Goal: Task Accomplishment & Management: Manage account settings

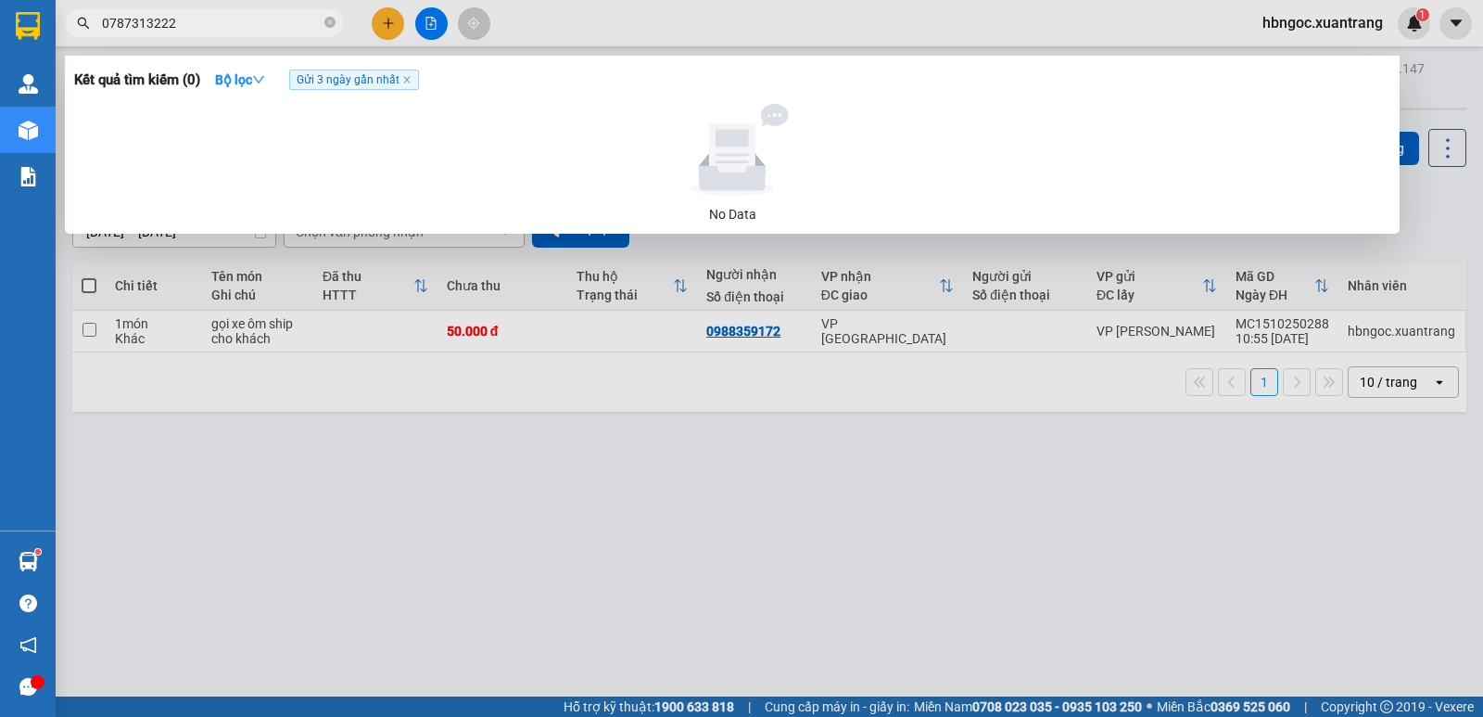
type input "0787313222"
click at [324, 27] on icon "close-circle" at bounding box center [329, 22] width 11 height 11
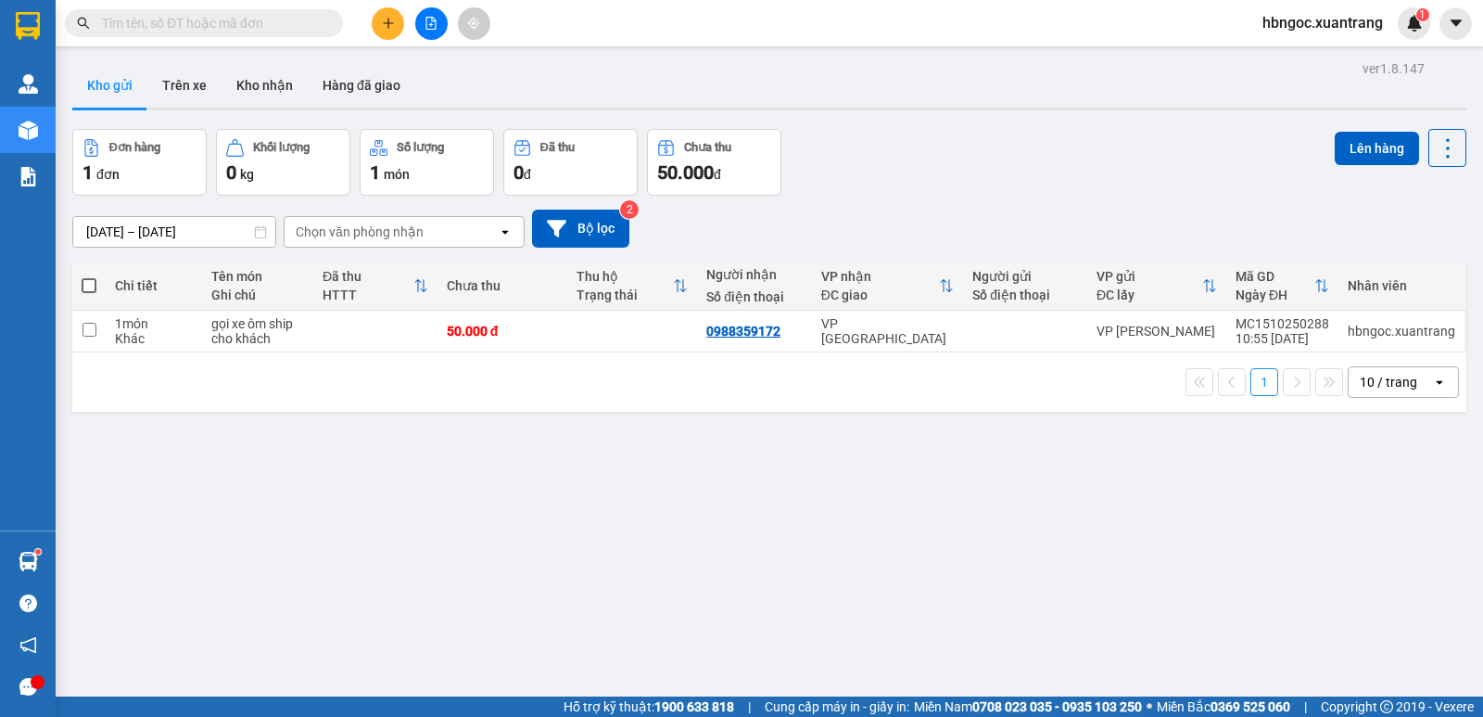
click at [250, 20] on input "text" at bounding box center [211, 23] width 219 height 20
type input "0"
click at [327, 20] on icon "close-circle" at bounding box center [329, 22] width 11 height 11
click at [437, 17] on icon "file-add" at bounding box center [431, 23] width 13 height 13
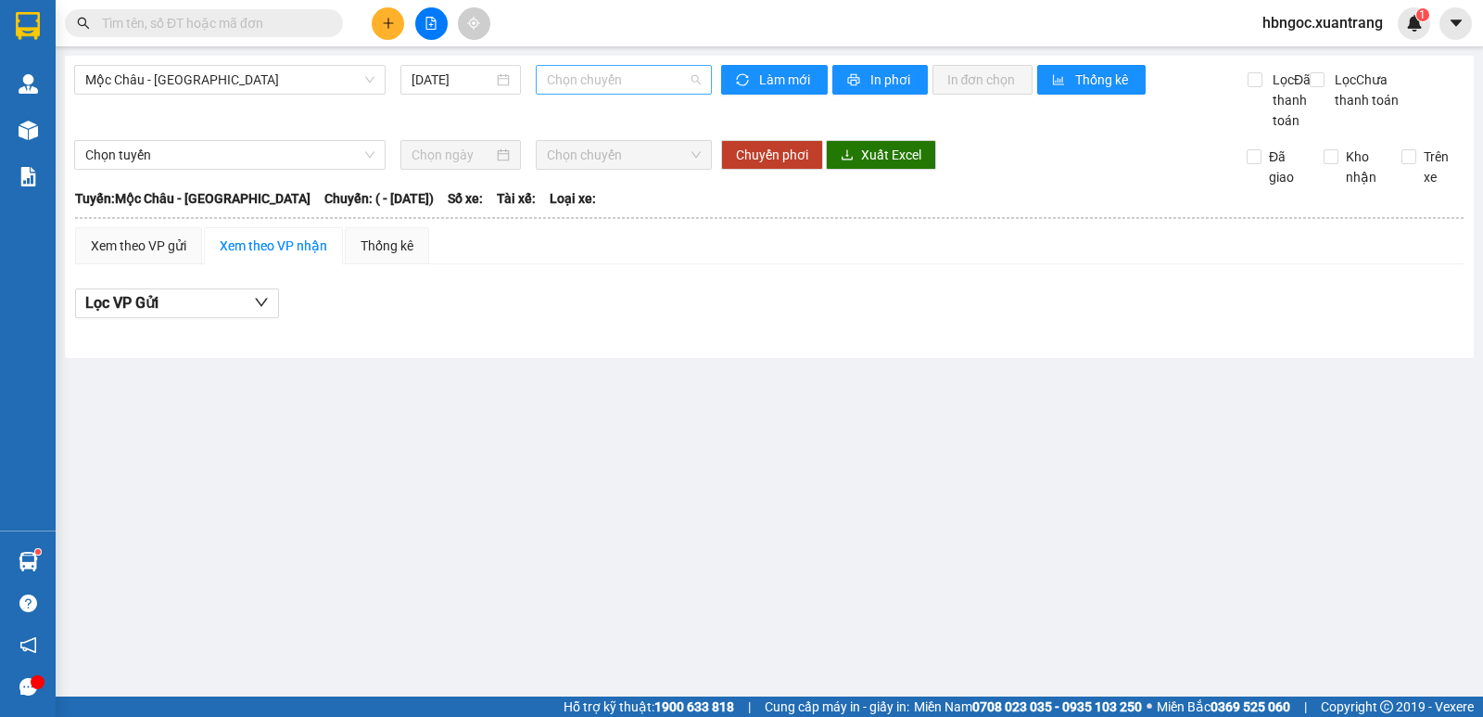
click at [596, 85] on span "Chọn chuyến" at bounding box center [623, 80] width 153 height 28
click at [316, 73] on span "Mộc Châu - [GEOGRAPHIC_DATA]" at bounding box center [229, 80] width 289 height 28
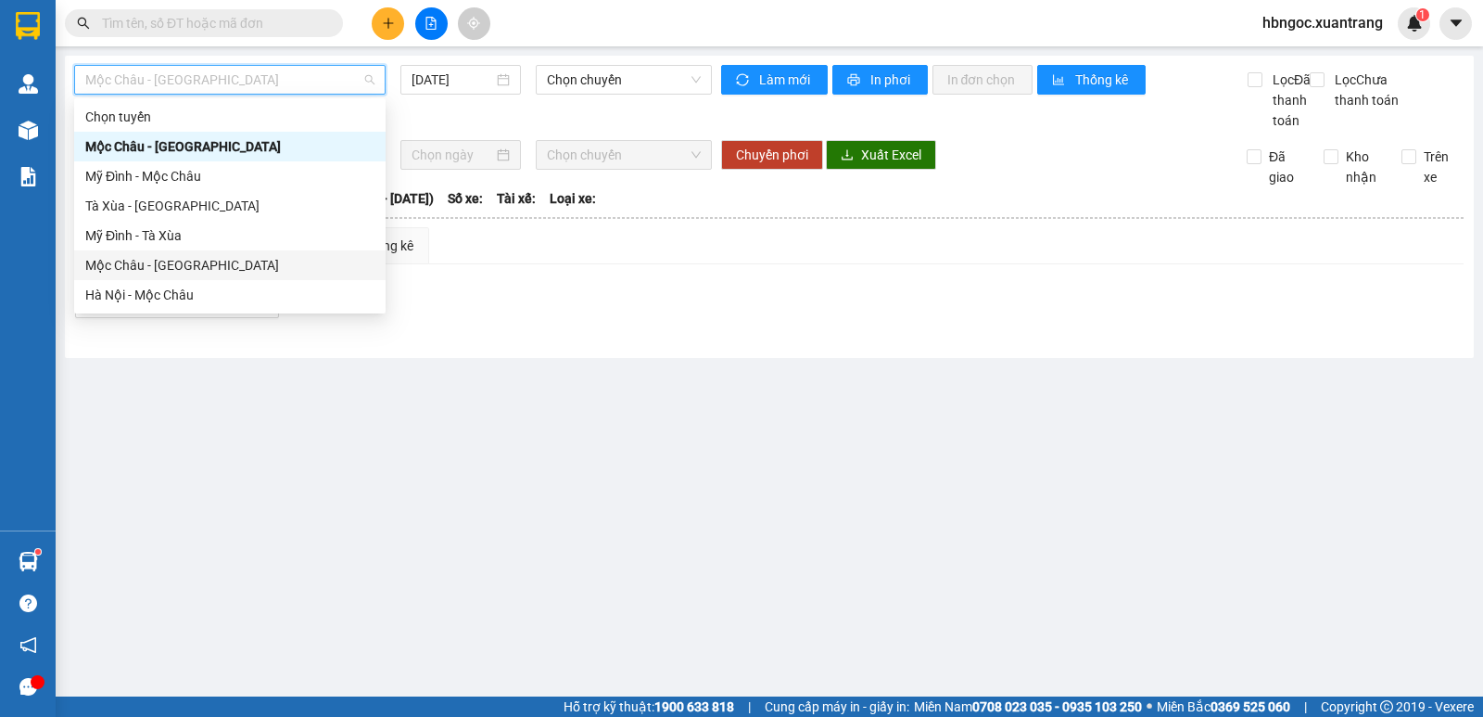
click at [273, 270] on div "Mộc Châu - [GEOGRAPHIC_DATA]" at bounding box center [229, 265] width 289 height 20
type input "[DATE]"
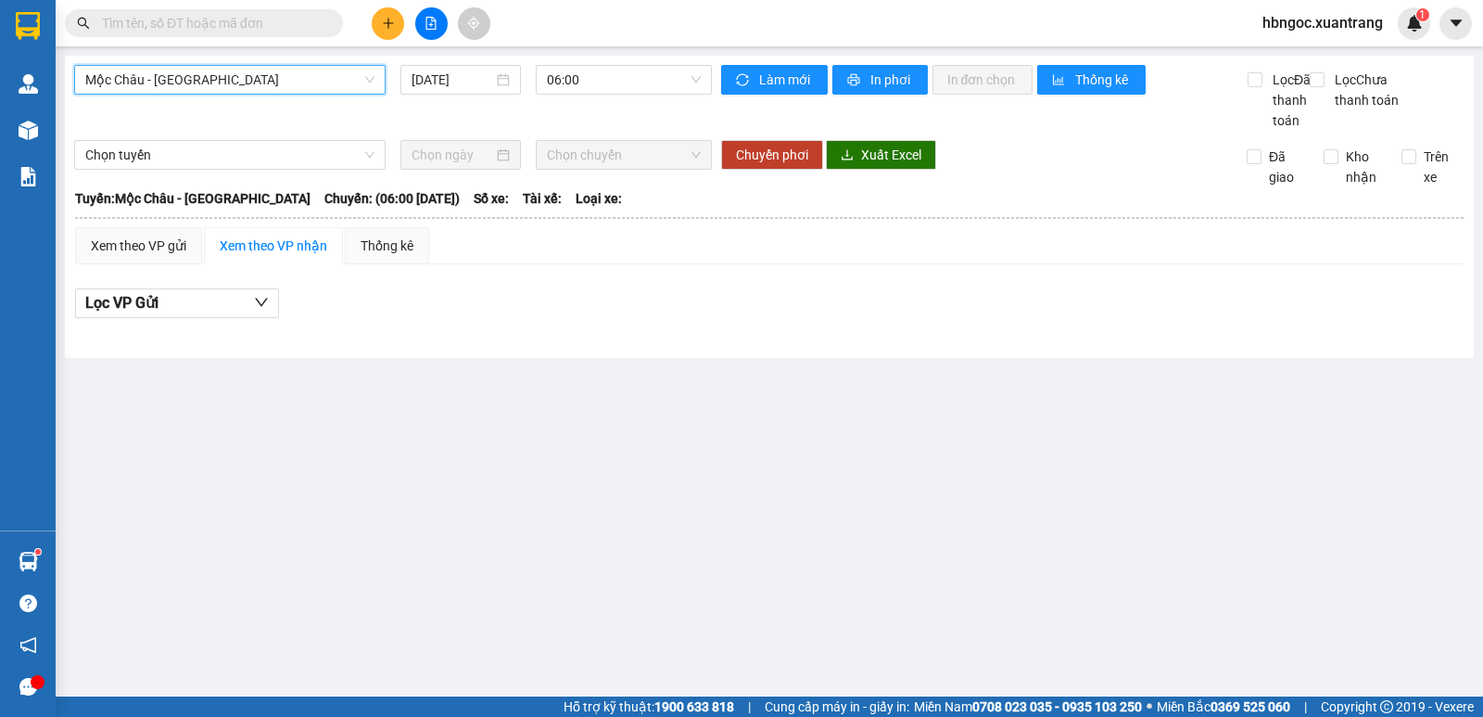
click at [287, 77] on span "Mộc Châu - [GEOGRAPHIC_DATA]" at bounding box center [229, 80] width 289 height 28
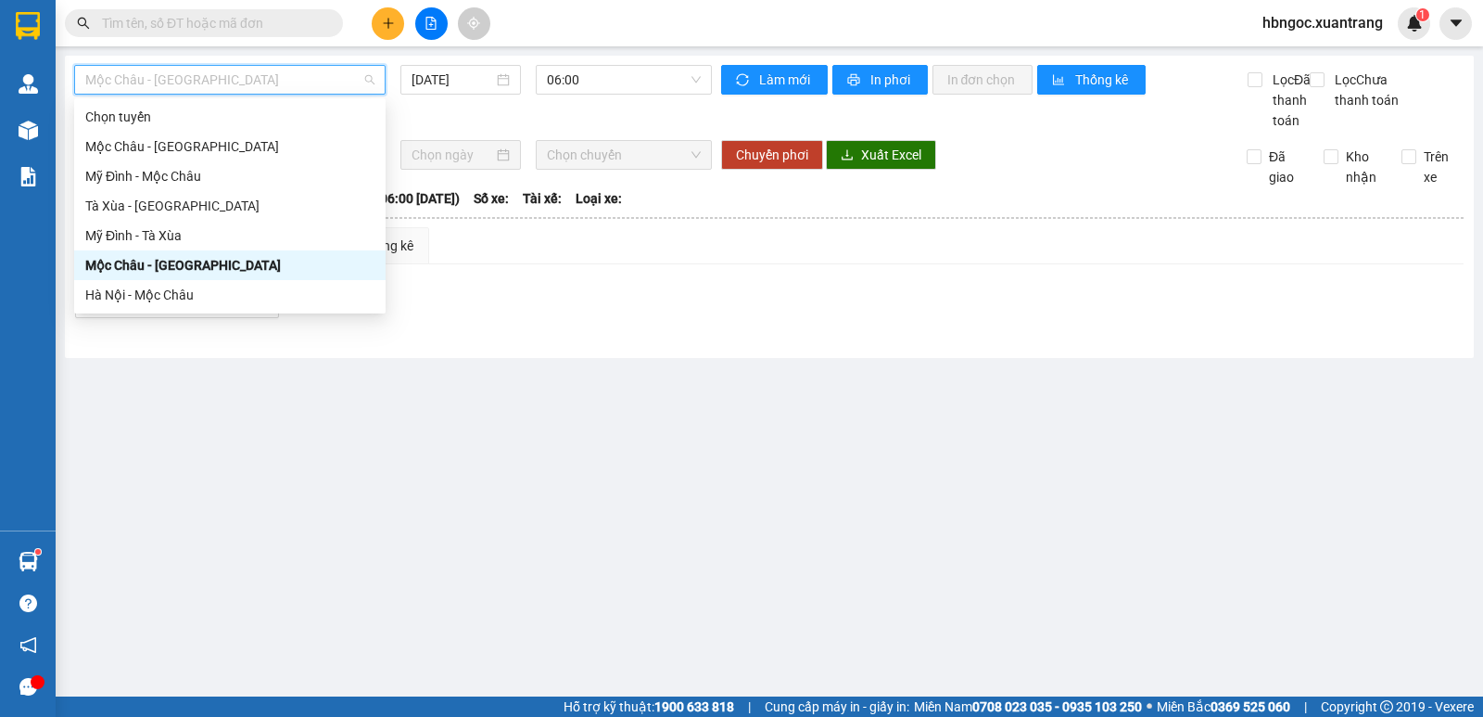
click at [276, 270] on div "Mộc Châu - [GEOGRAPHIC_DATA]" at bounding box center [229, 265] width 289 height 20
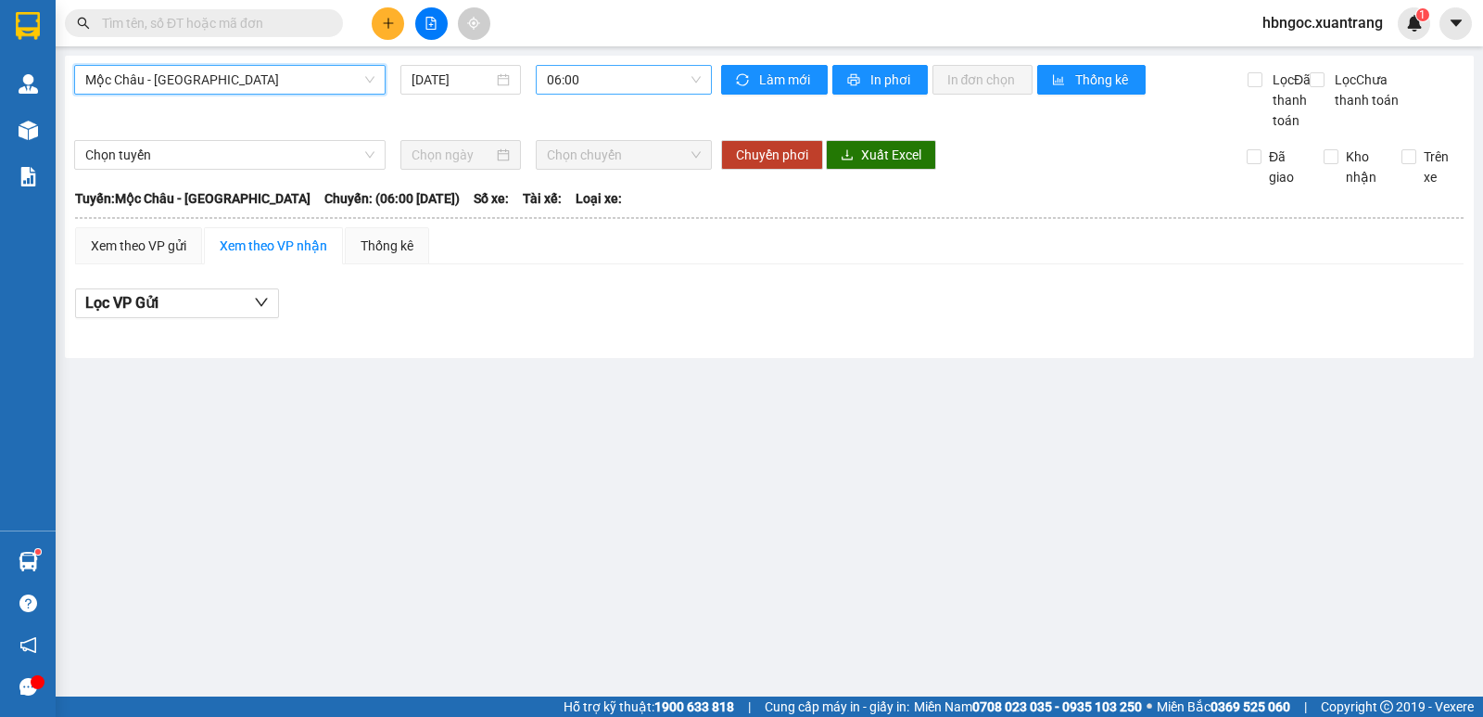
click at [585, 78] on span "06:00" at bounding box center [623, 80] width 153 height 28
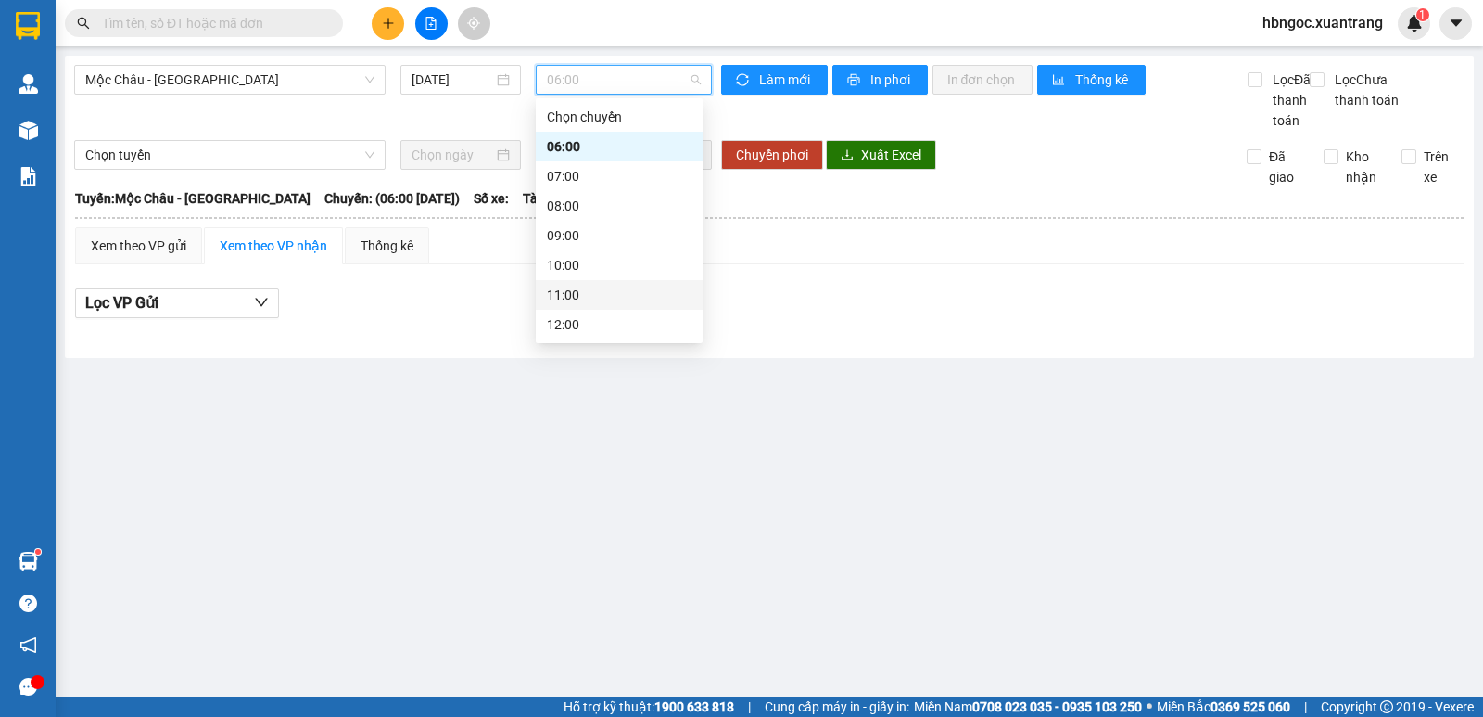
click at [592, 297] on div "11:00" at bounding box center [619, 295] width 145 height 20
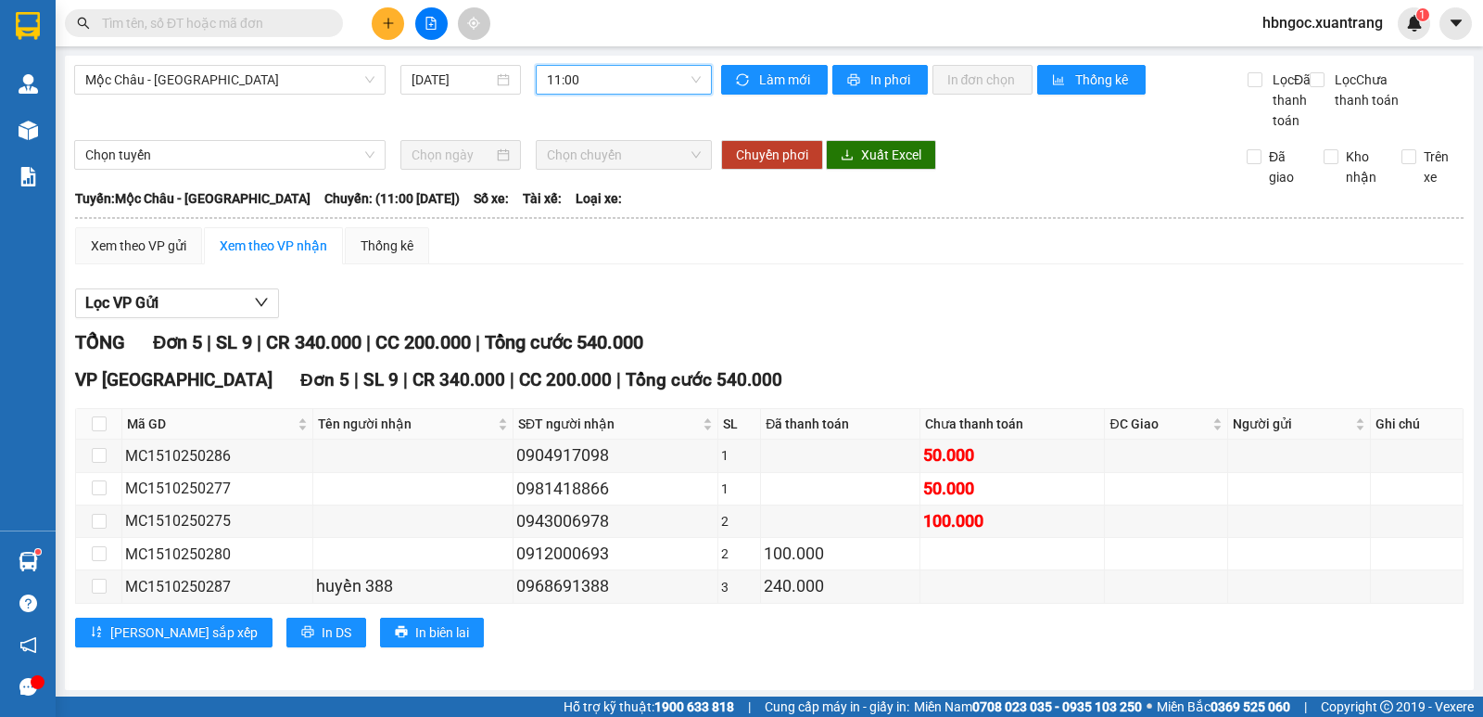
click at [652, 92] on span "11:00" at bounding box center [623, 80] width 153 height 28
click at [805, 313] on div "Lọc VP Gửi" at bounding box center [769, 303] width 1389 height 31
click at [639, 64] on div "Mộc Châu - Hà Nội 15/10/2025 11:00 Làm mới In phơi In đơn chọn Thống kê Lọc Đã …" at bounding box center [769, 373] width 1409 height 634
click at [635, 78] on span "11:00" at bounding box center [623, 80] width 153 height 28
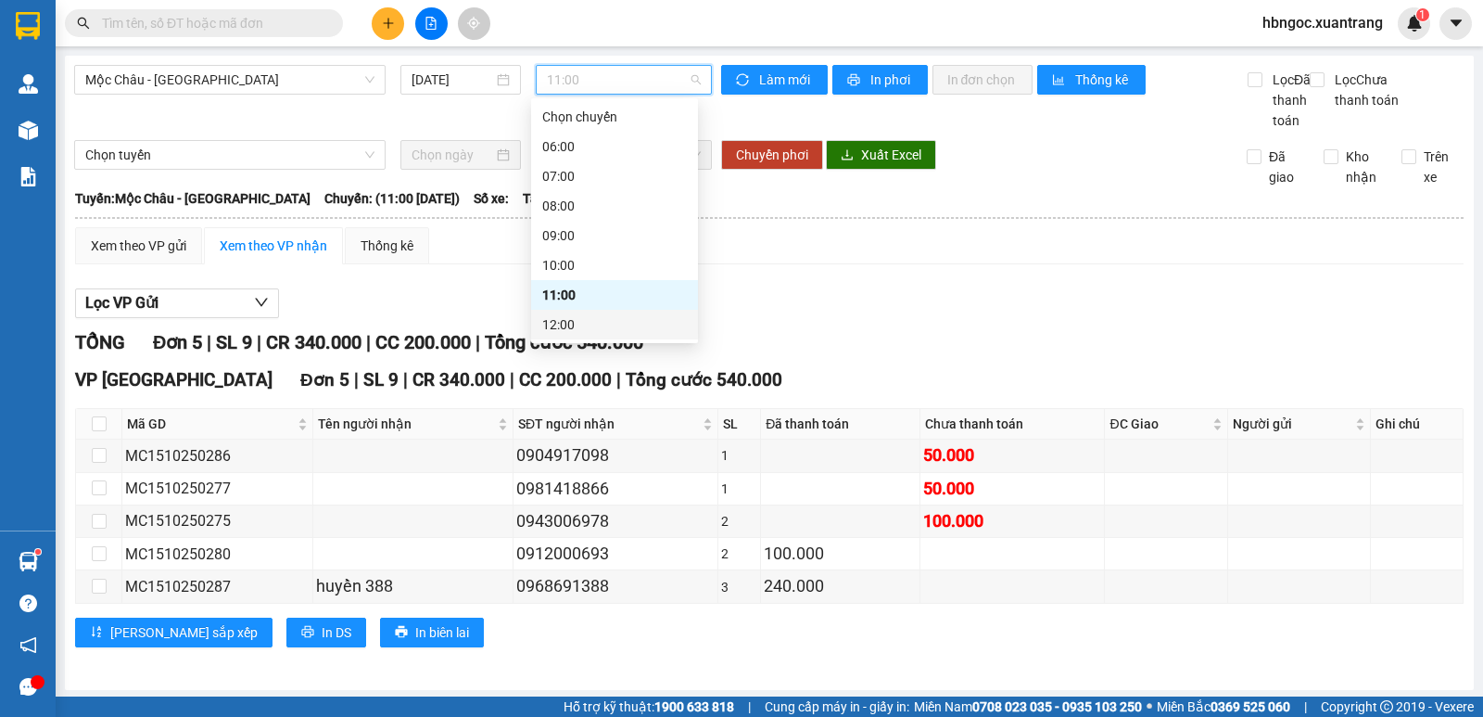
click at [597, 319] on div "12:00" at bounding box center [614, 324] width 145 height 20
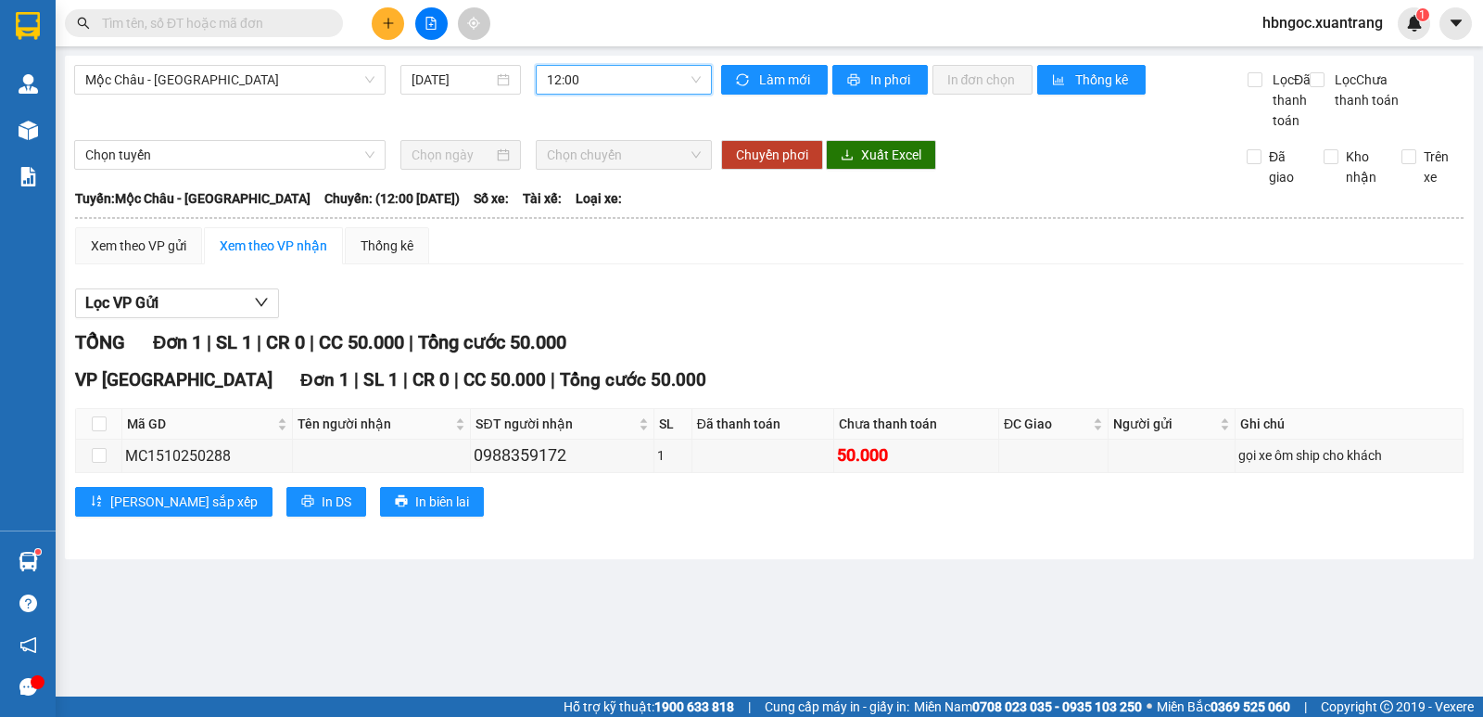
click at [630, 84] on span "12:00" at bounding box center [623, 80] width 153 height 28
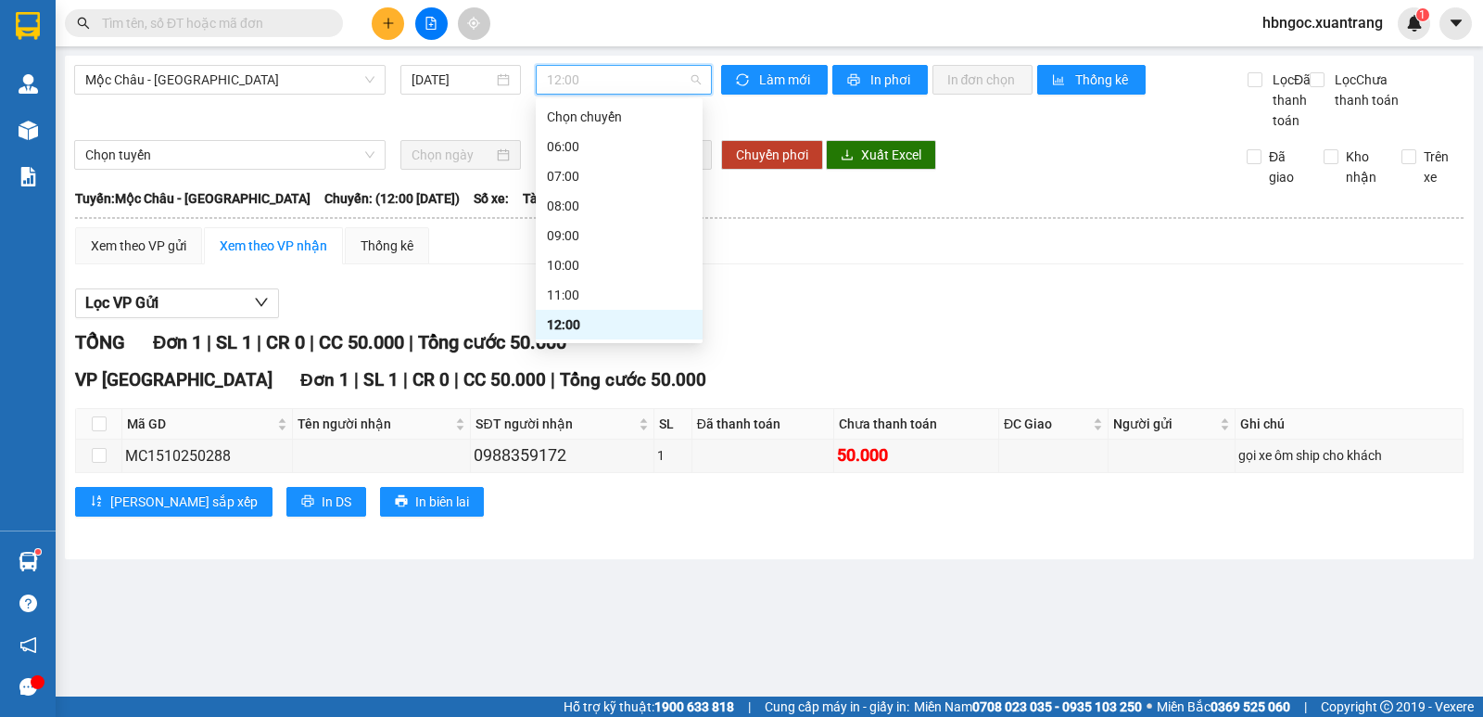
scroll to position [93, 0]
click at [599, 264] on div "13:00" at bounding box center [619, 261] width 145 height 20
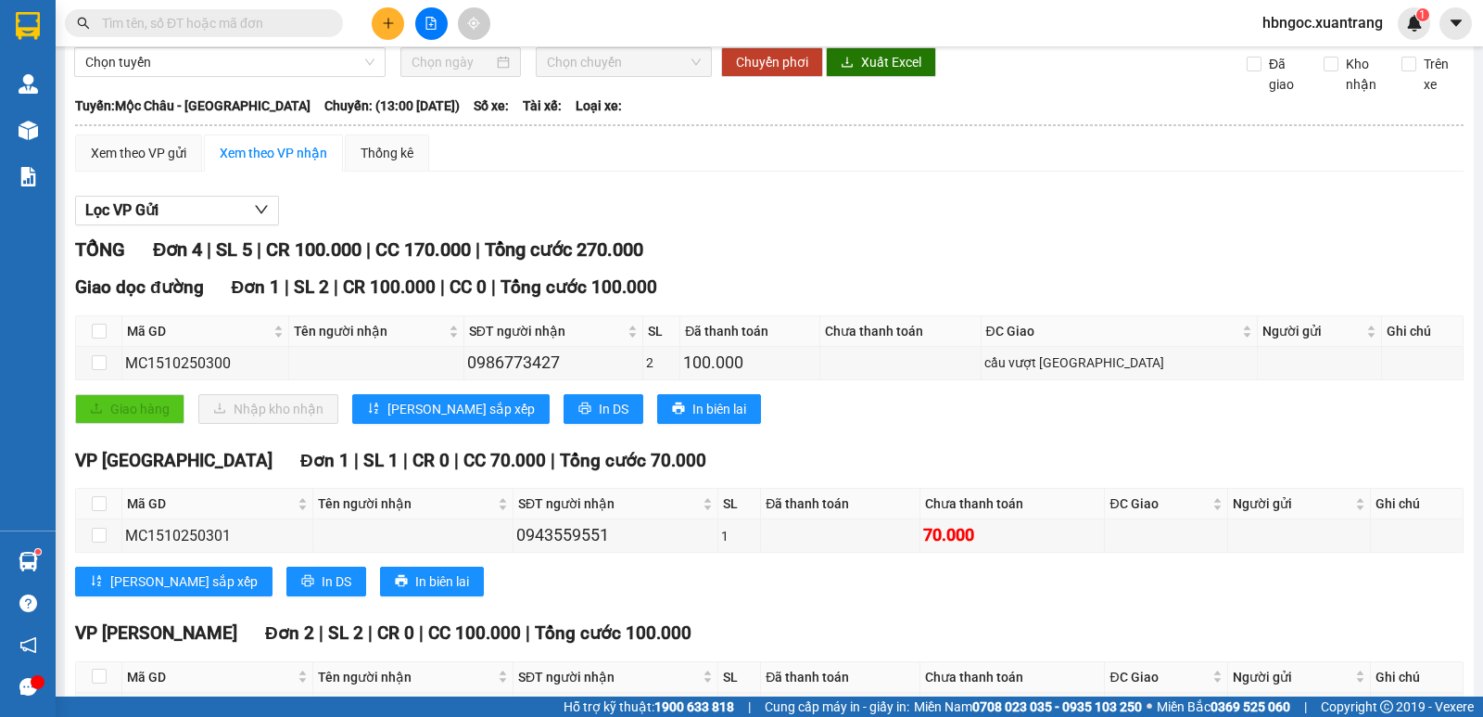
scroll to position [270, 0]
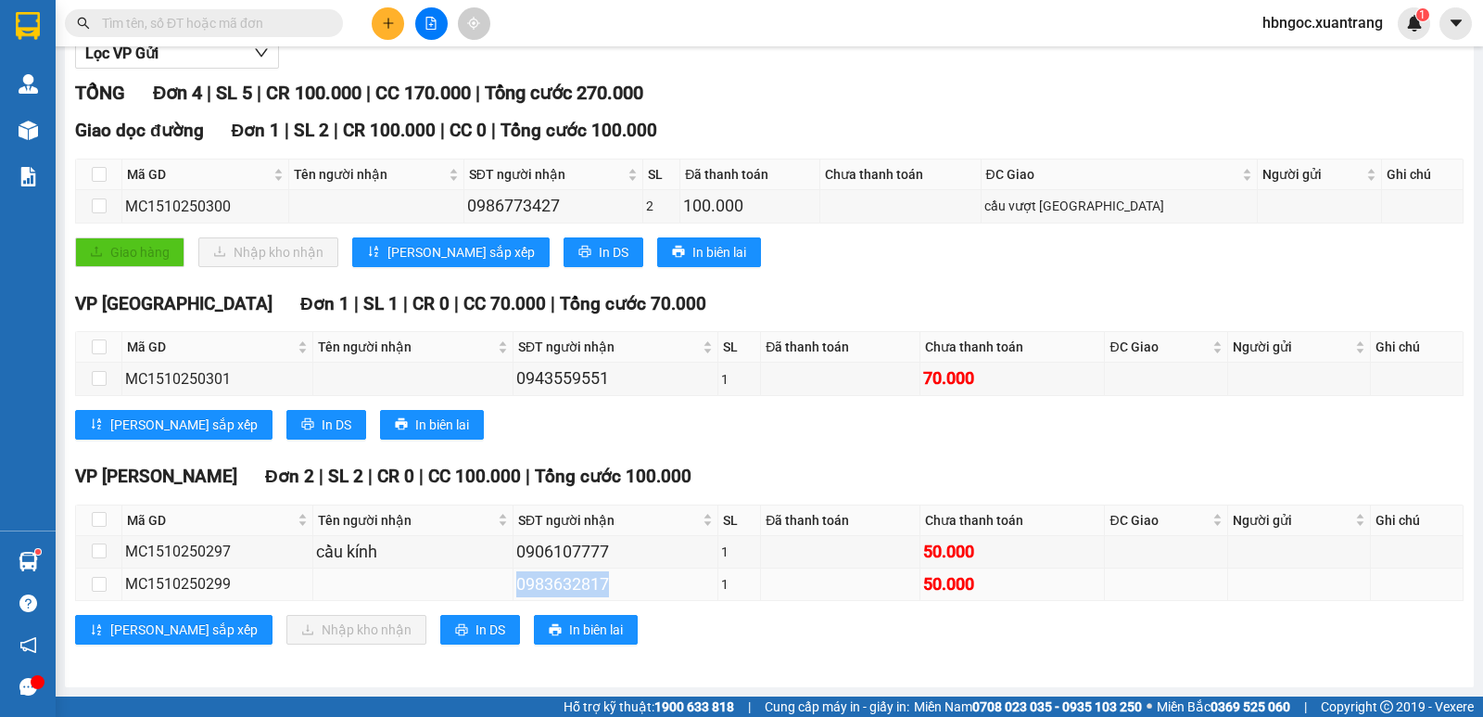
drag, startPoint x: 615, startPoint y: 580, endPoint x: 510, endPoint y: 588, distance: 105.0
click at [516, 588] on div "0983632817" at bounding box center [615, 584] width 198 height 26
copy div "0983632817"
click at [292, 28] on input "text" at bounding box center [211, 23] width 219 height 20
paste input "0983632817"
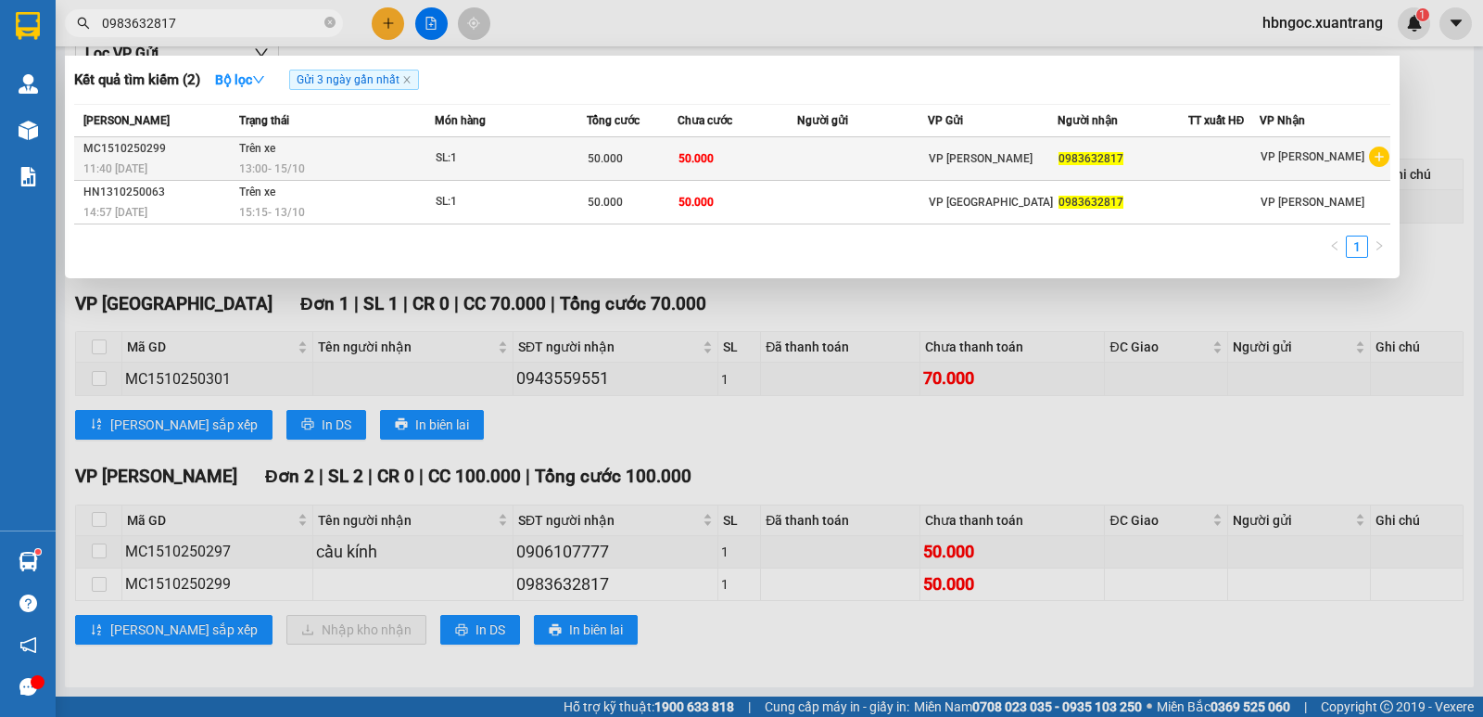
type input "0983632817"
click at [380, 161] on div "13:00 - 15/10" at bounding box center [336, 169] width 195 height 20
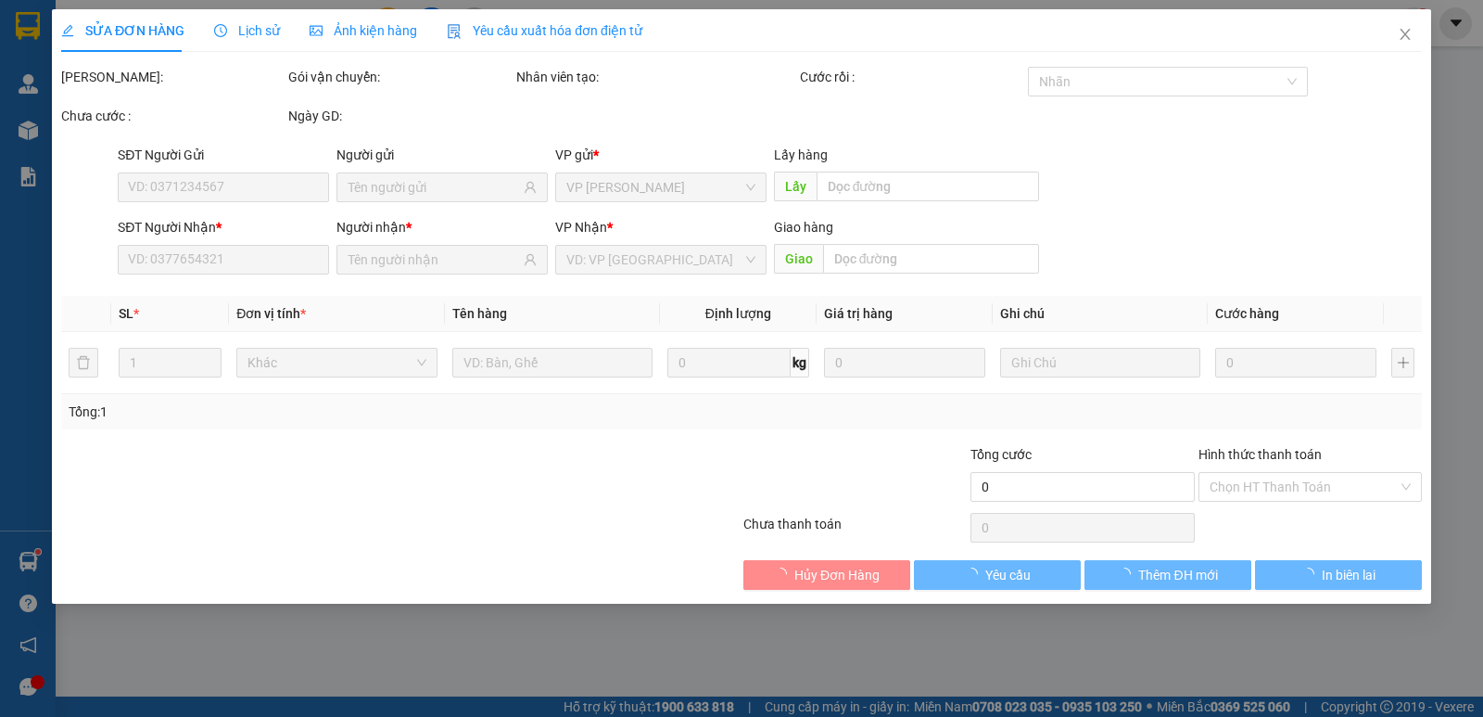
type input "0983632817"
type input "50.000"
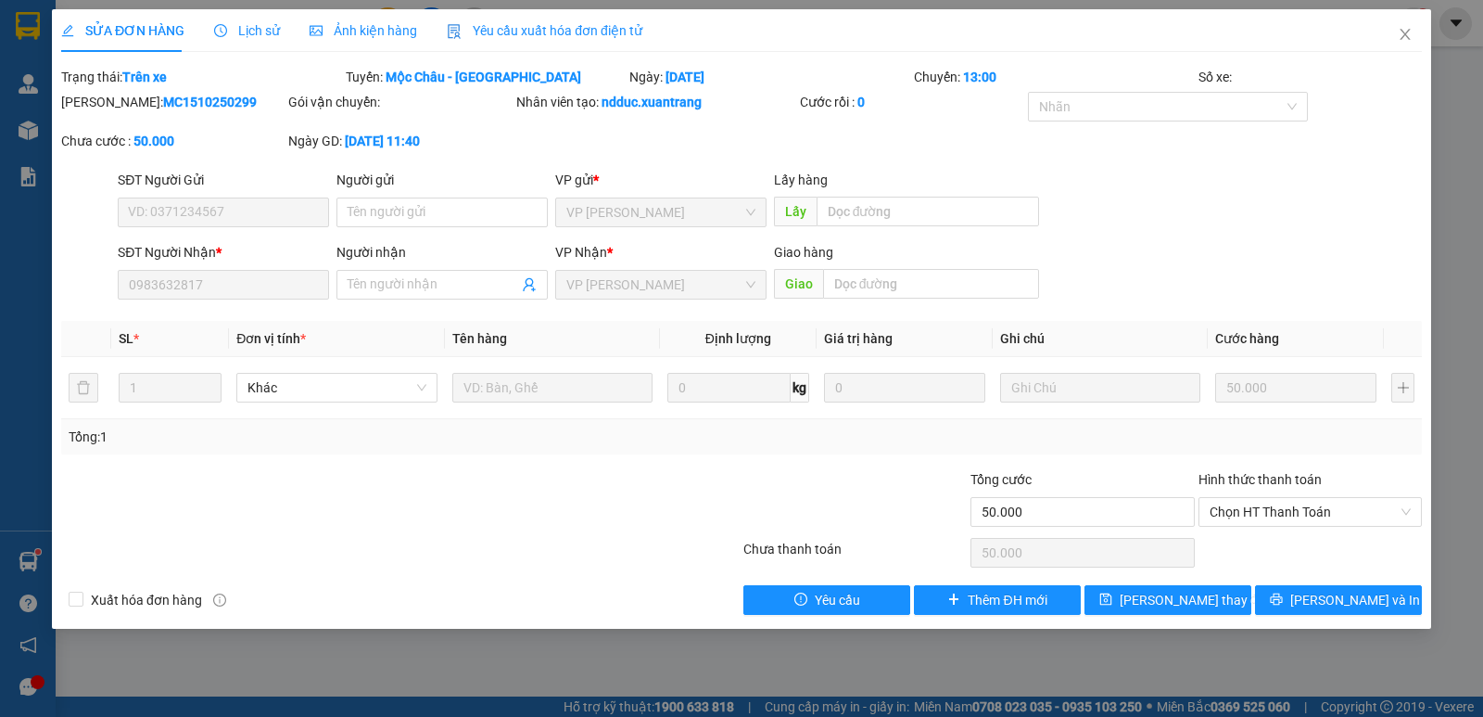
click at [371, 34] on span "Ảnh kiện hàng" at bounding box center [364, 30] width 108 height 15
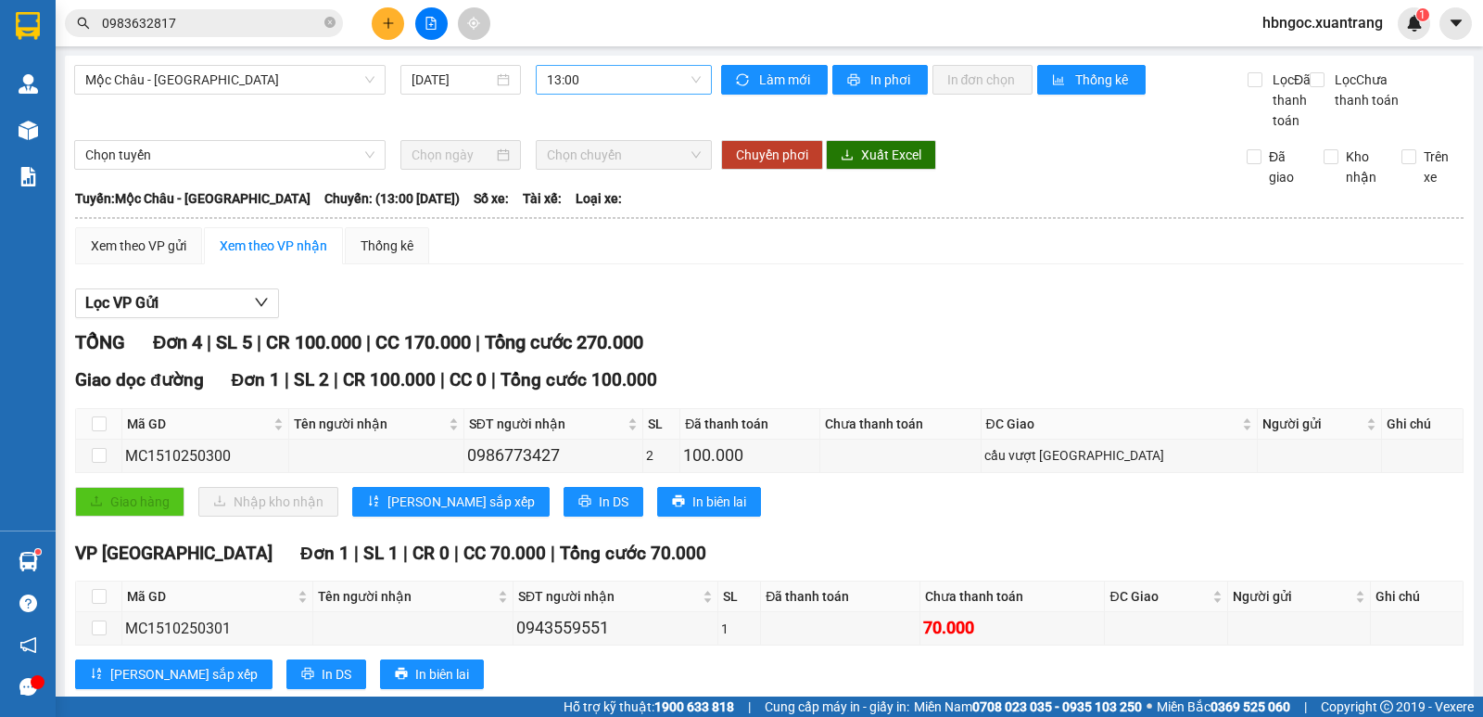
click at [617, 80] on span "13:00" at bounding box center [623, 80] width 153 height 28
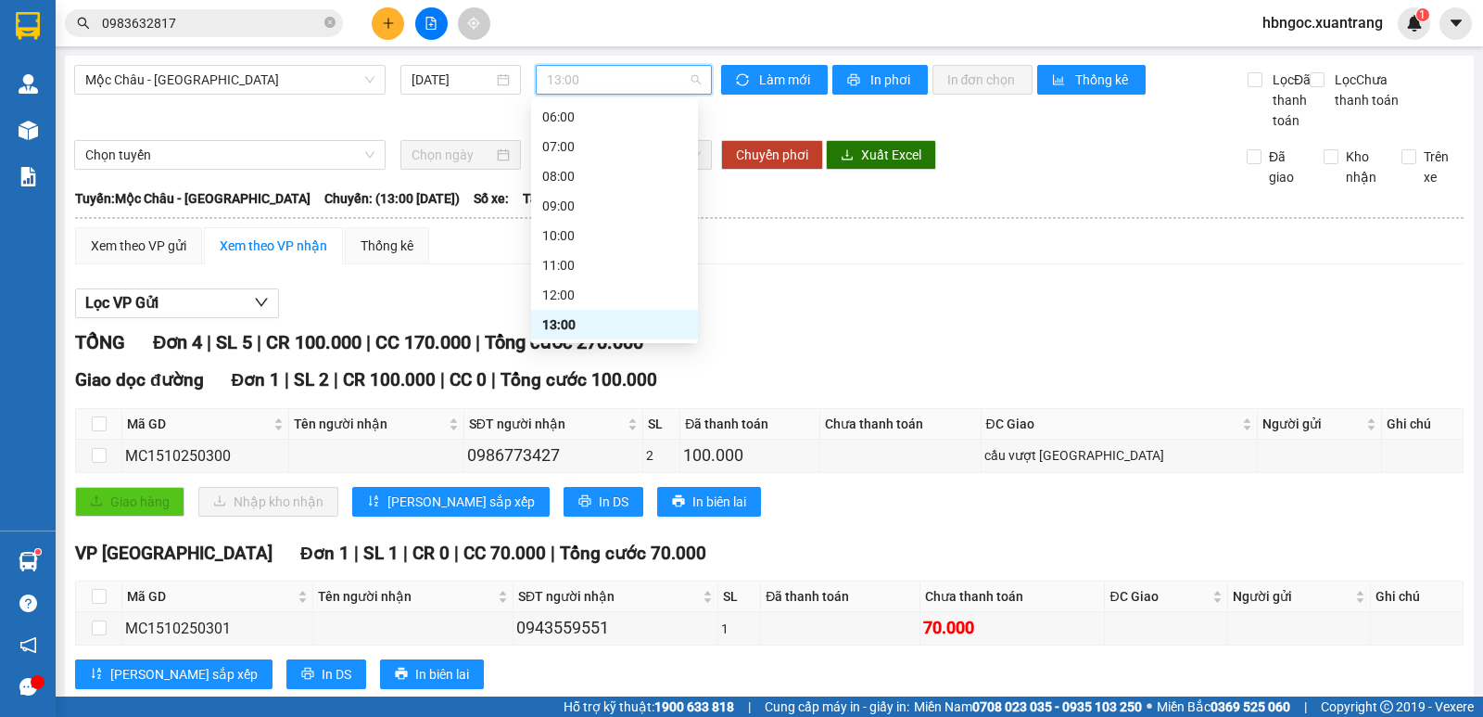
scroll to position [122, 0]
click at [583, 261] on div "13:30" at bounding box center [614, 261] width 145 height 20
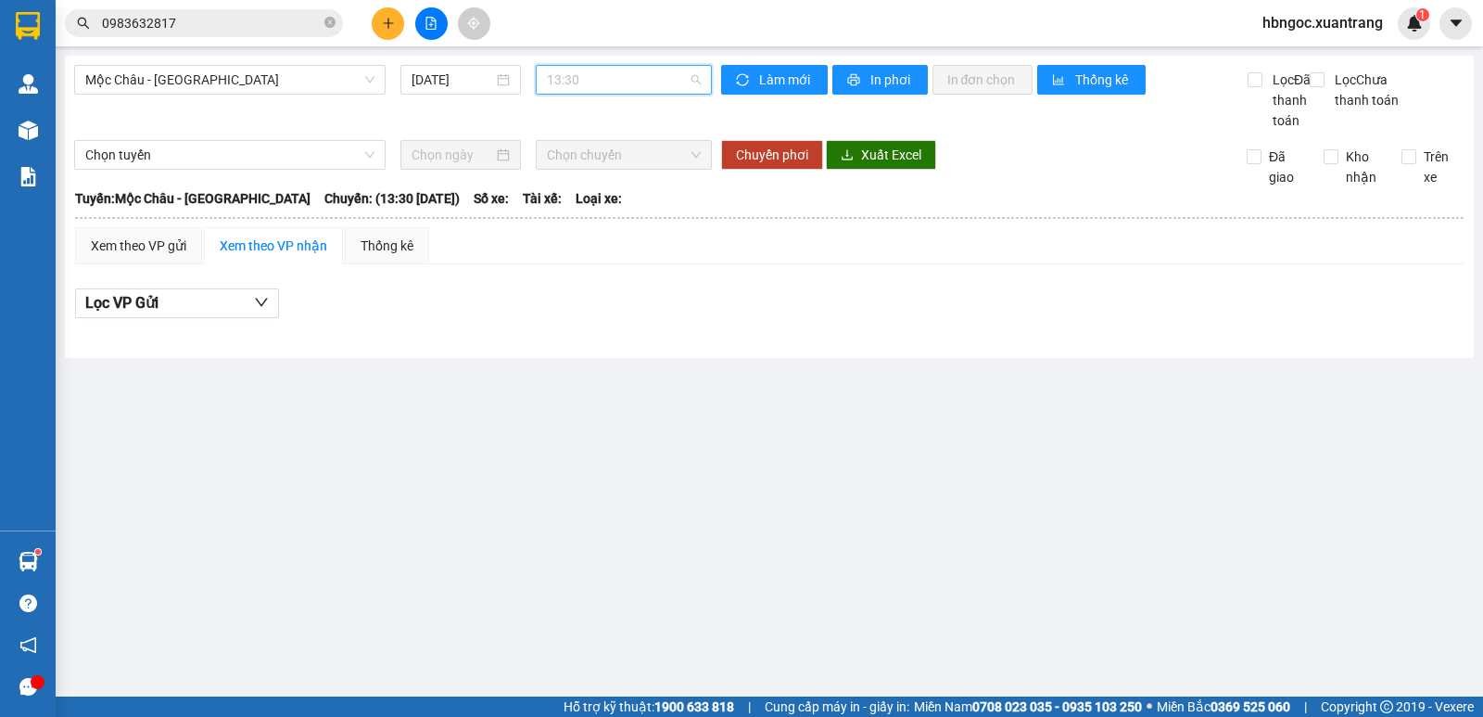
click at [625, 84] on span "13:30" at bounding box center [623, 80] width 153 height 28
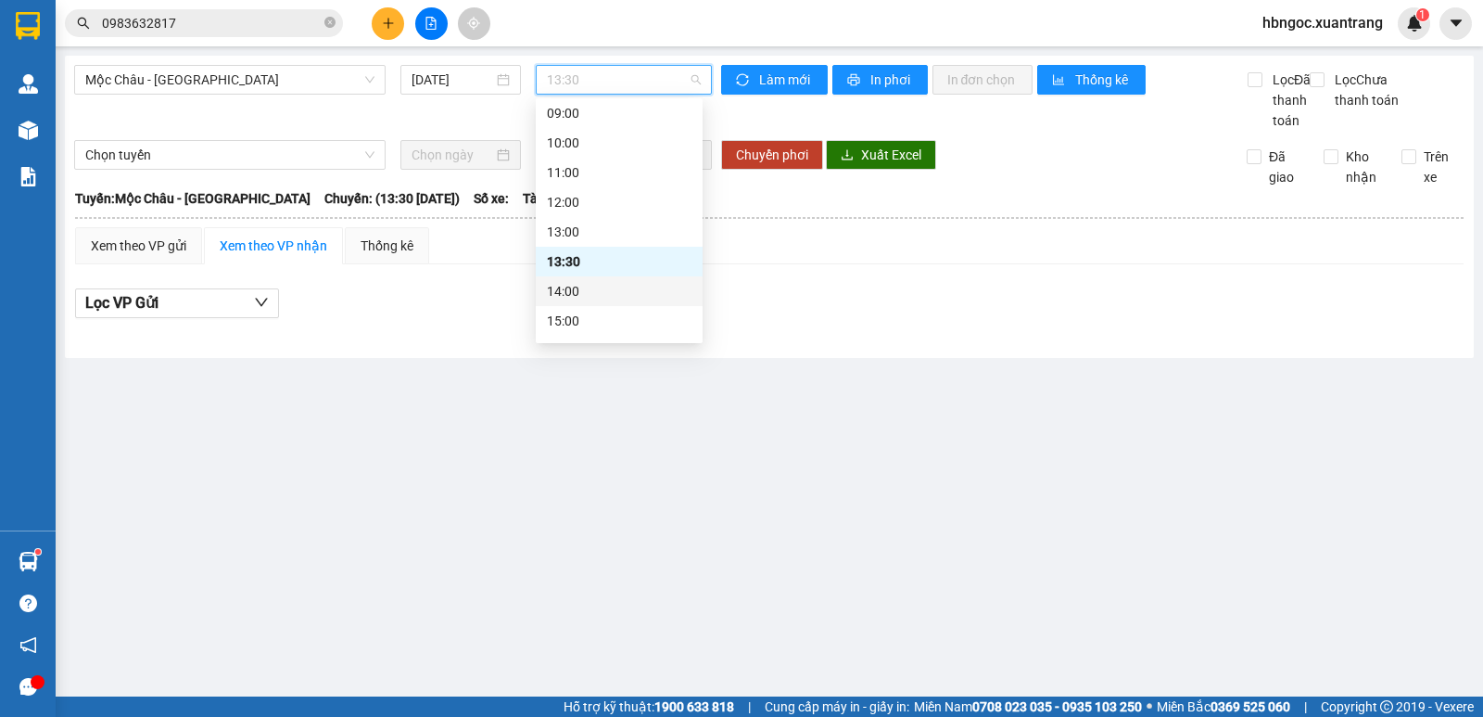
click at [631, 283] on div "14:00" at bounding box center [619, 291] width 145 height 20
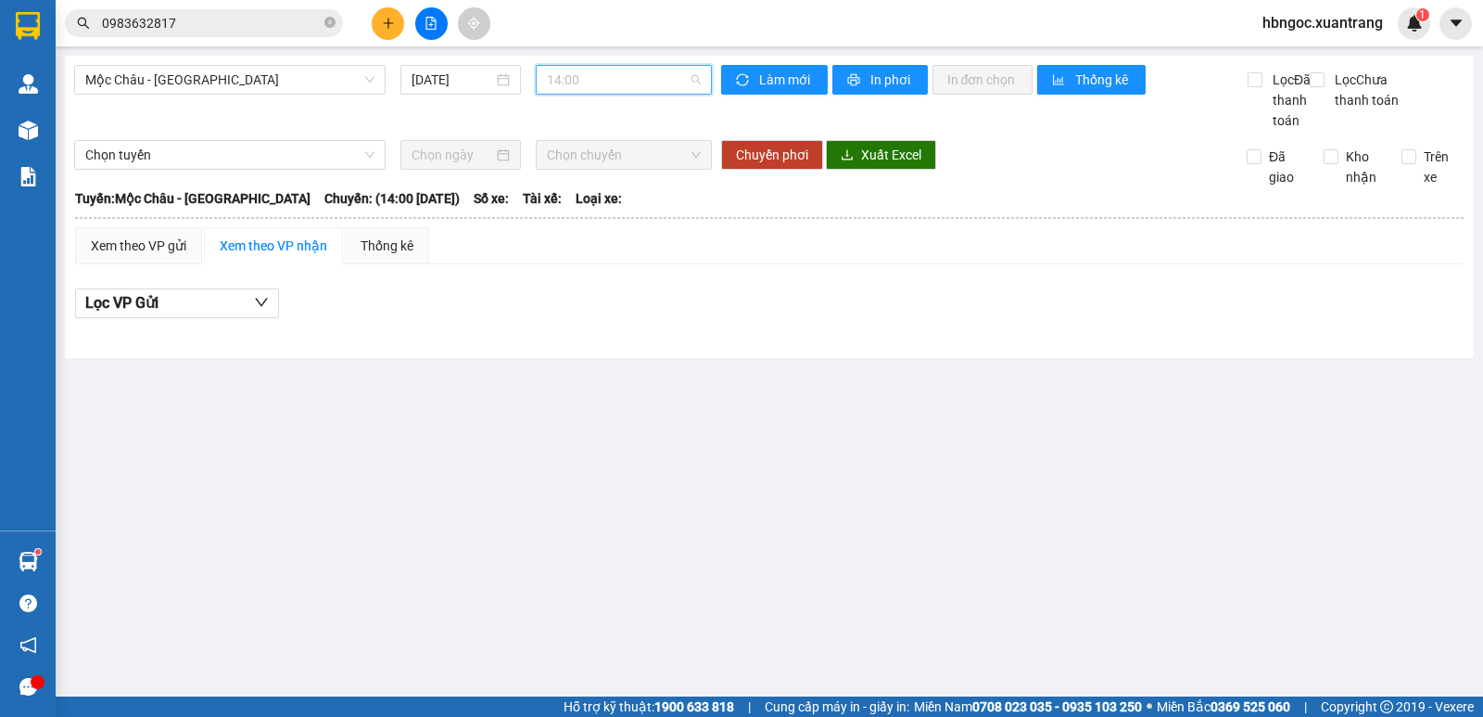
click at [611, 89] on span "14:00" at bounding box center [623, 80] width 153 height 28
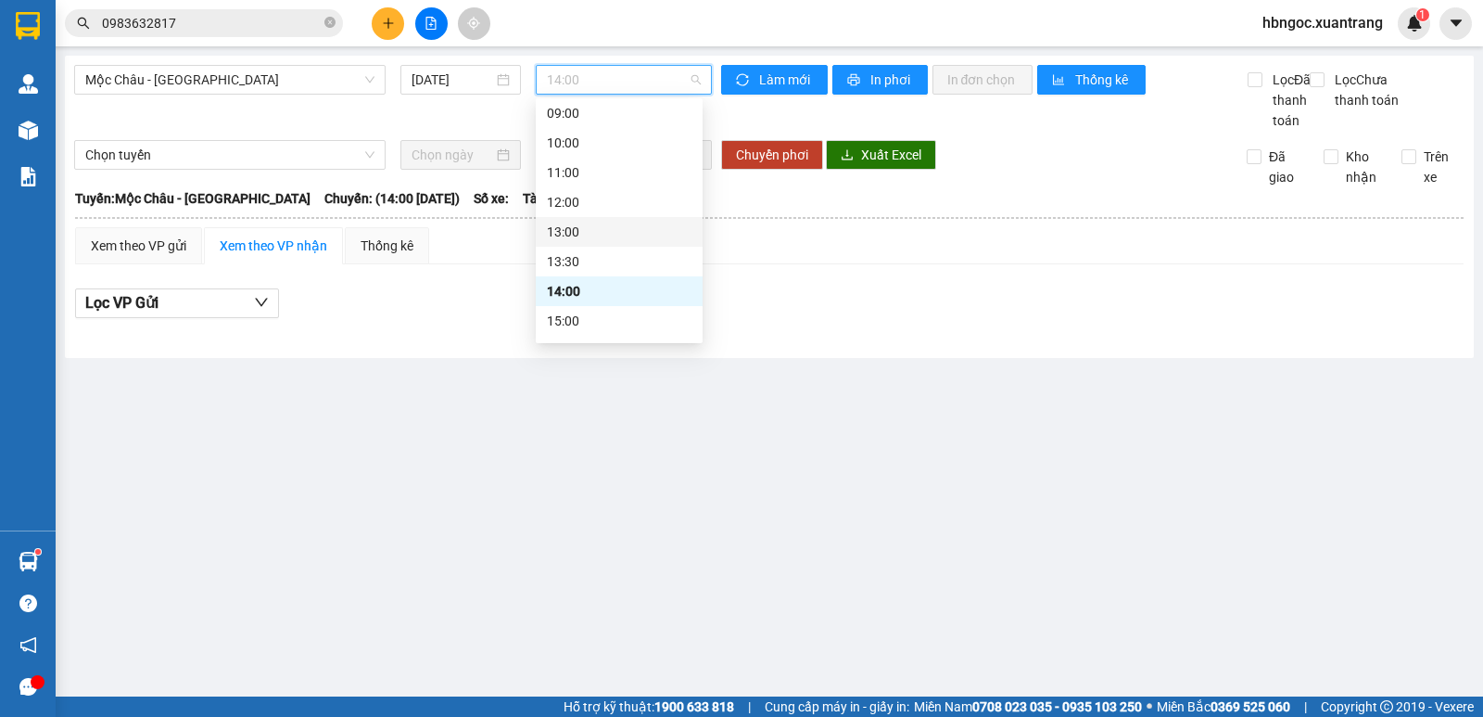
click at [604, 235] on div "13:00" at bounding box center [619, 232] width 145 height 20
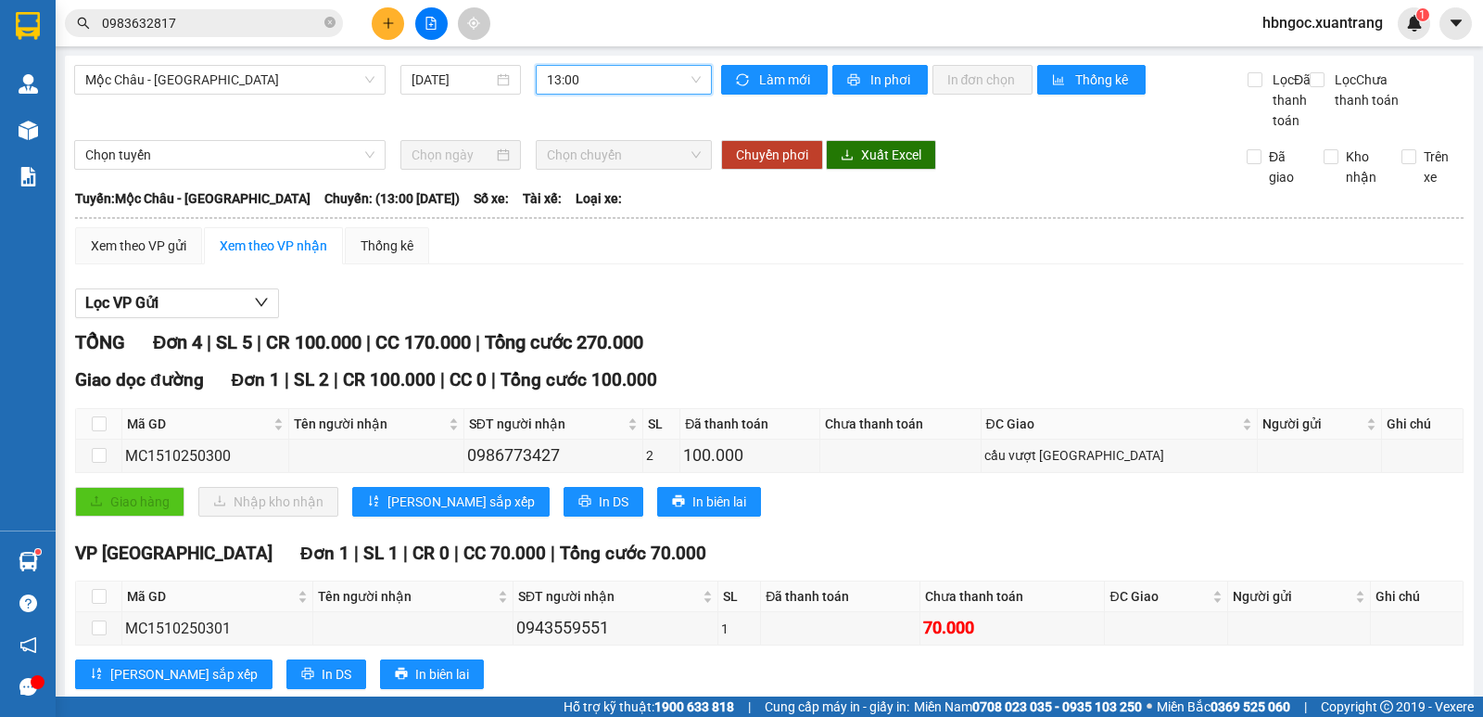
scroll to position [270, 0]
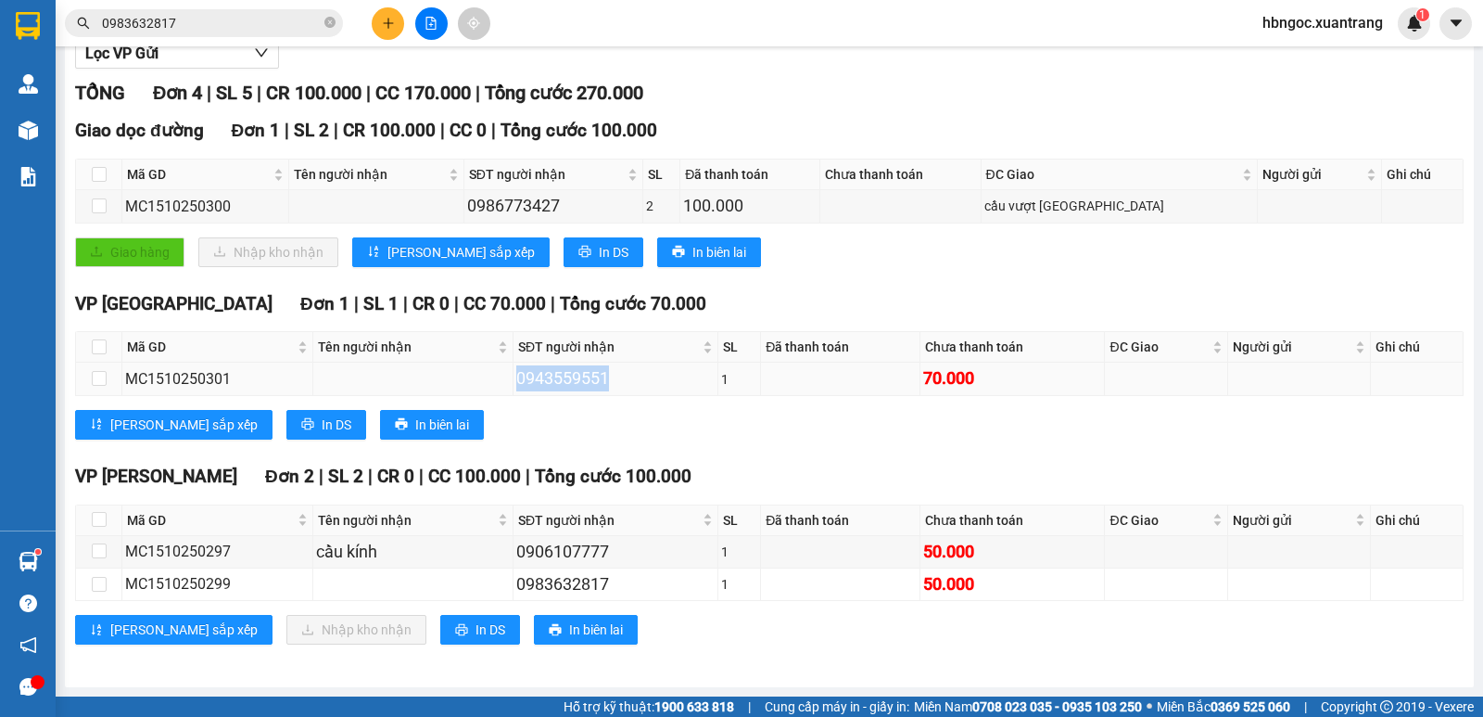
drag, startPoint x: 605, startPoint y: 386, endPoint x: 508, endPoint y: 384, distance: 97.4
click at [516, 384] on div "0943559551" at bounding box center [615, 378] width 198 height 26
copy div "0943559551"
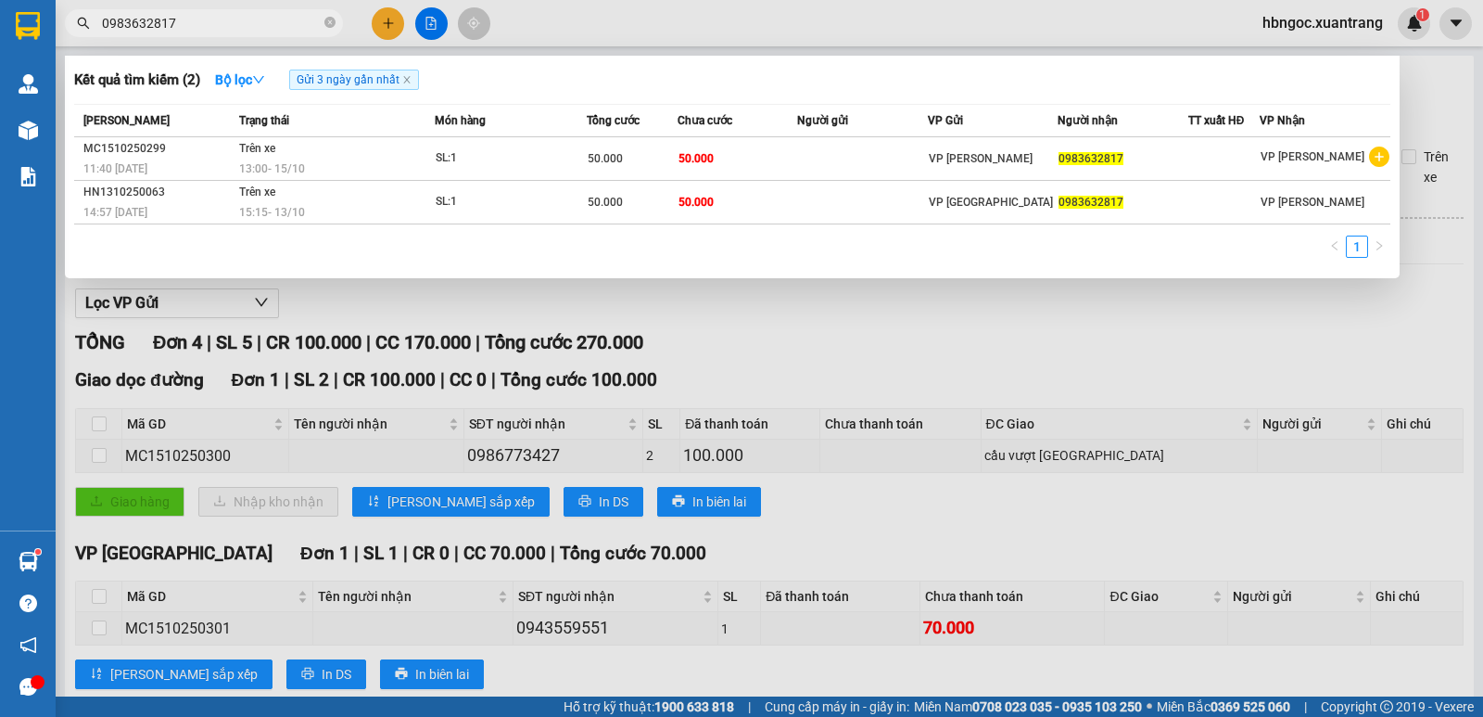
drag, startPoint x: 225, startPoint y: 27, endPoint x: 91, endPoint y: 24, distance: 134.5
click at [91, 24] on span "0983632817" at bounding box center [204, 23] width 278 height 28
paste input "43559551"
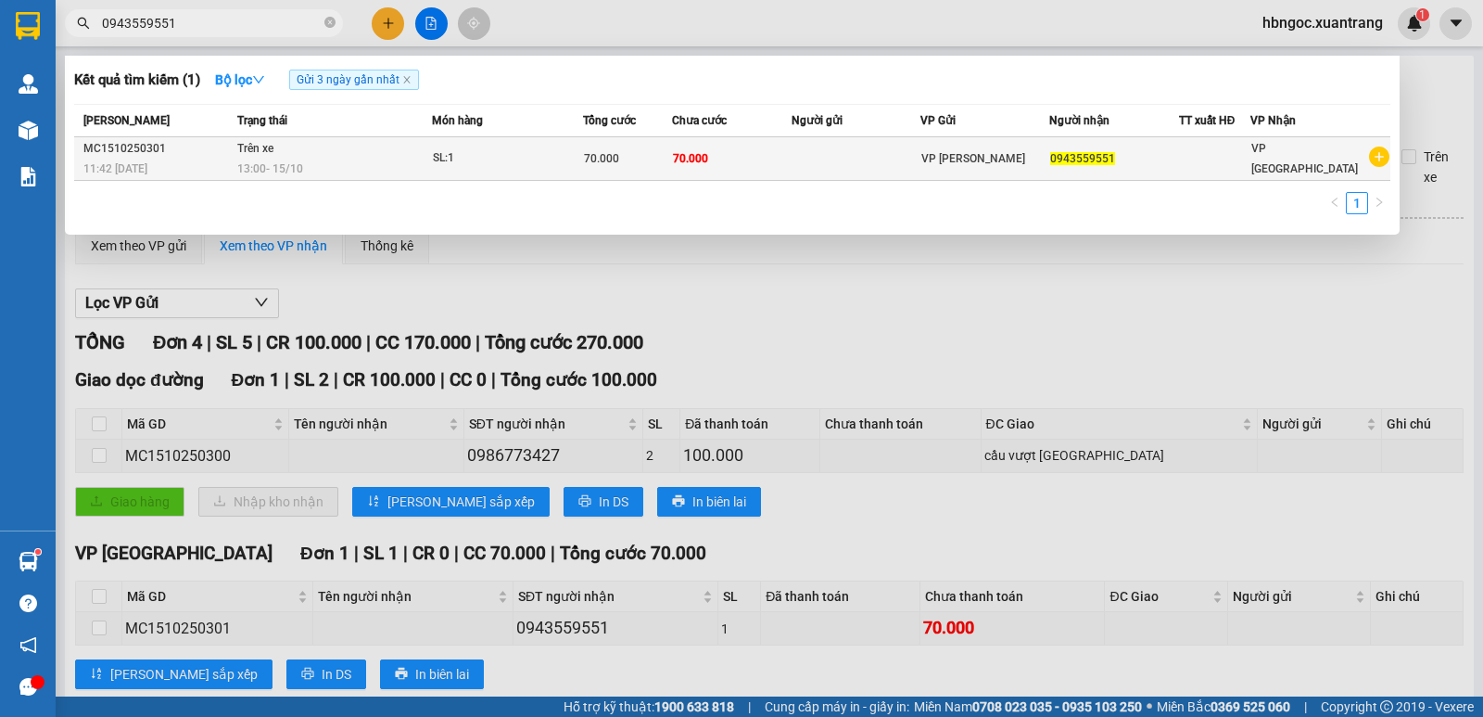
type input "0943559551"
click at [449, 165] on div "SL: 1" at bounding box center [502, 158] width 139 height 20
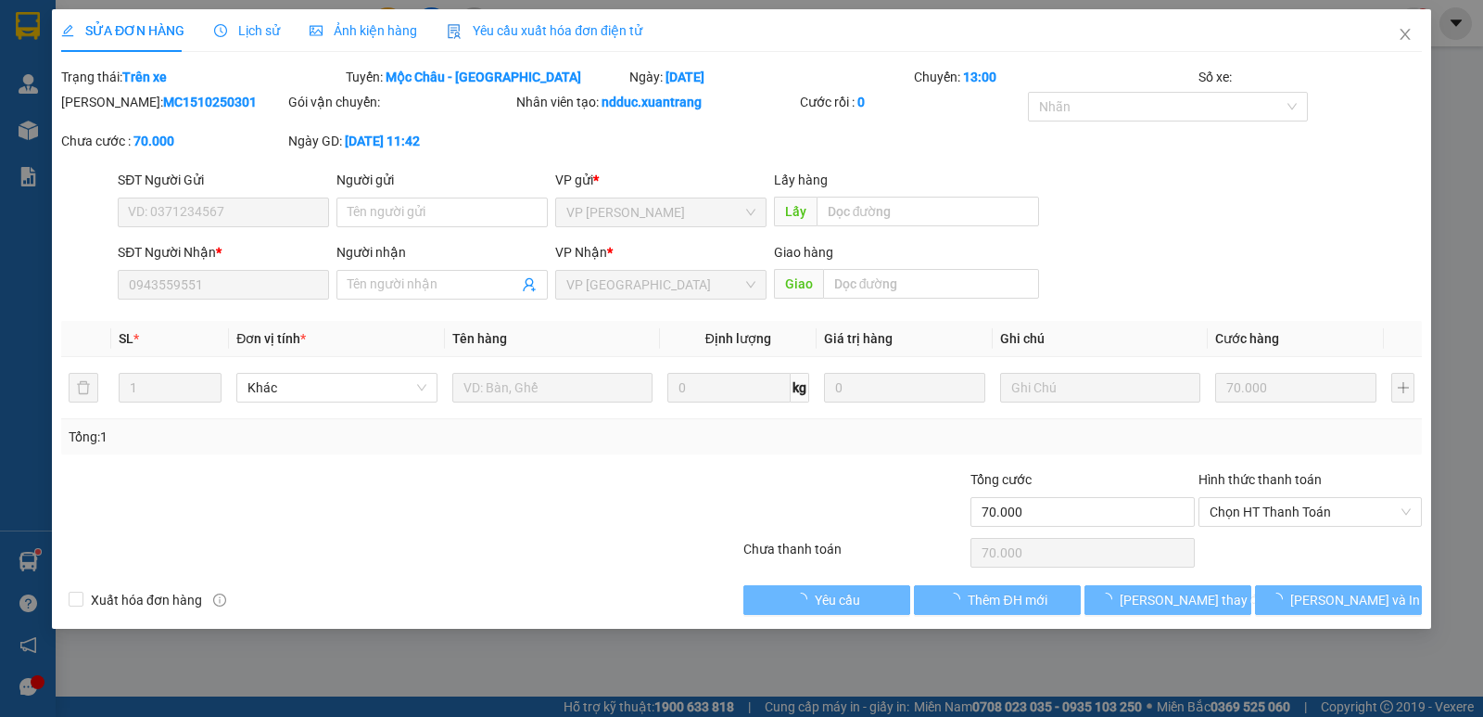
type input "0943559551"
type input "70.000"
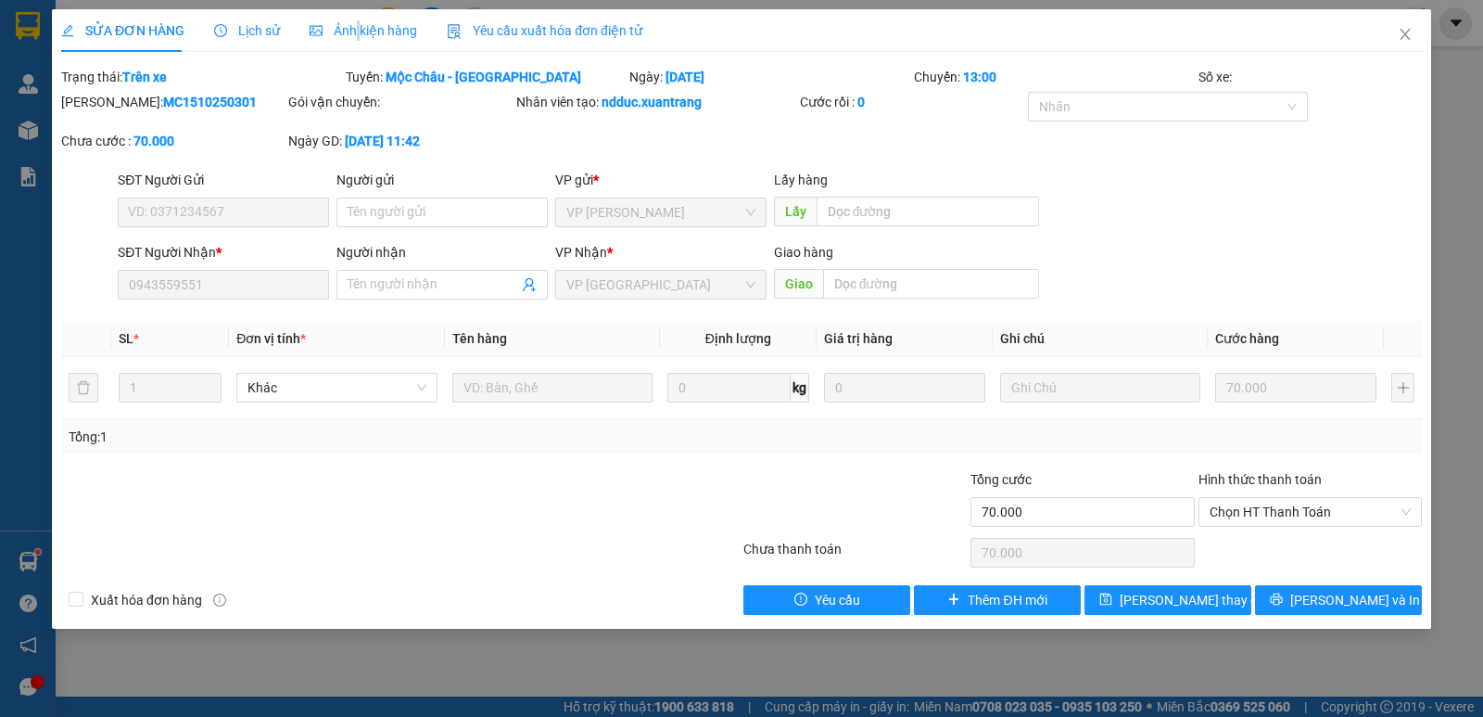
click at [354, 17] on div "Ảnh kiện hàng" at bounding box center [364, 30] width 108 height 43
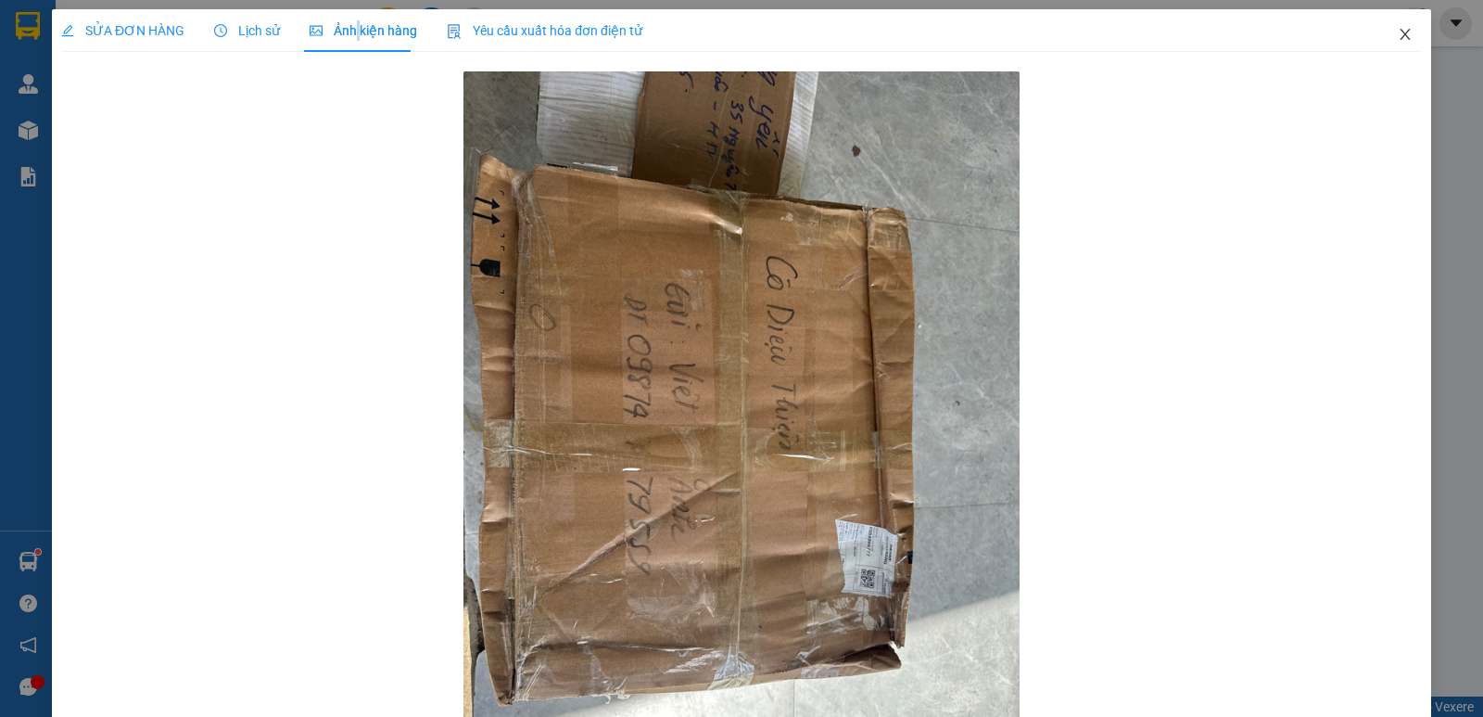
click at [1401, 38] on span "Close" at bounding box center [1406, 35] width 52 height 52
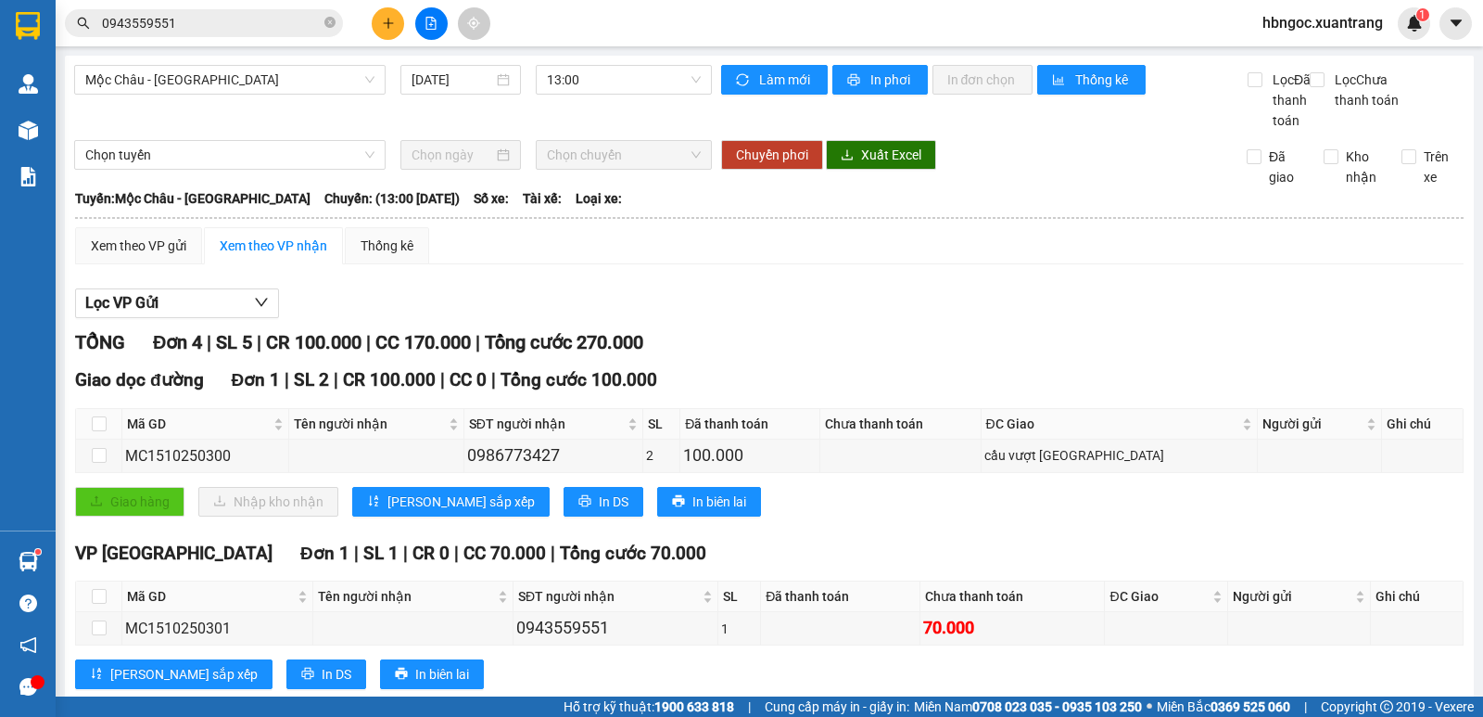
scroll to position [93, 0]
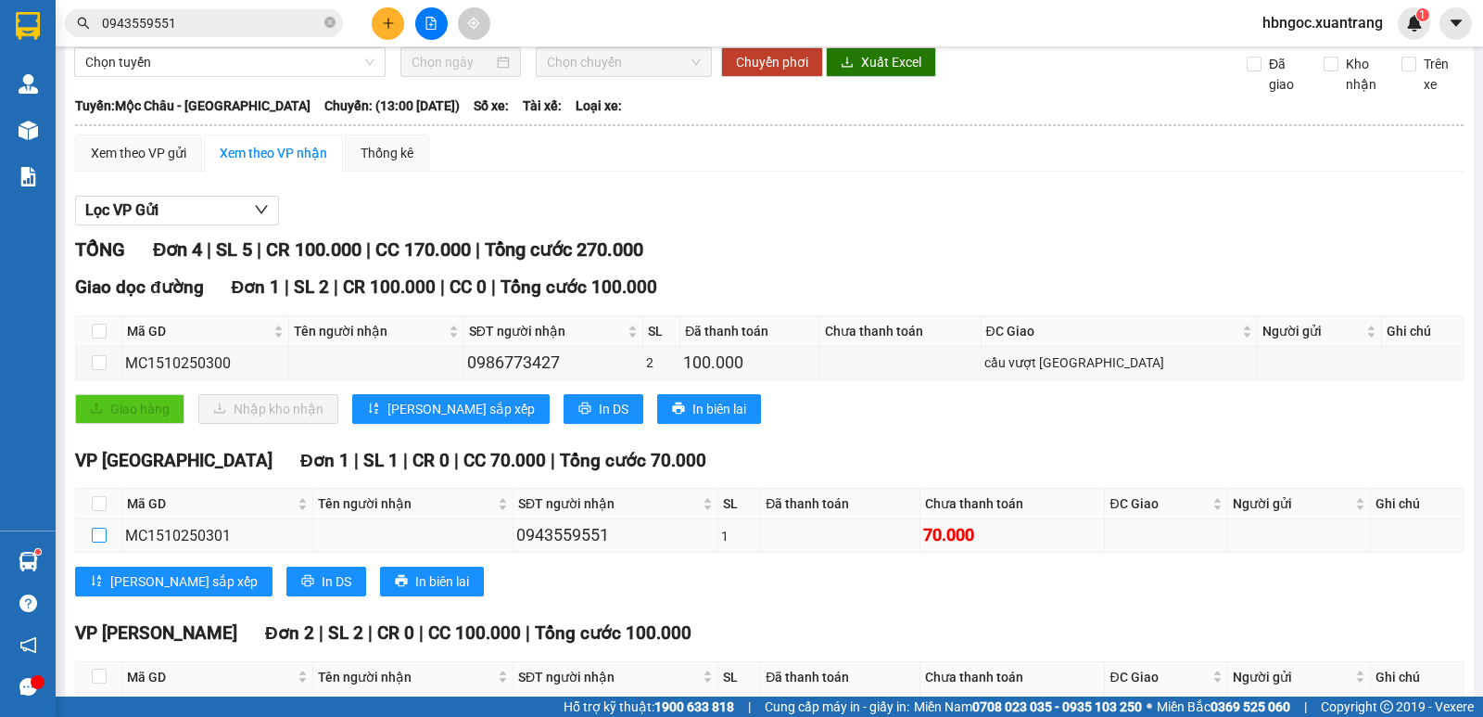
click at [99, 542] on input "checkbox" at bounding box center [99, 535] width 15 height 15
checkbox input "true"
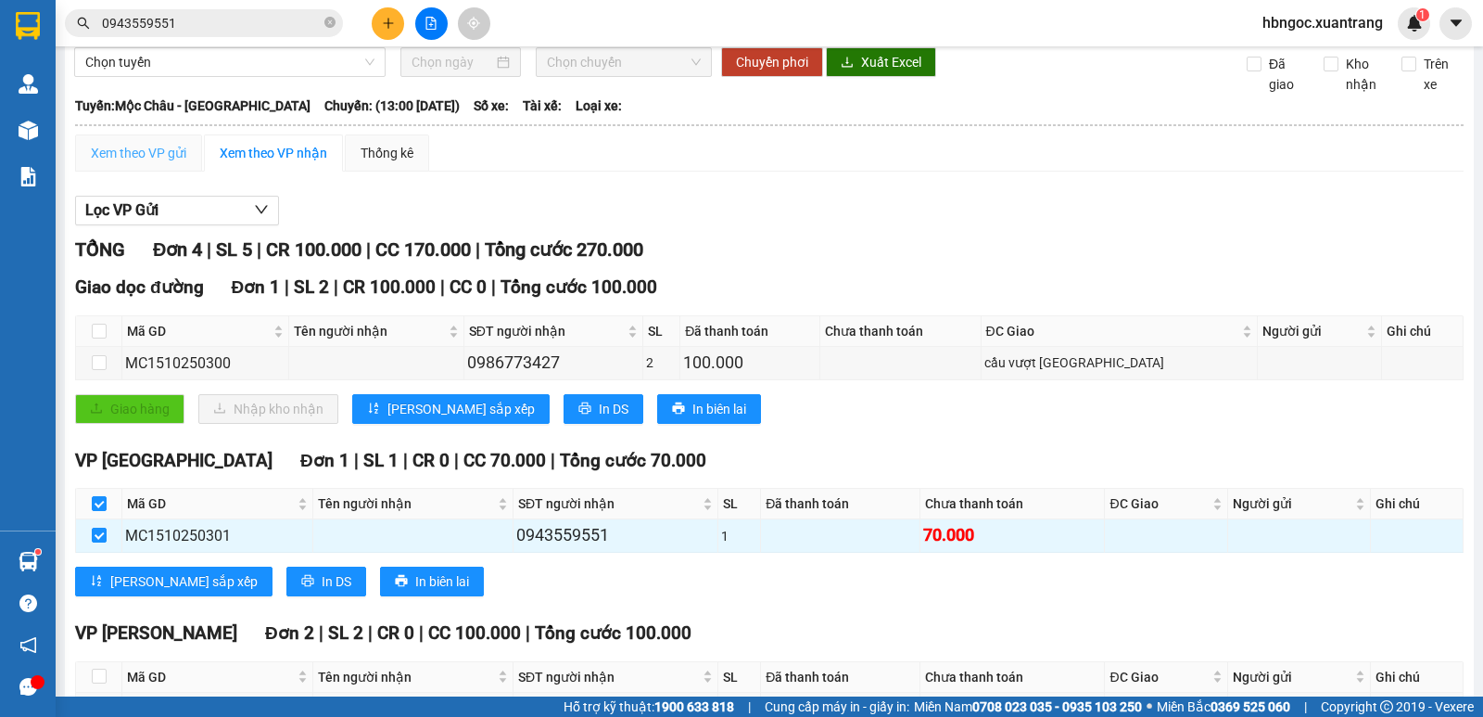
click at [170, 134] on th at bounding box center [769, 125] width 1391 height 17
click at [168, 163] on div "Xem theo VP gửi" at bounding box center [138, 153] width 95 height 20
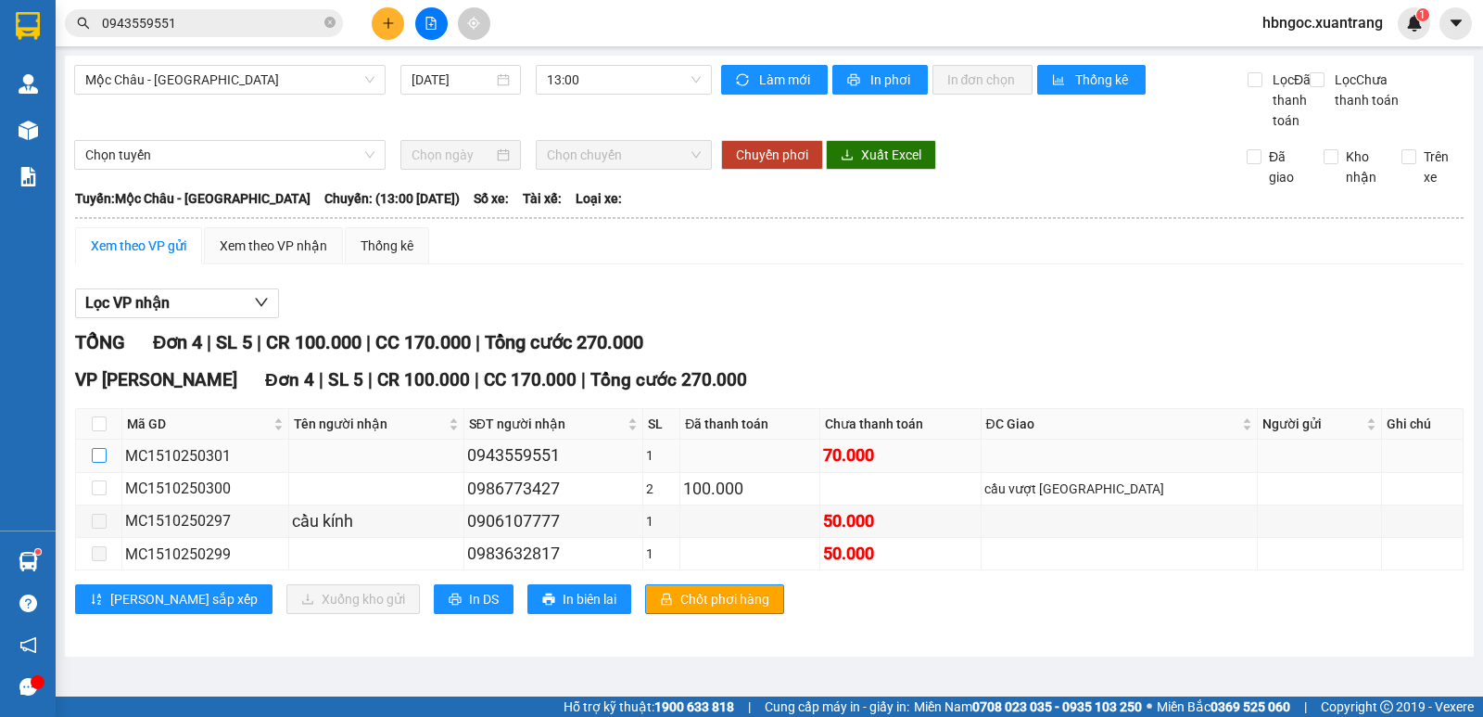
click at [98, 463] on input "checkbox" at bounding box center [99, 455] width 15 height 15
checkbox input "true"
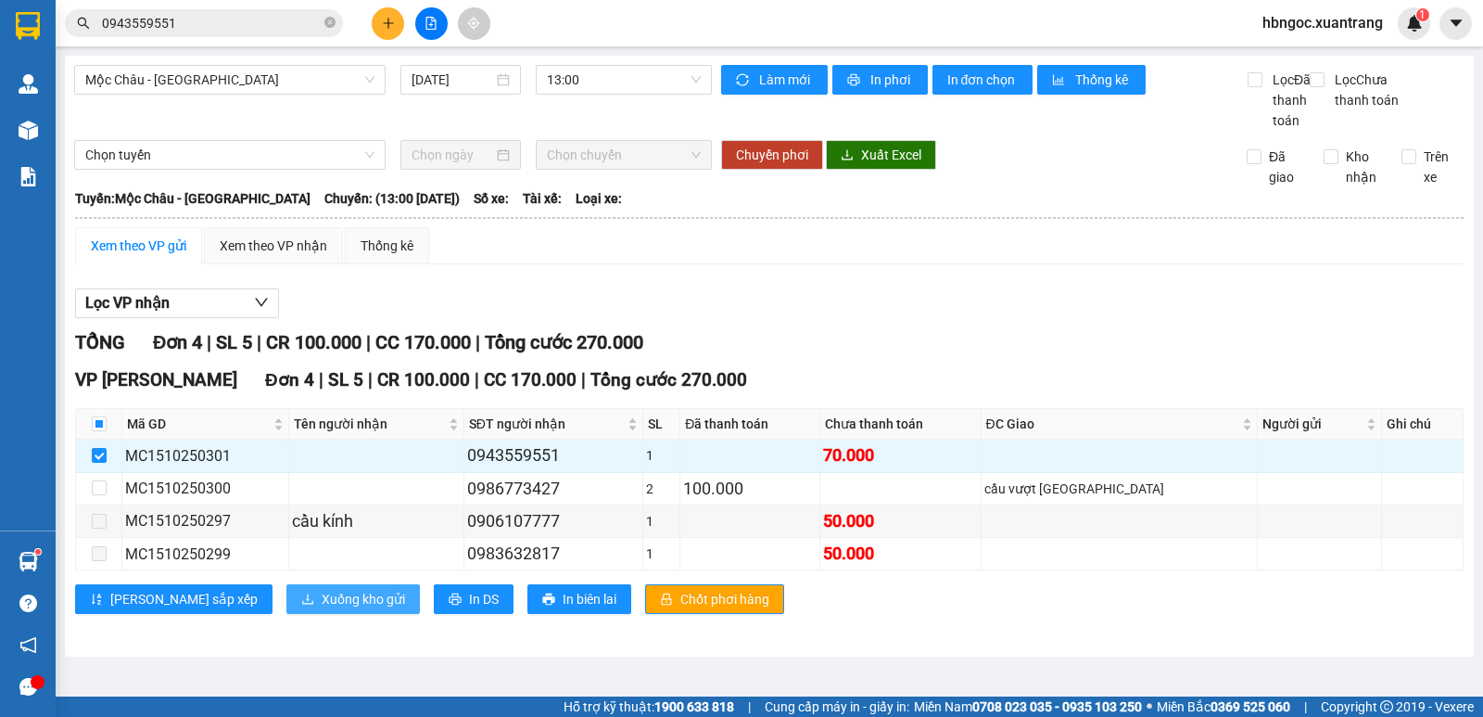
click at [322, 609] on span "Xuống kho gửi" at bounding box center [363, 599] width 83 height 20
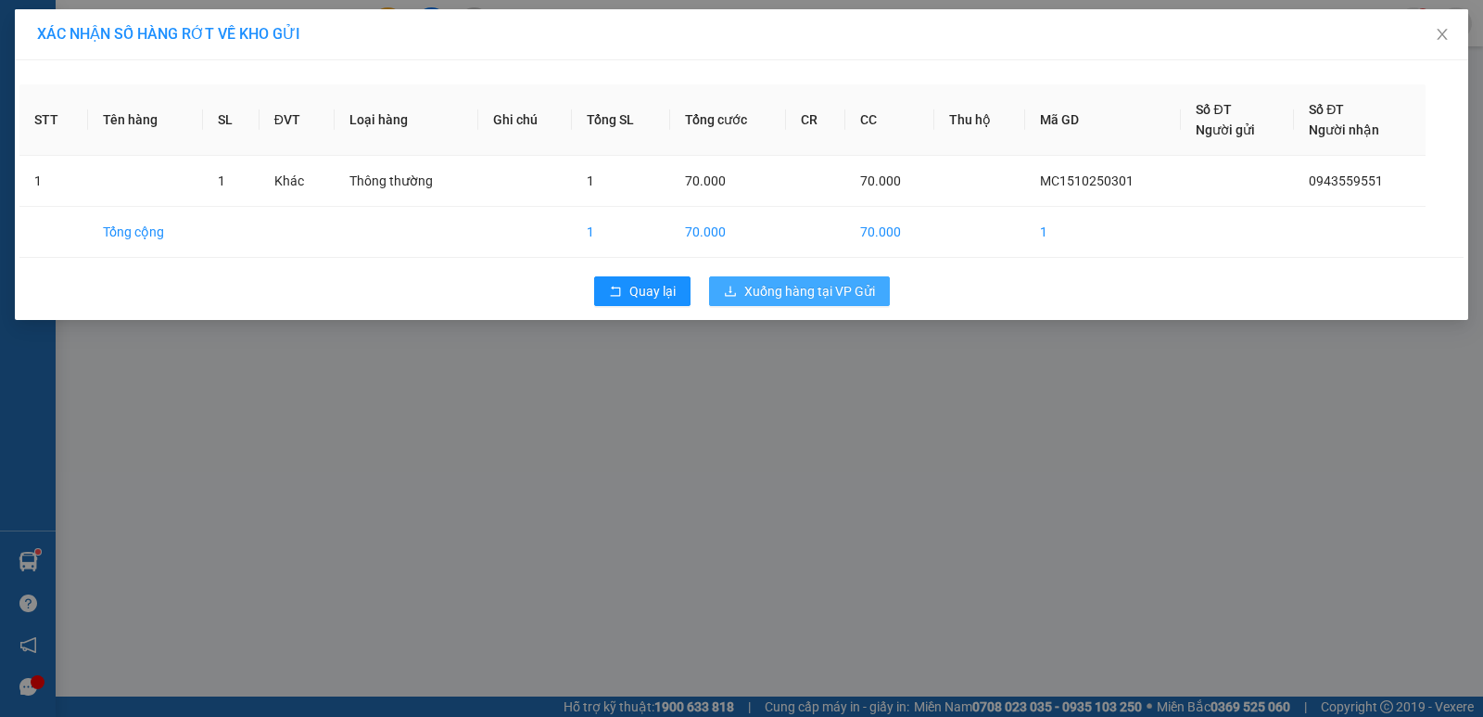
click at [846, 297] on span "Xuống hàng tại VP Gửi" at bounding box center [809, 291] width 131 height 20
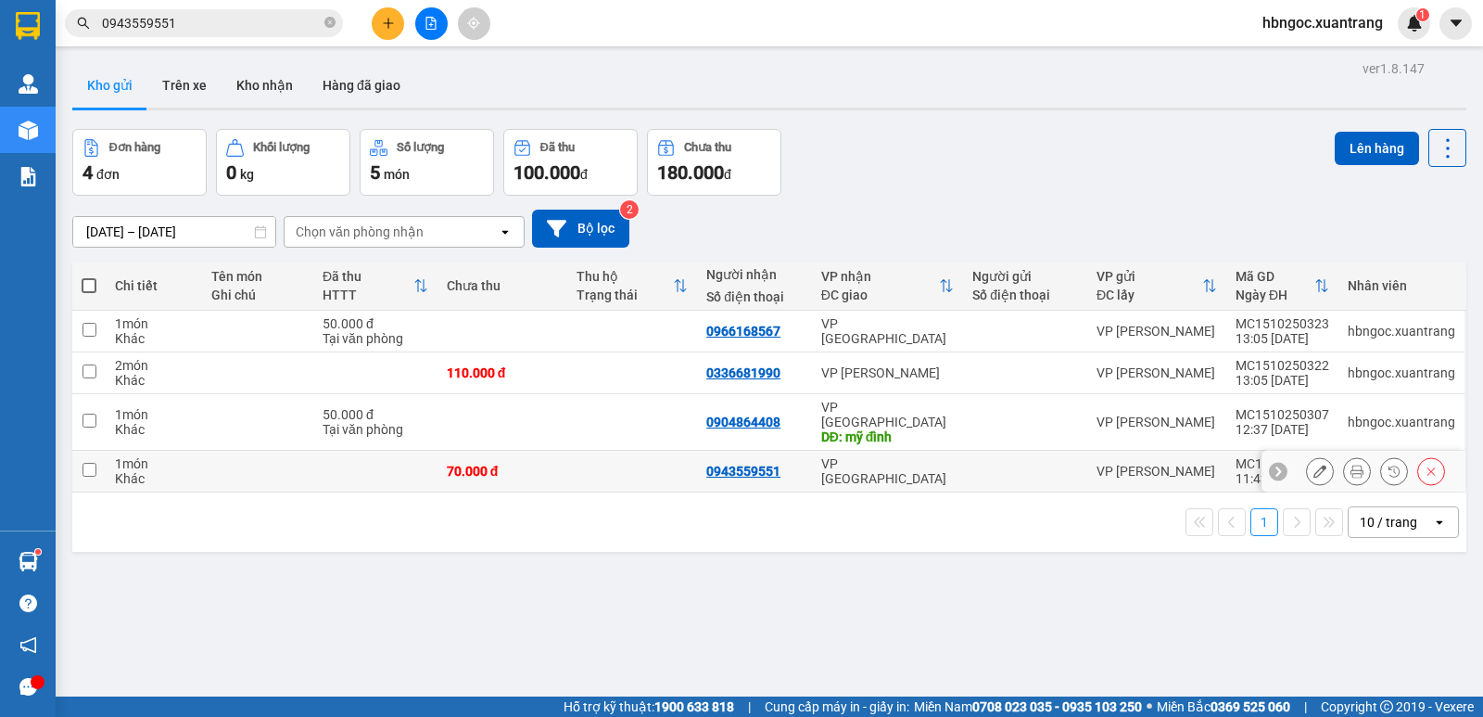
click at [96, 454] on td at bounding box center [88, 472] width 33 height 42
checkbox input "true"
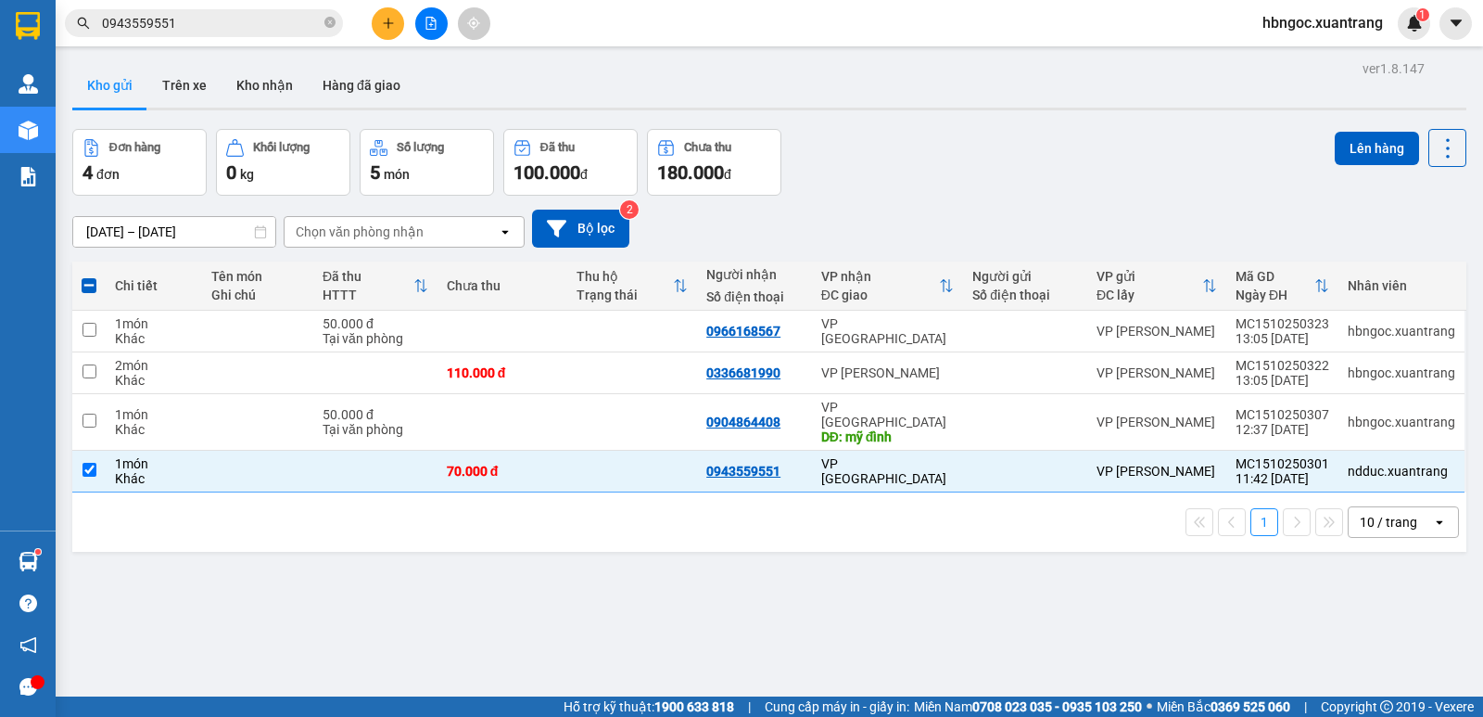
click at [437, 31] on button at bounding box center [431, 23] width 32 height 32
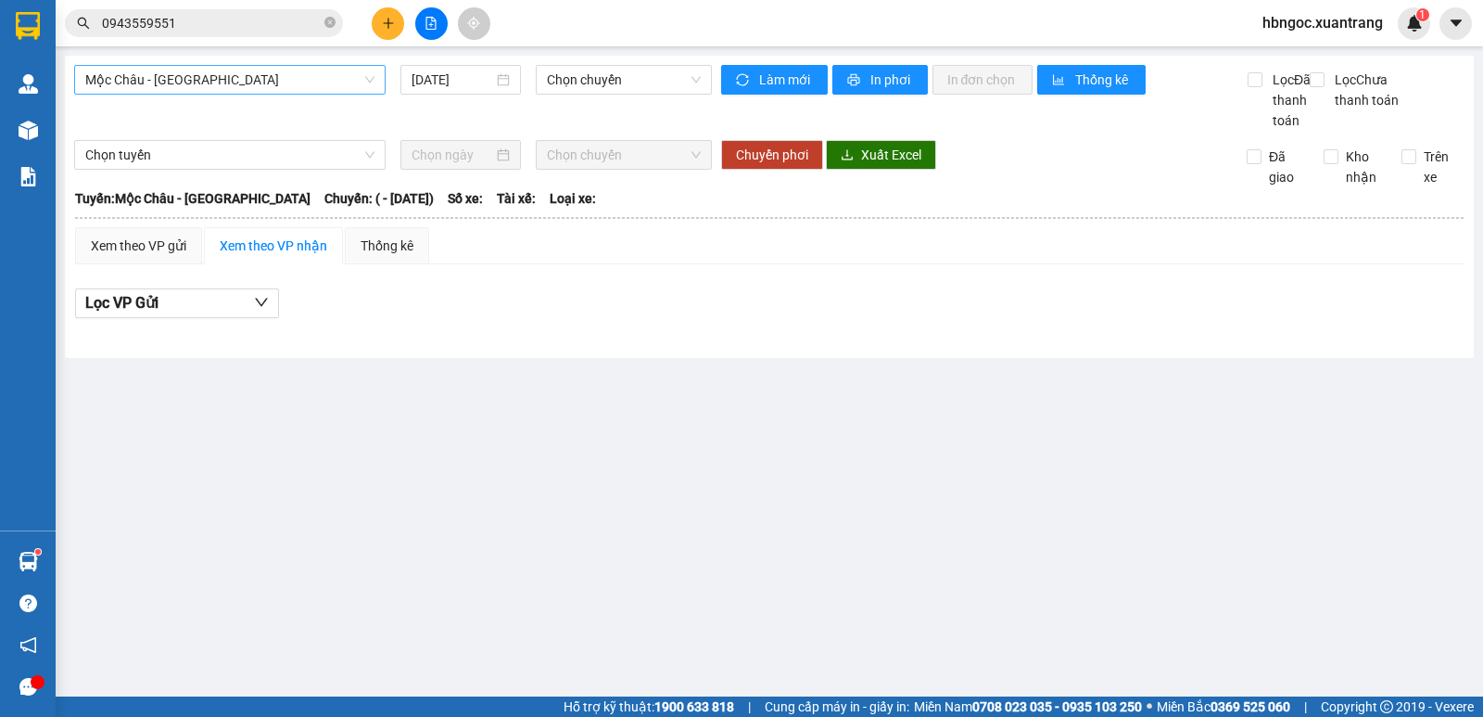
click at [331, 84] on span "Mộc Châu - [GEOGRAPHIC_DATA]" at bounding box center [229, 80] width 289 height 28
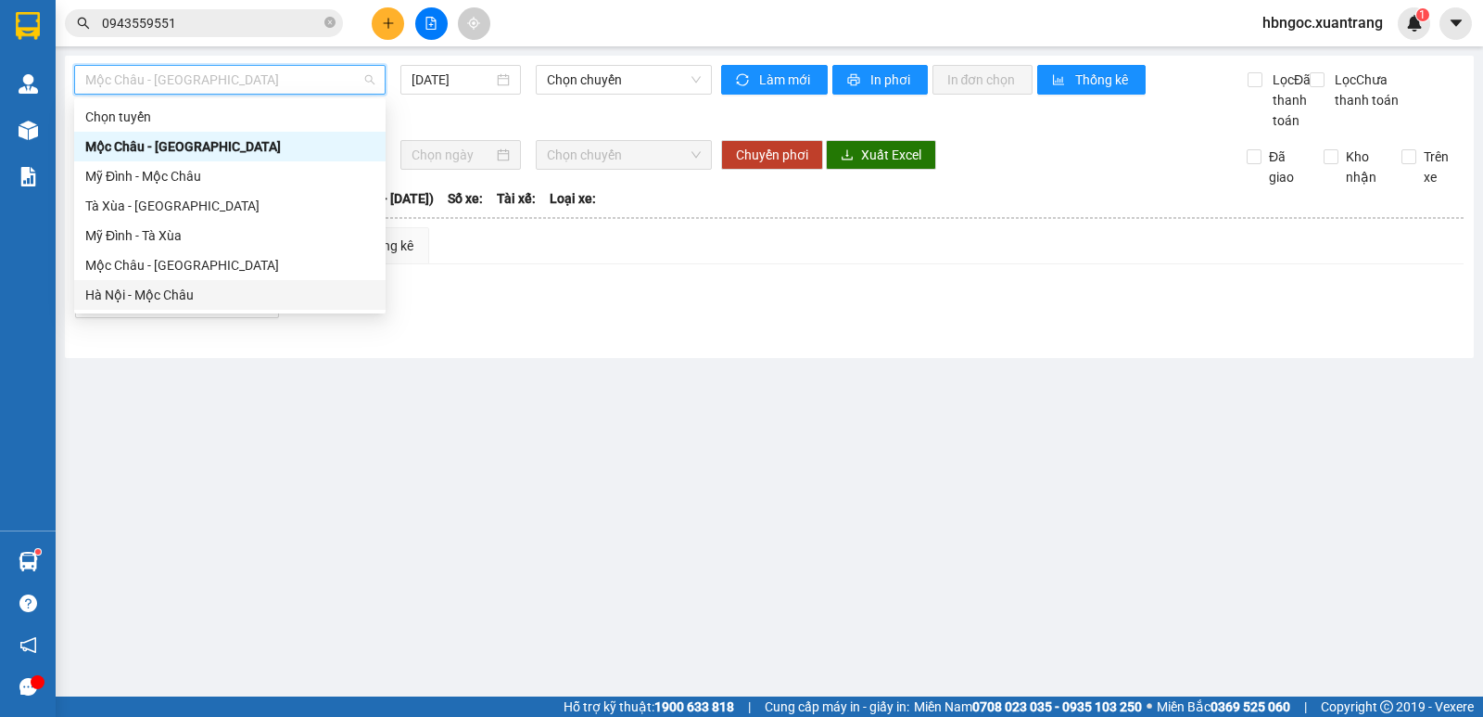
click at [268, 294] on div "Hà Nội - Mộc Châu" at bounding box center [229, 295] width 289 height 20
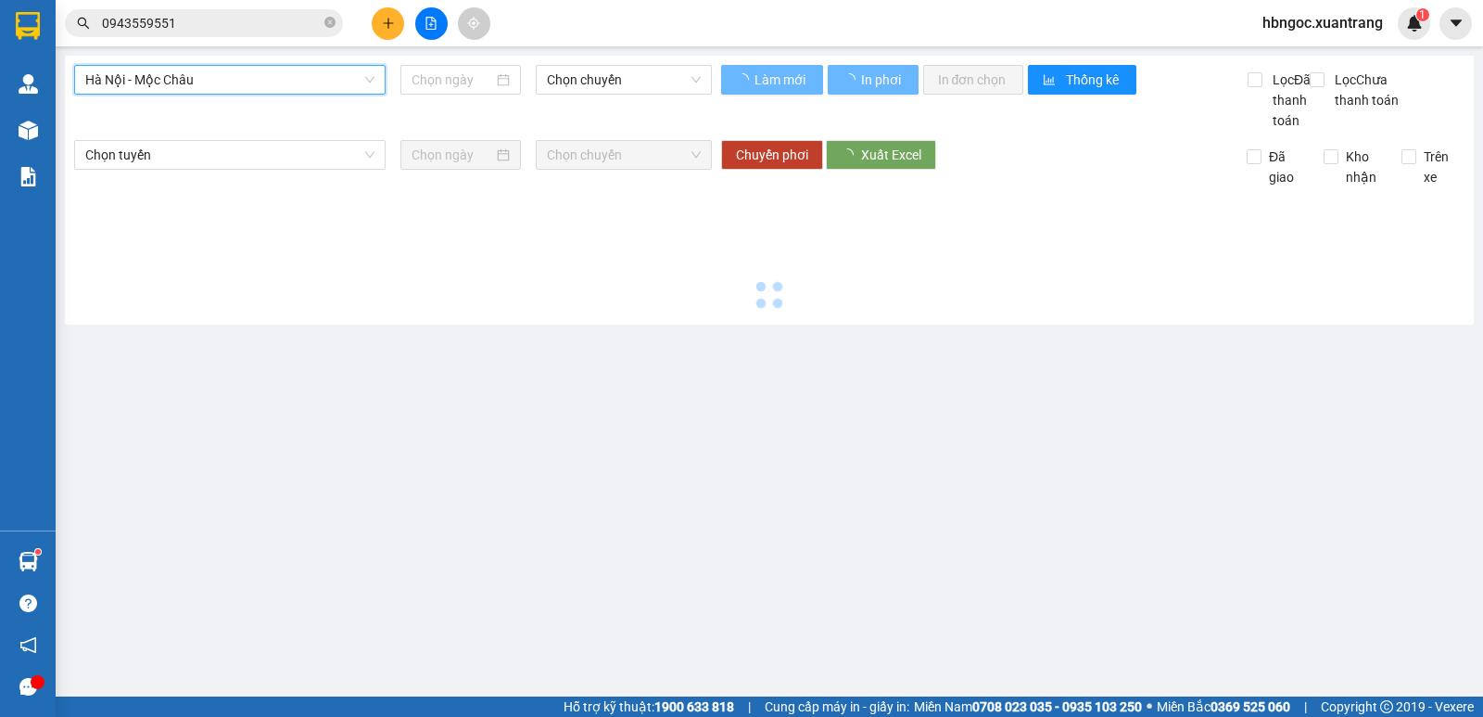
type input "[DATE]"
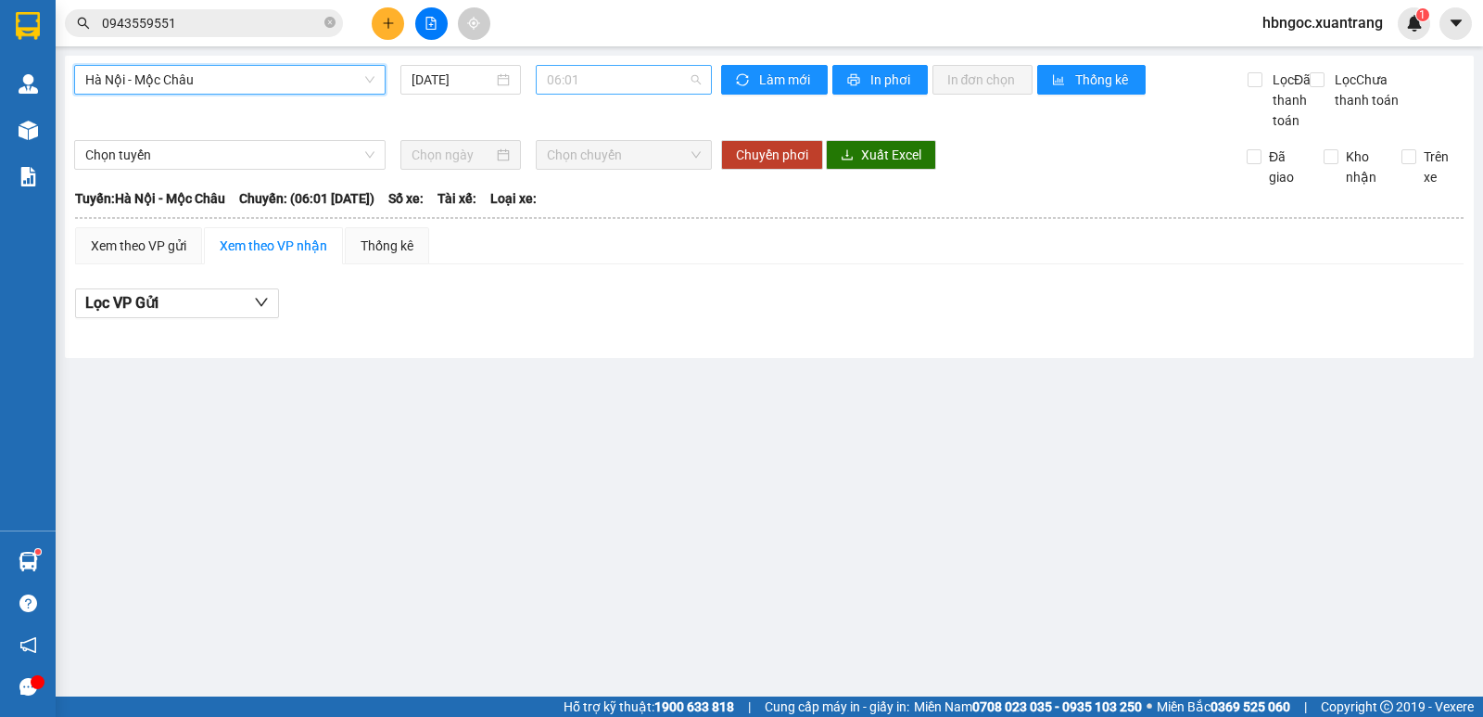
click at [641, 83] on span "06:01" at bounding box center [623, 80] width 153 height 28
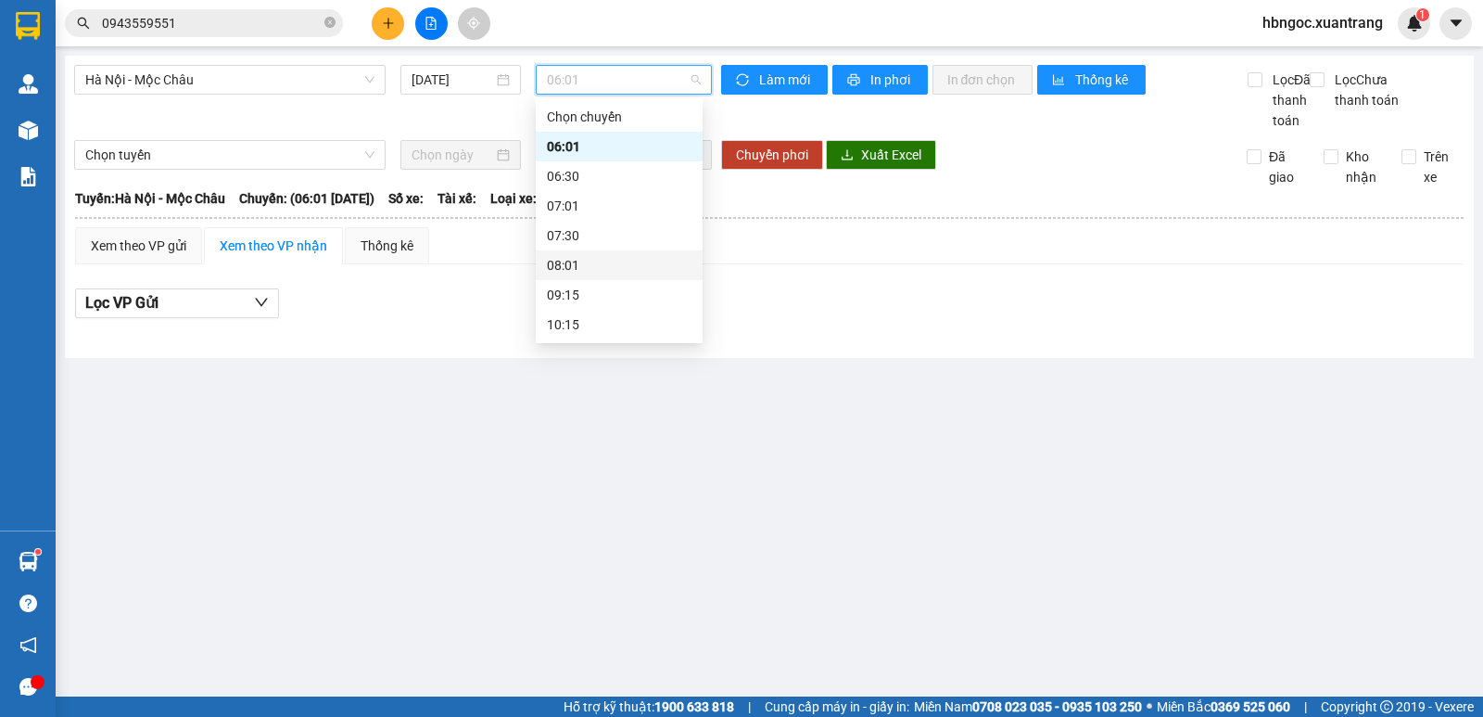
click at [604, 273] on div "08:01" at bounding box center [619, 265] width 145 height 20
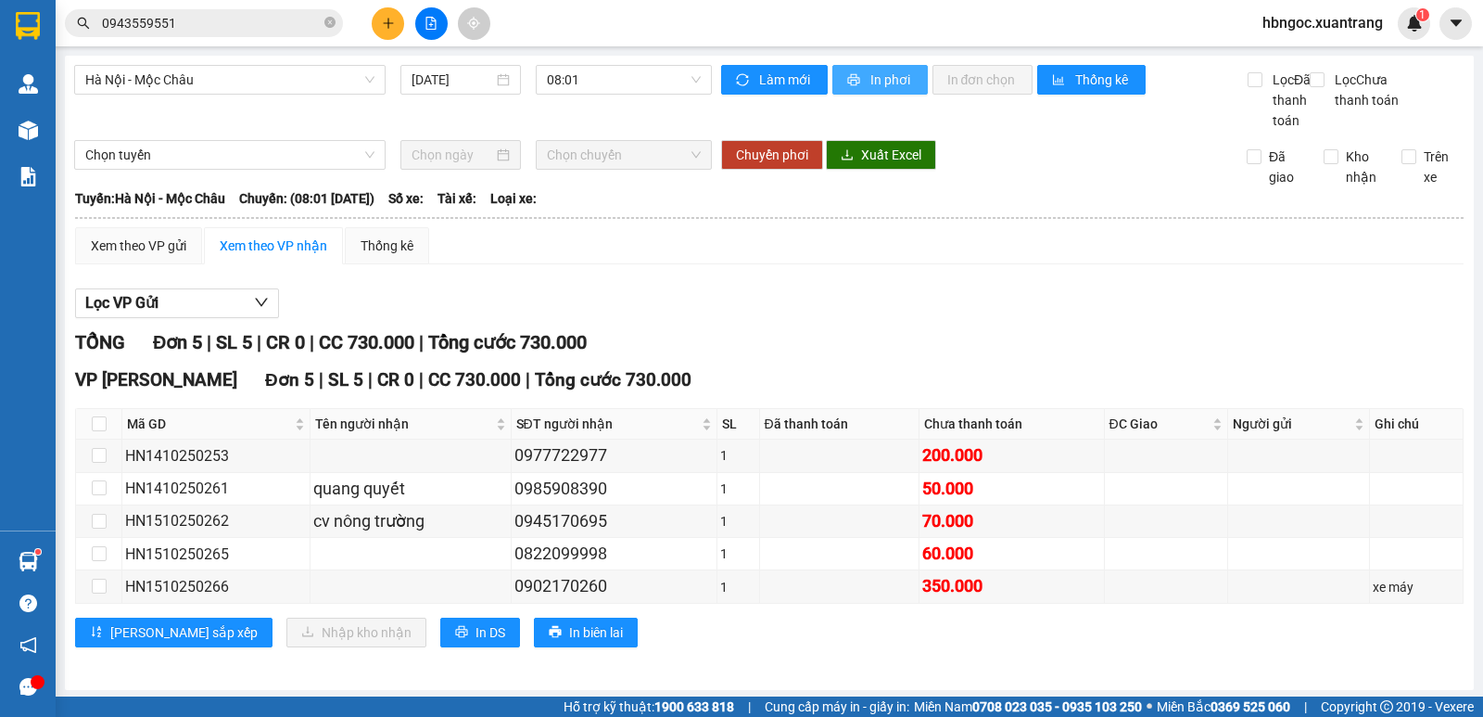
click at [884, 78] on span "In phơi" at bounding box center [892, 80] width 43 height 20
click at [642, 70] on span "08:01" at bounding box center [623, 80] width 153 height 28
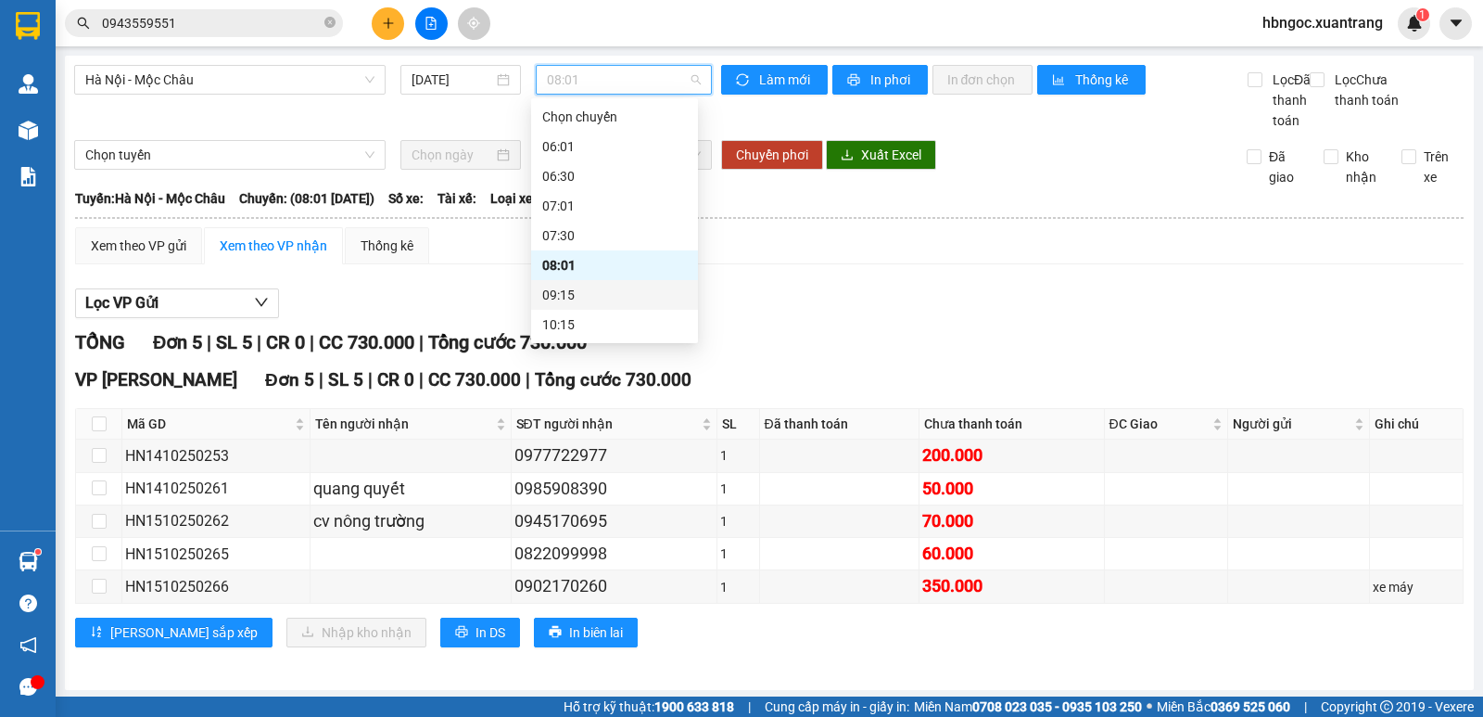
click at [613, 306] on div "09:15" at bounding box center [614, 295] width 167 height 30
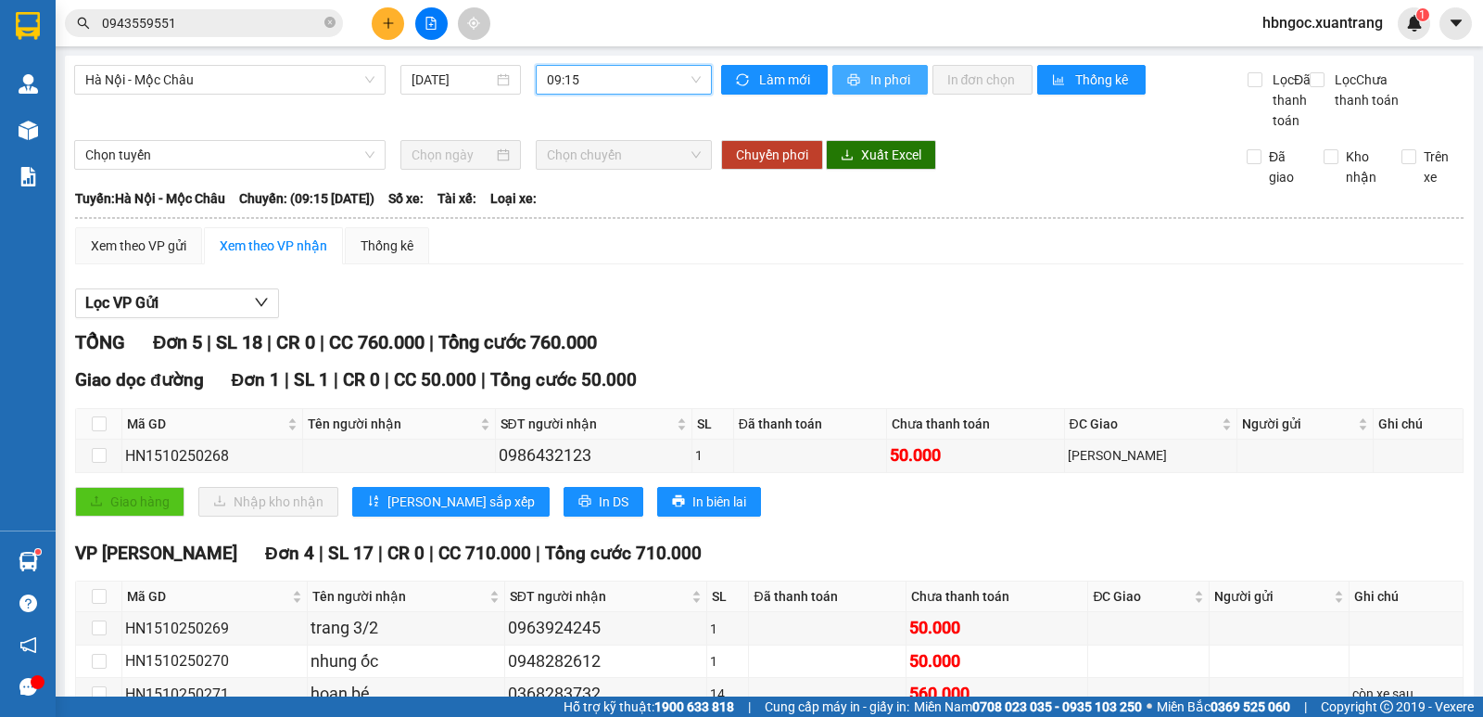
click at [890, 82] on span "In phơi" at bounding box center [892, 80] width 43 height 20
click at [646, 71] on span "09:15" at bounding box center [623, 80] width 153 height 28
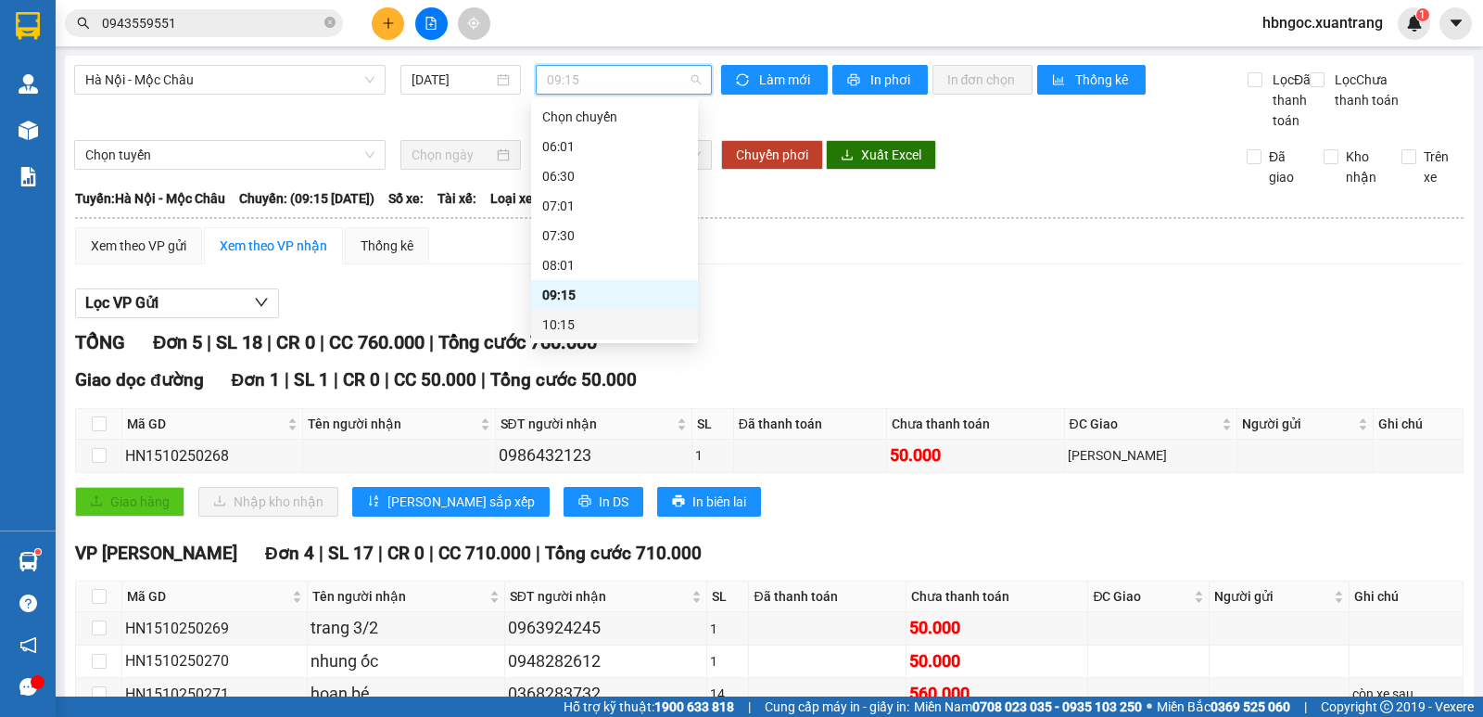
click at [607, 323] on div "10:15" at bounding box center [614, 324] width 145 height 20
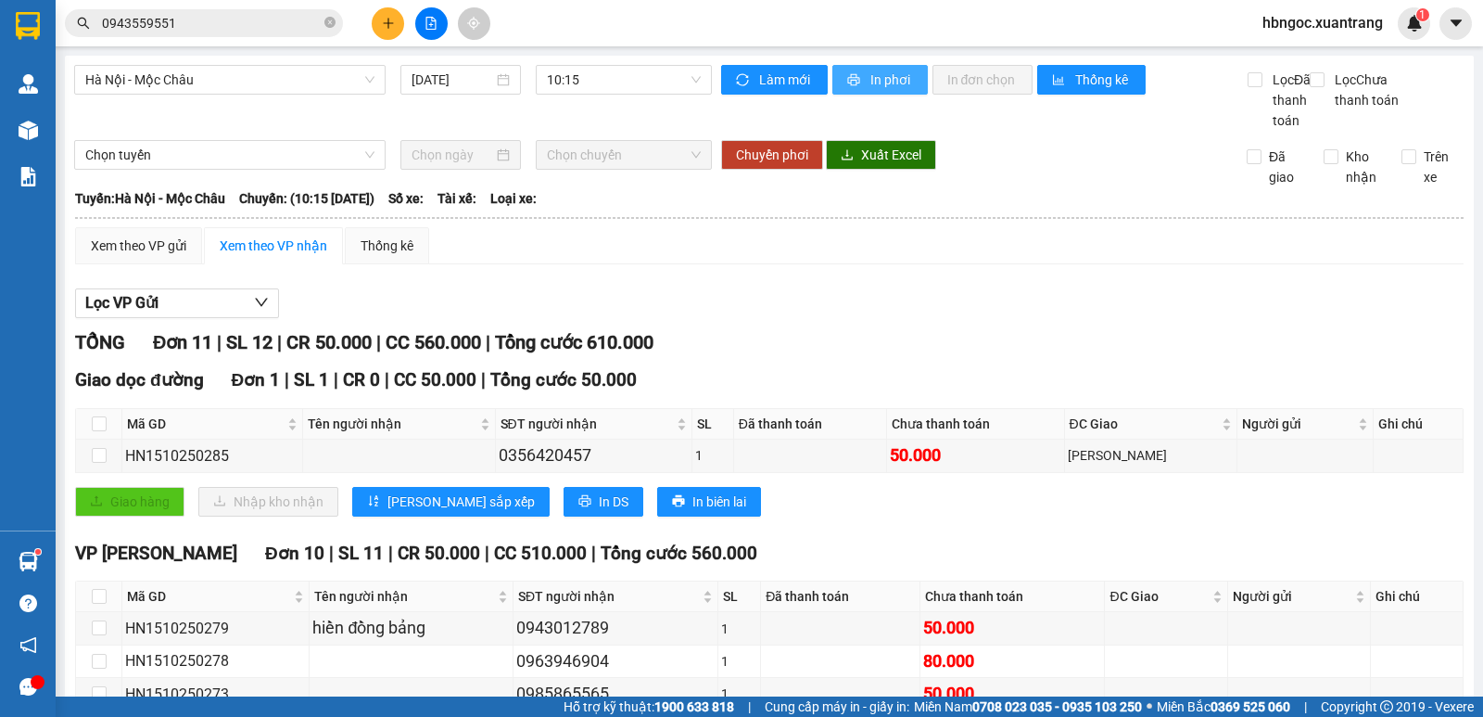
click at [860, 75] on button "In phơi" at bounding box center [880, 80] width 95 height 30
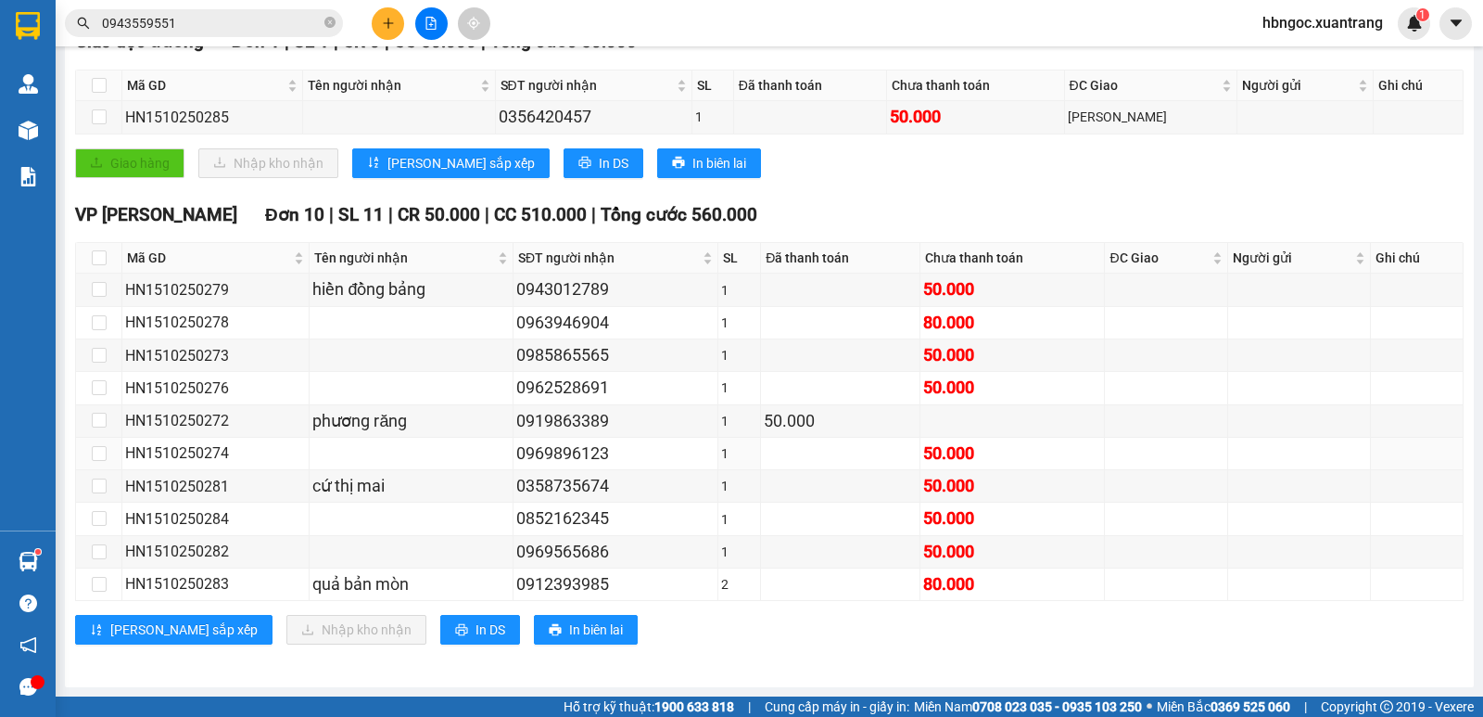
scroll to position [81, 0]
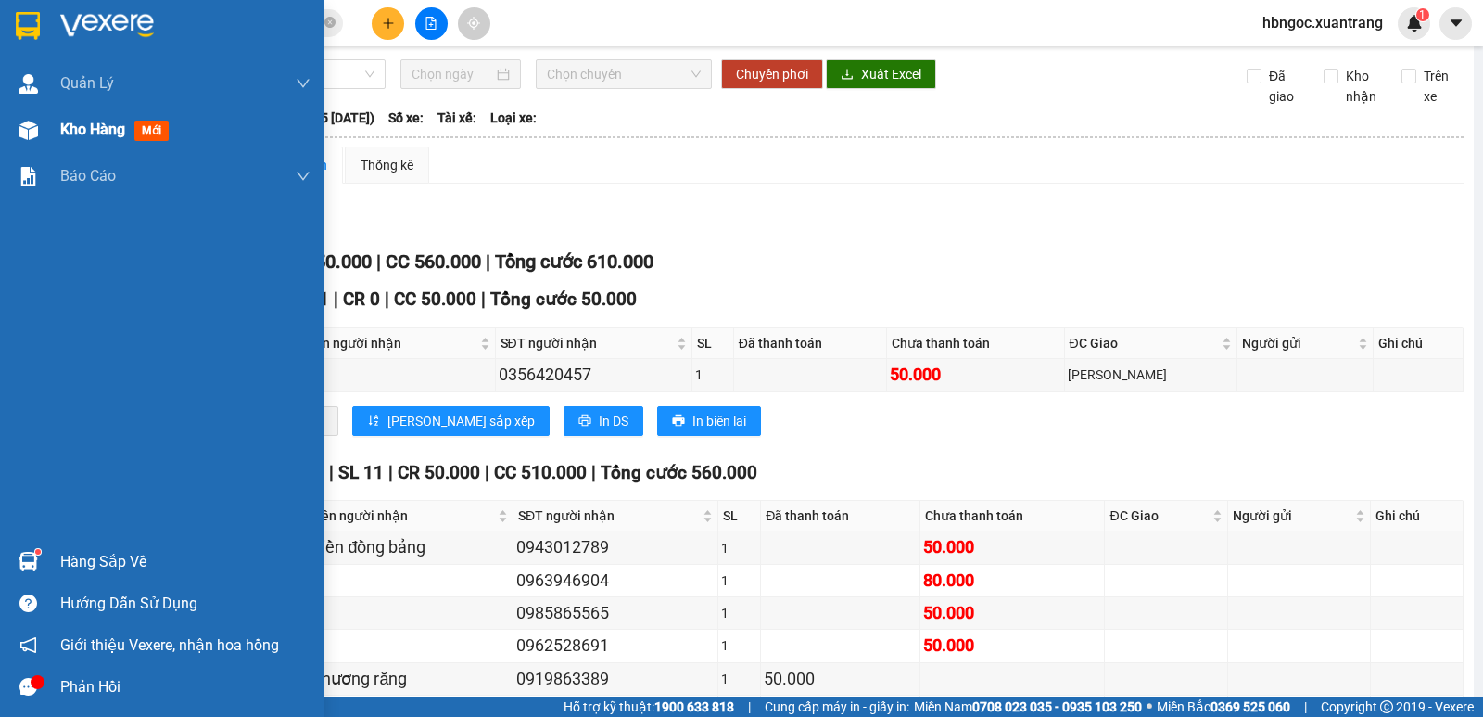
click at [32, 115] on div at bounding box center [28, 130] width 32 height 32
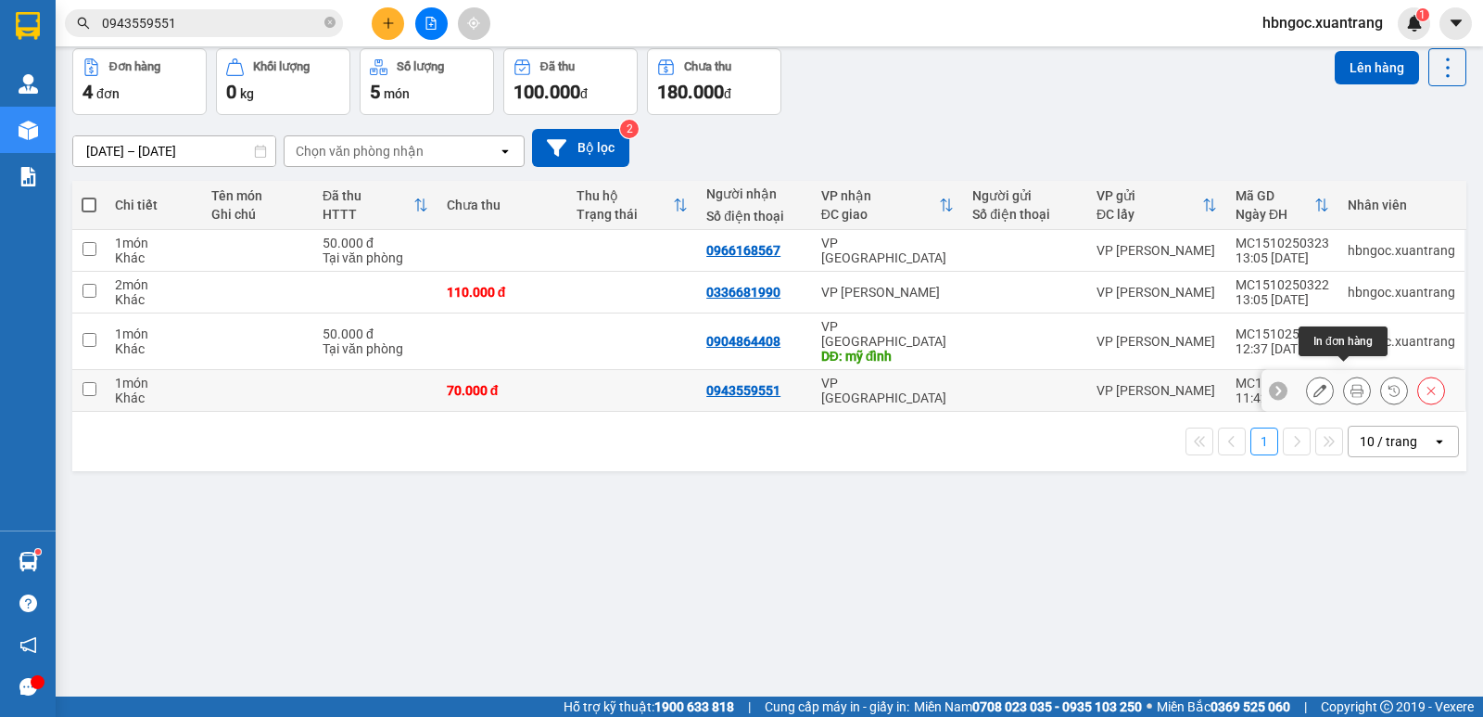
click at [1314, 384] on icon at bounding box center [1320, 390] width 13 height 13
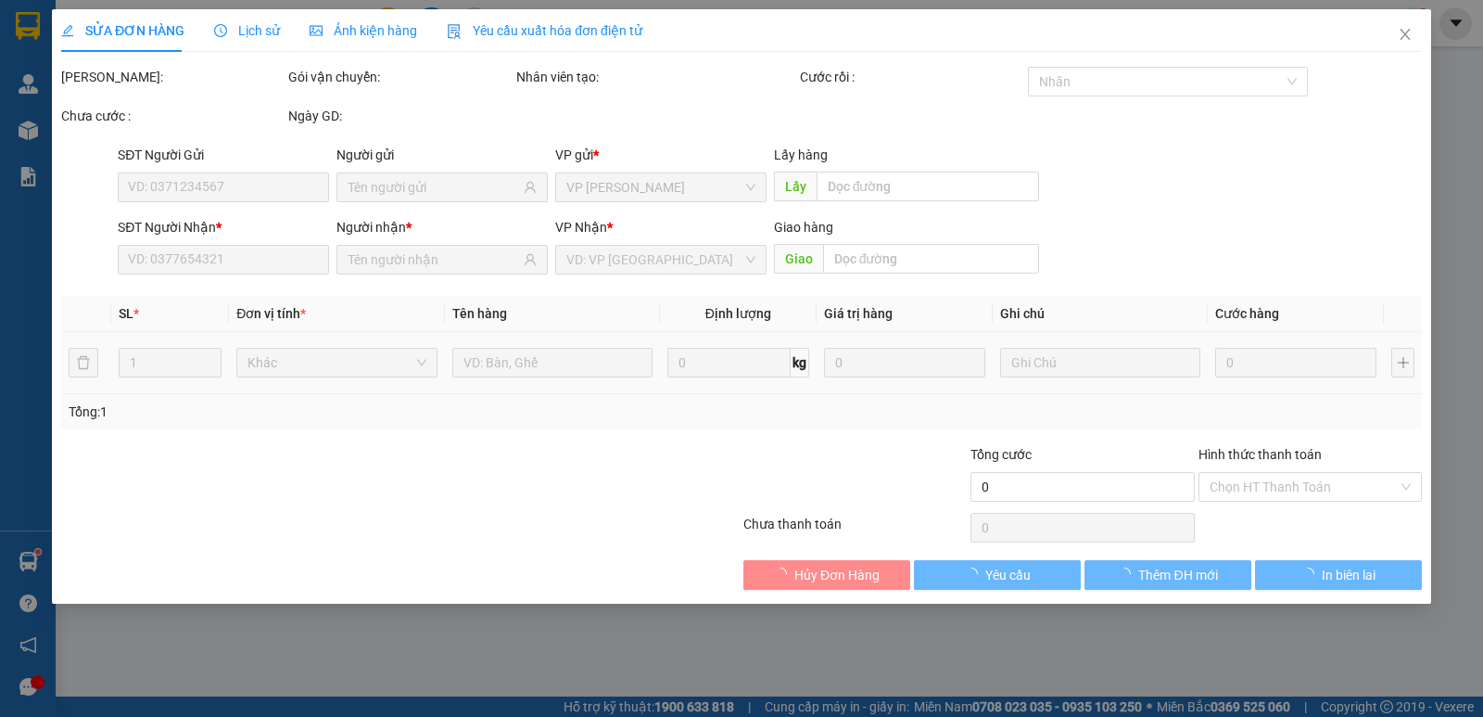
type input "0943559551"
type input "70.000"
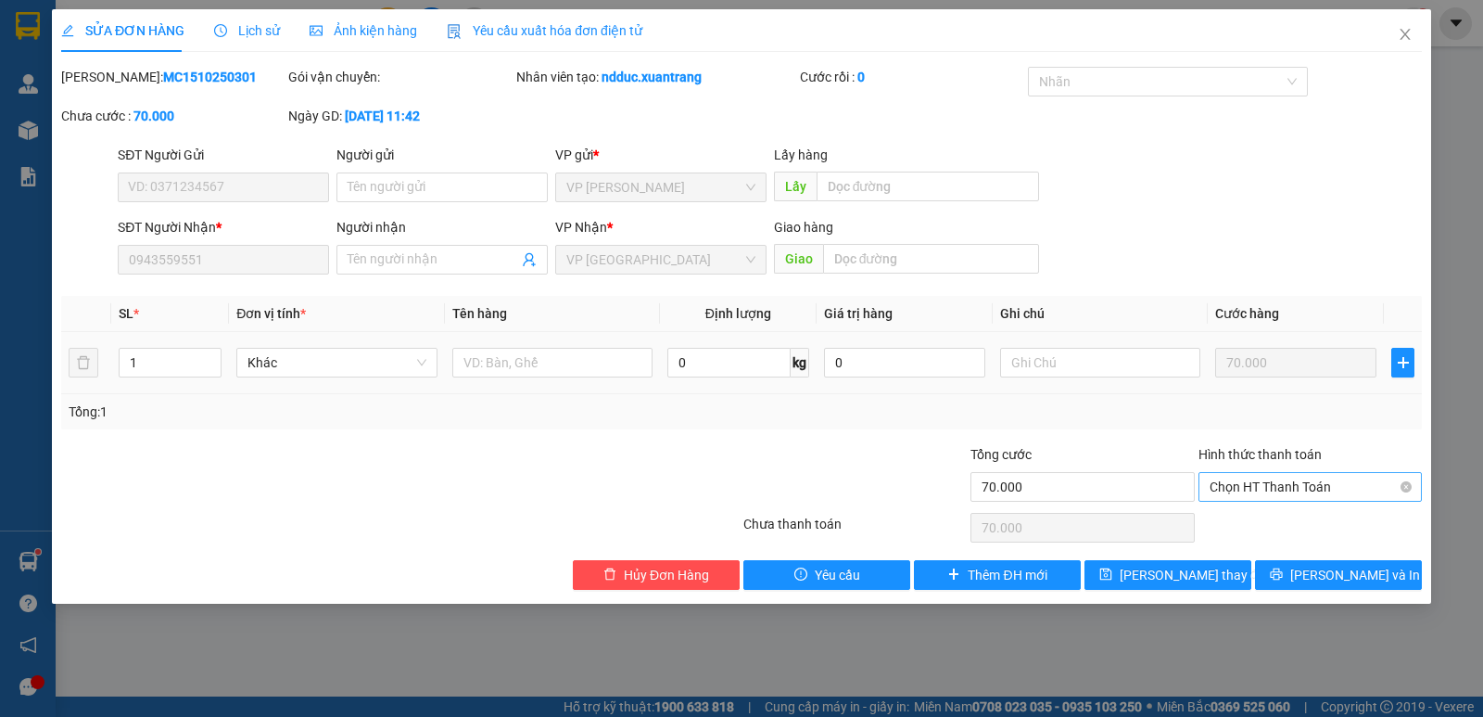
click at [1287, 486] on span "Chọn HT Thanh Toán" at bounding box center [1310, 487] width 201 height 28
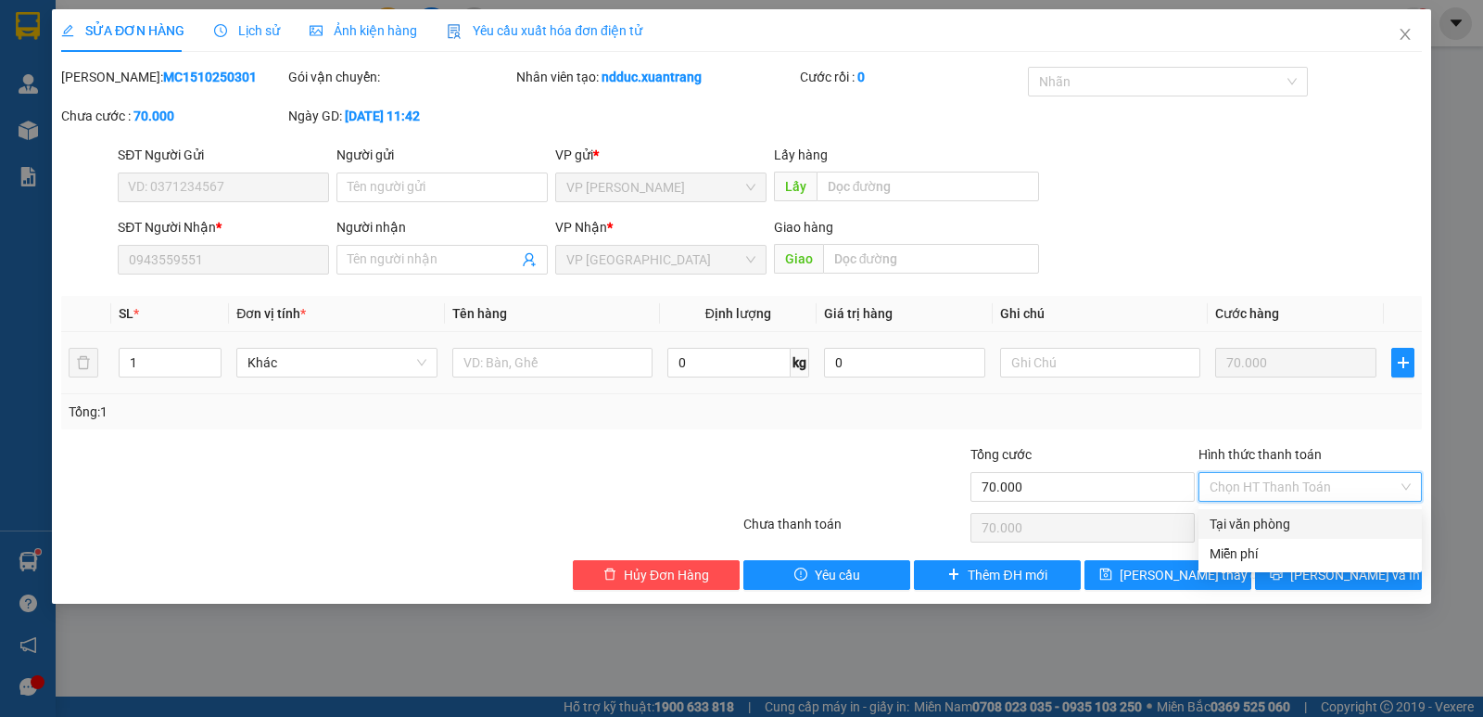
click at [1282, 515] on div "Tại văn phòng" at bounding box center [1310, 524] width 201 height 20
type input "0"
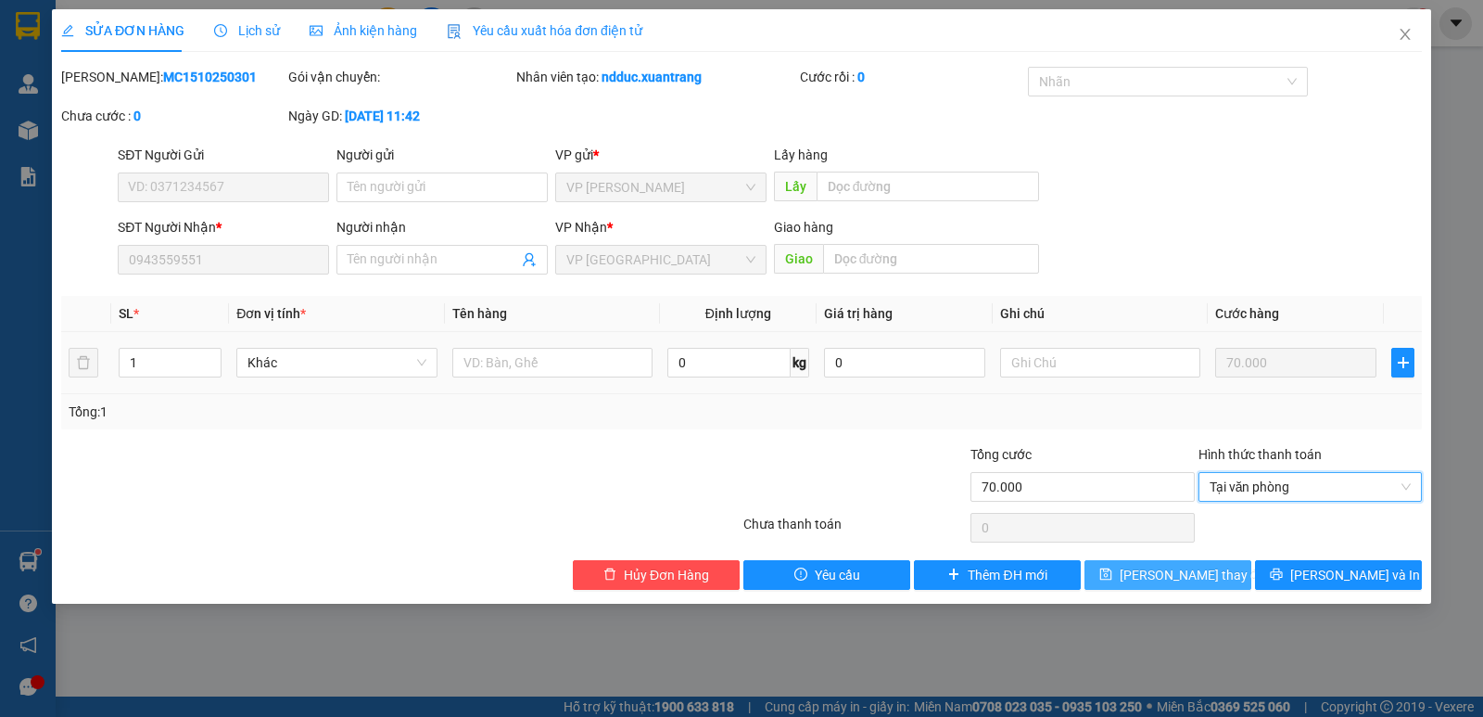
click at [1184, 565] on span "Lưu thay đổi" at bounding box center [1194, 575] width 148 height 20
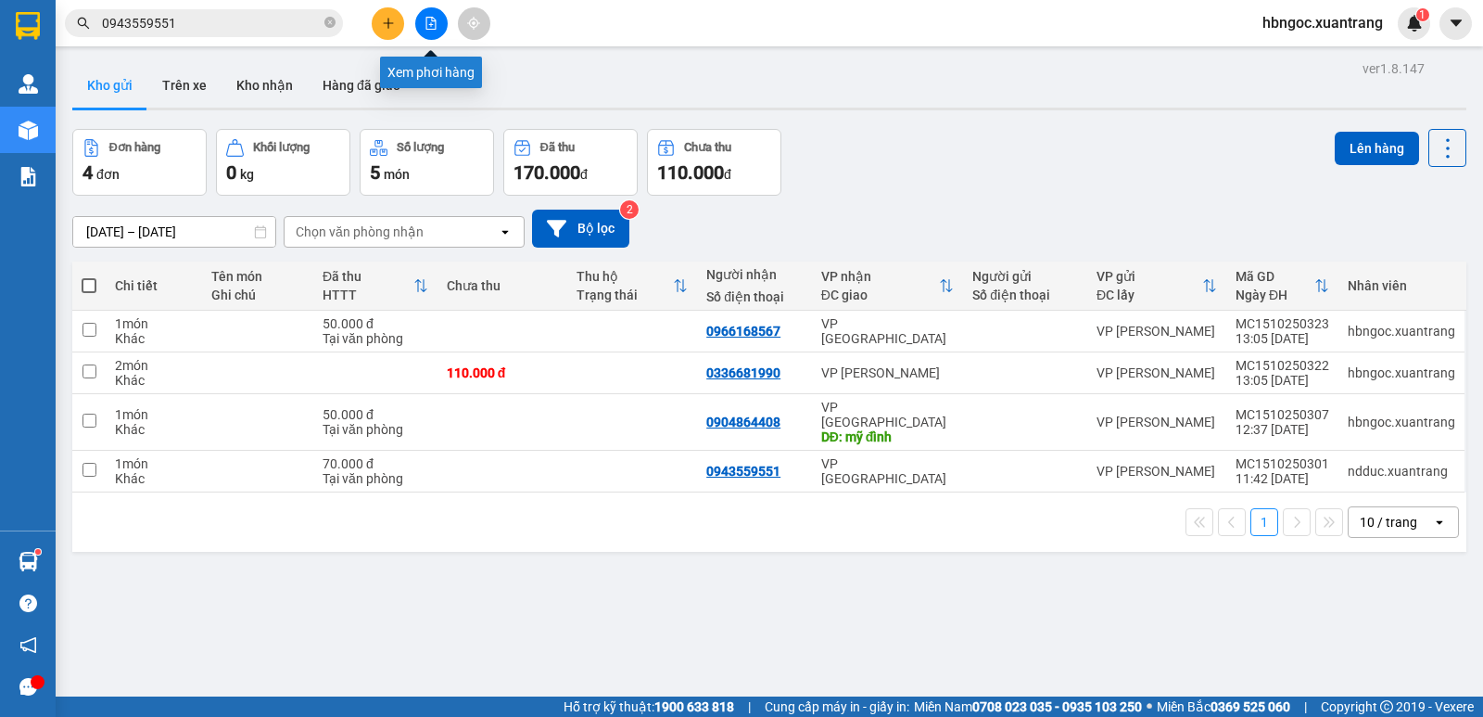
click at [432, 21] on icon "file-add" at bounding box center [431, 23] width 10 height 13
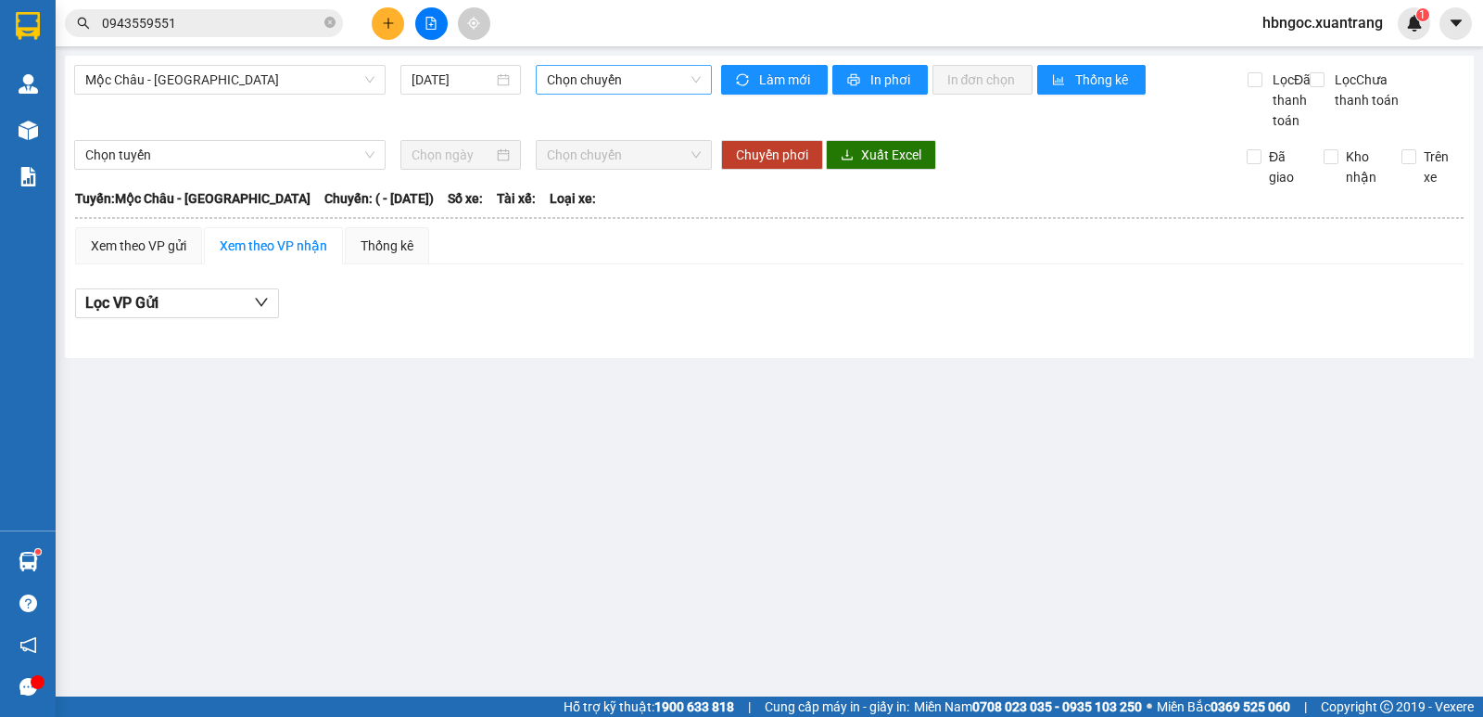
click at [663, 78] on span "Chọn chuyến" at bounding box center [623, 80] width 153 height 28
click at [342, 78] on span "Mộc Châu - [GEOGRAPHIC_DATA]" at bounding box center [229, 80] width 289 height 28
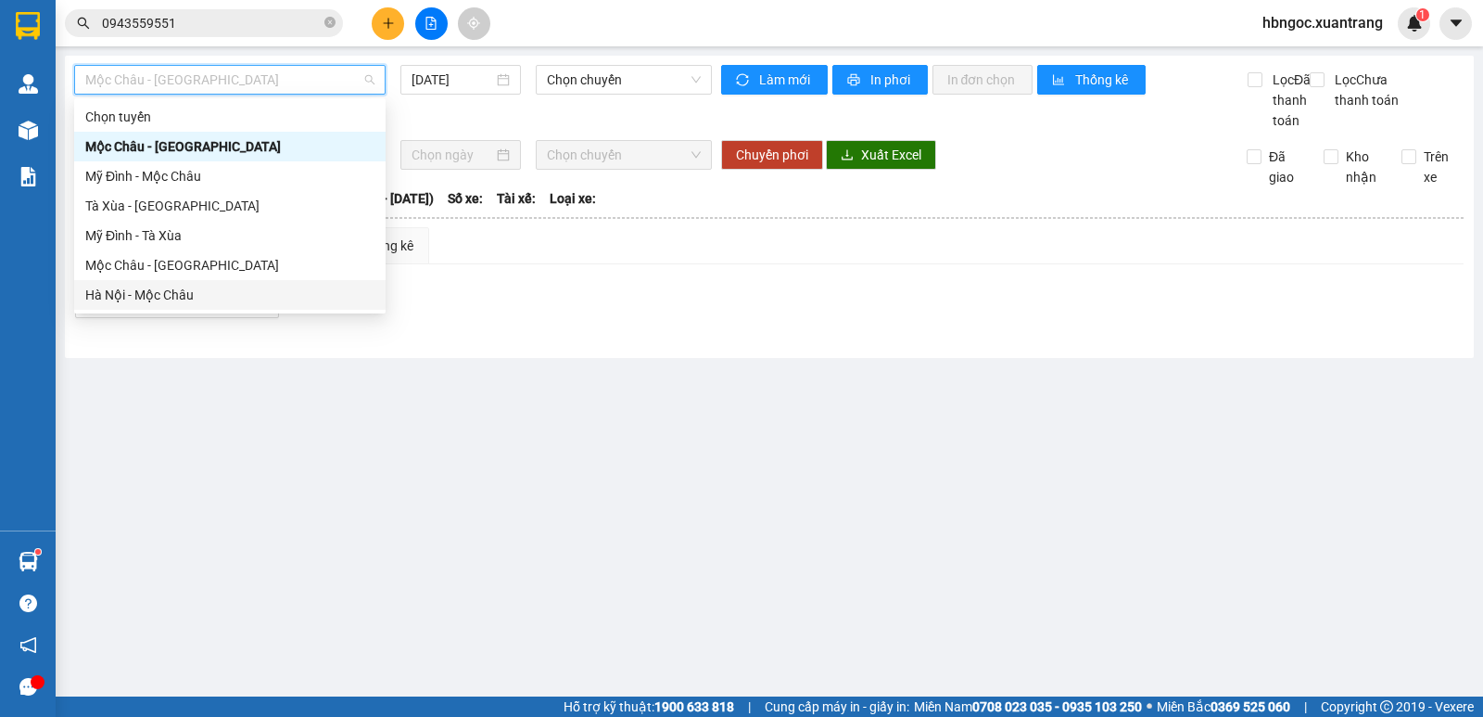
click at [269, 295] on div "Hà Nội - Mộc Châu" at bounding box center [229, 295] width 289 height 20
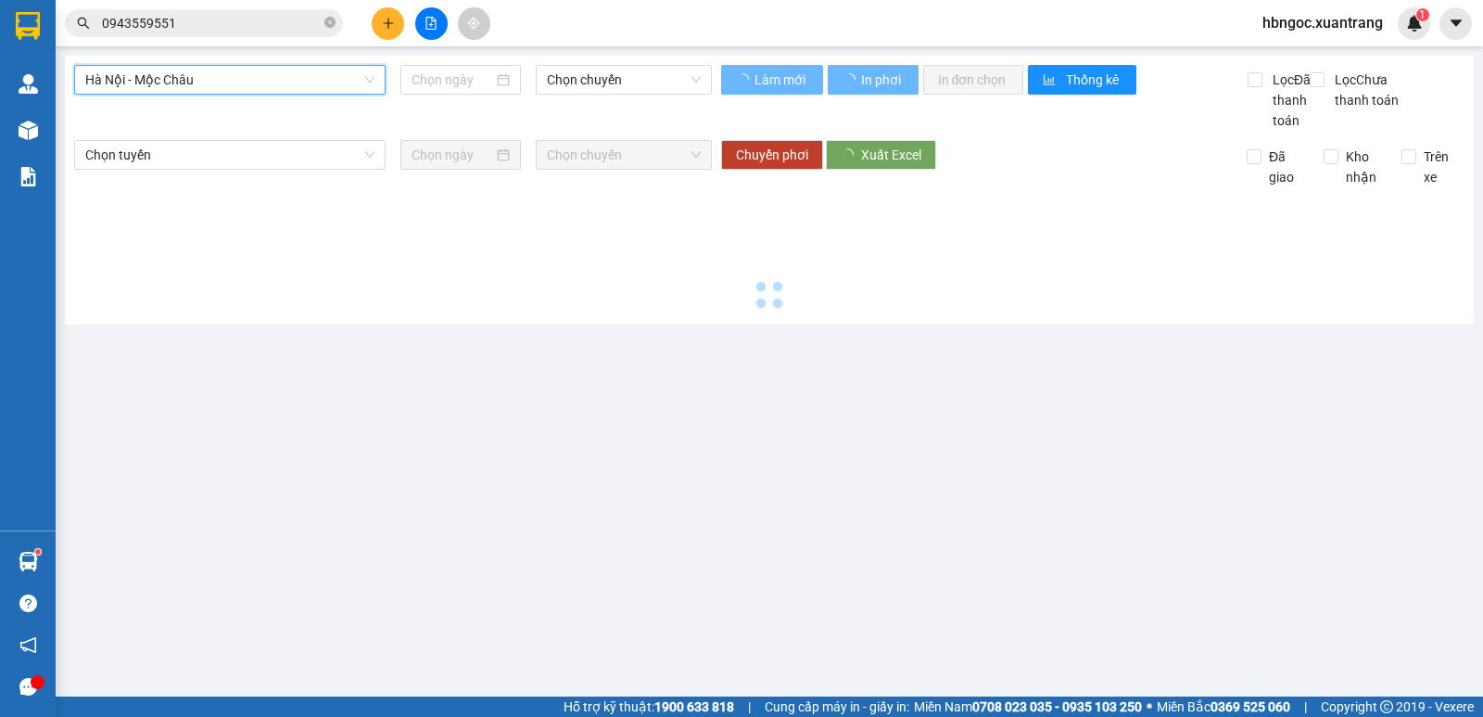
type input "[DATE]"
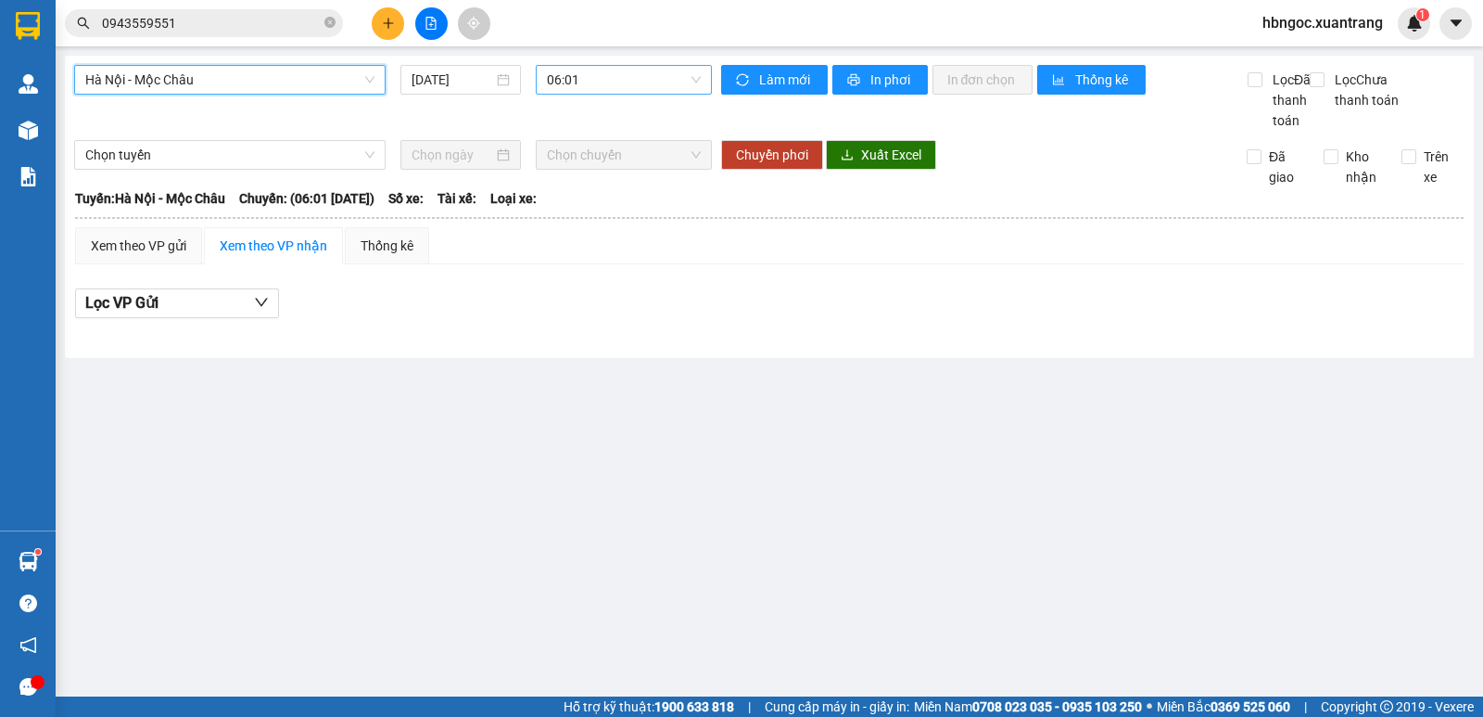
click at [583, 83] on span "06:01" at bounding box center [623, 80] width 153 height 28
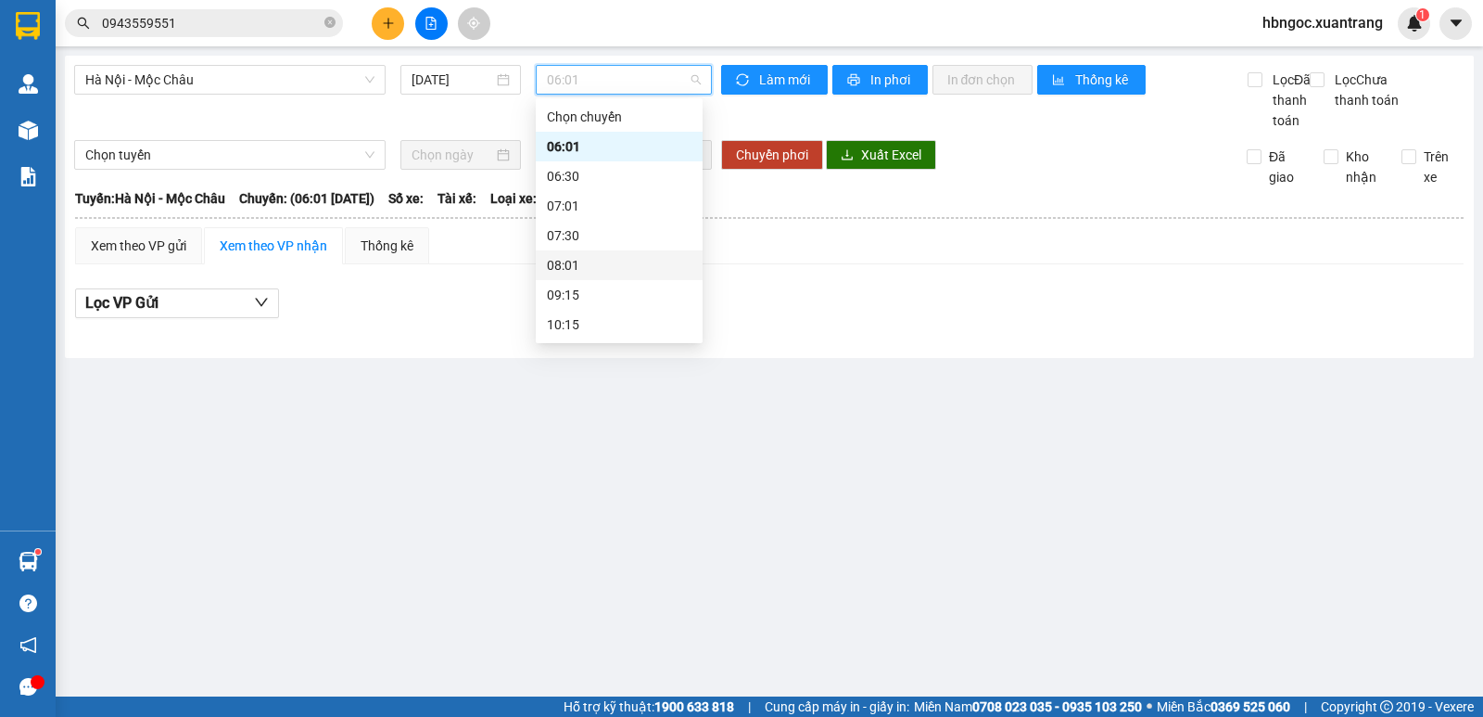
click at [596, 268] on div "08:01" at bounding box center [619, 265] width 145 height 20
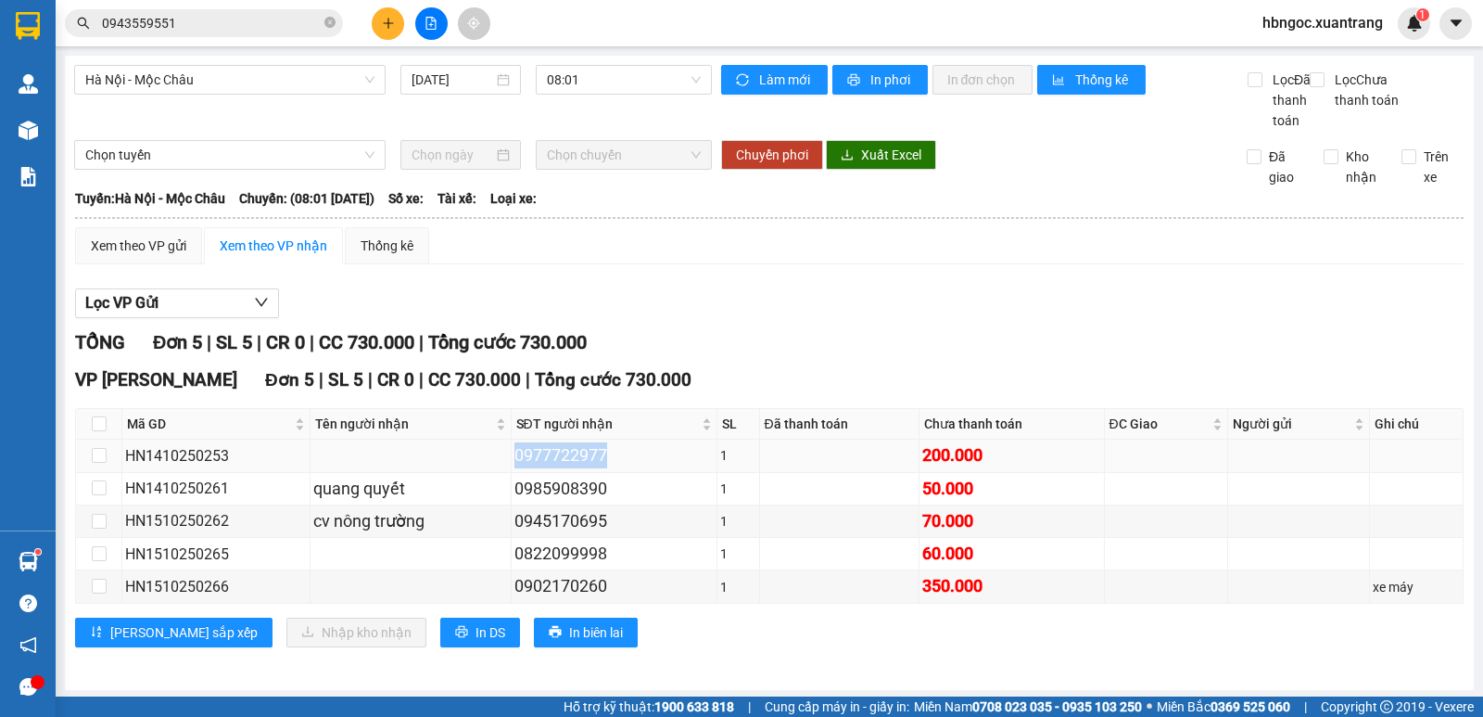
drag, startPoint x: 604, startPoint y: 480, endPoint x: 512, endPoint y: 481, distance: 92.7
click at [515, 468] on div "0977722977" at bounding box center [614, 455] width 199 height 26
copy div "0977722977"
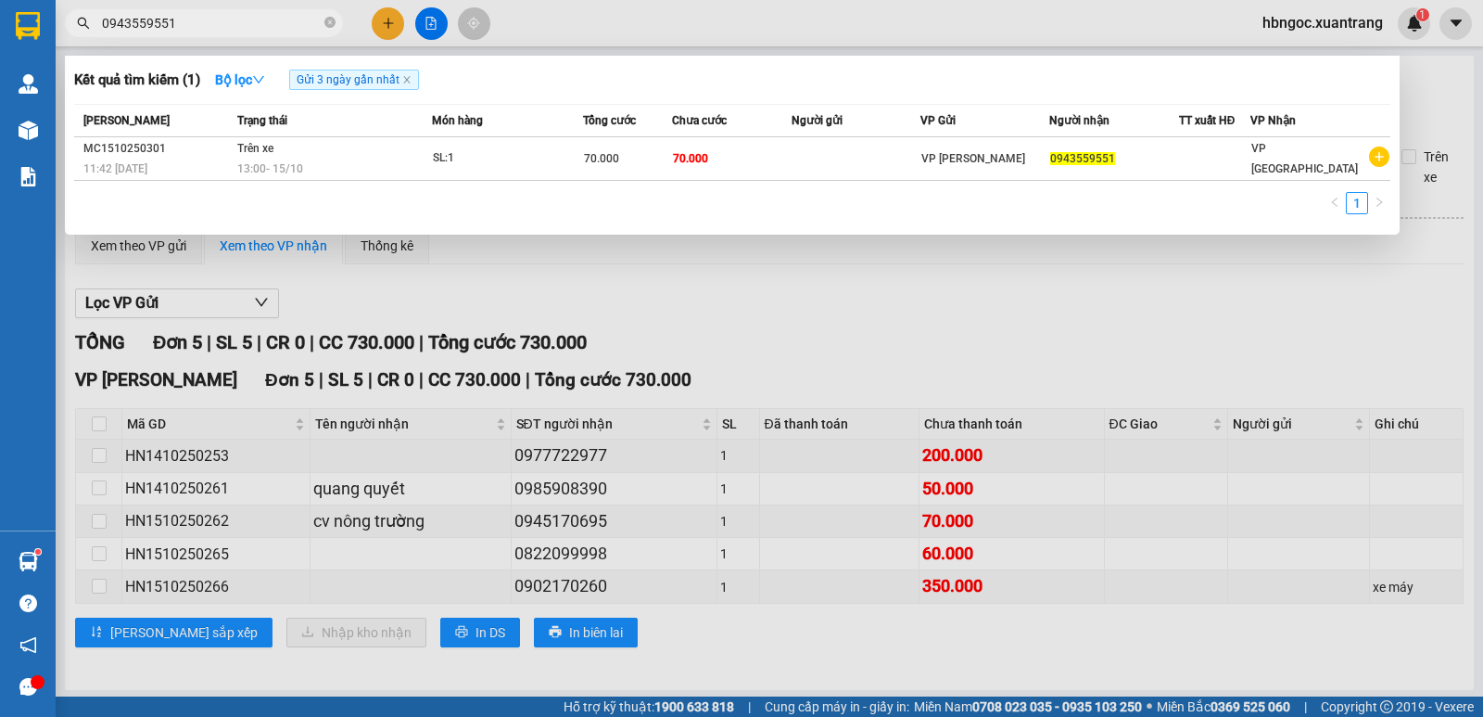
drag, startPoint x: 199, startPoint y: 19, endPoint x: 71, endPoint y: 37, distance: 129.1
click at [72, 37] on div "Kết quả tìm kiếm ( 1 ) Bộ lọc Gửi 3 ngày gần nhất Mã ĐH Trạng thái Món hàng Tổn…" at bounding box center [181, 23] width 362 height 32
paste input "77722977"
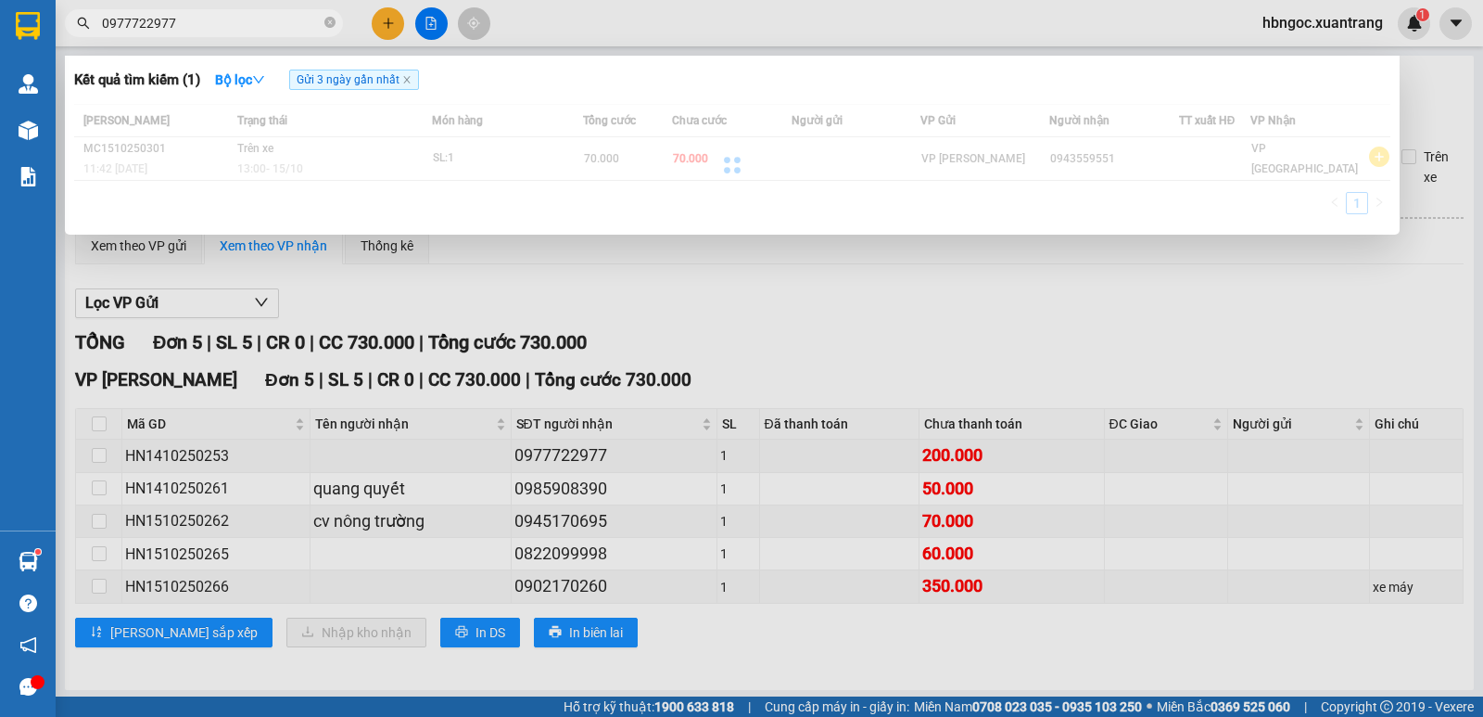
type input "0977722977"
click at [414, 165] on div at bounding box center [732, 164] width 1317 height 121
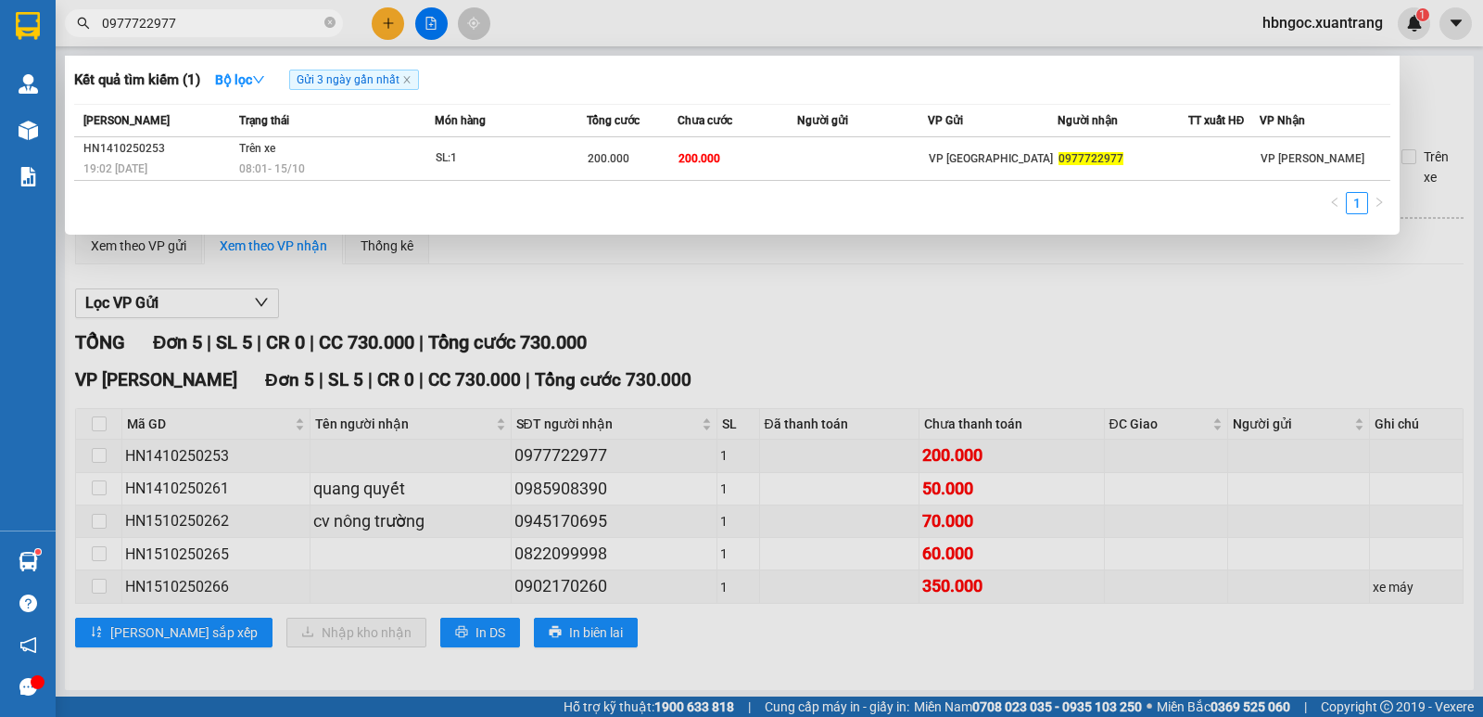
click at [414, 162] on div "08:01 - 15/10" at bounding box center [336, 169] width 195 height 20
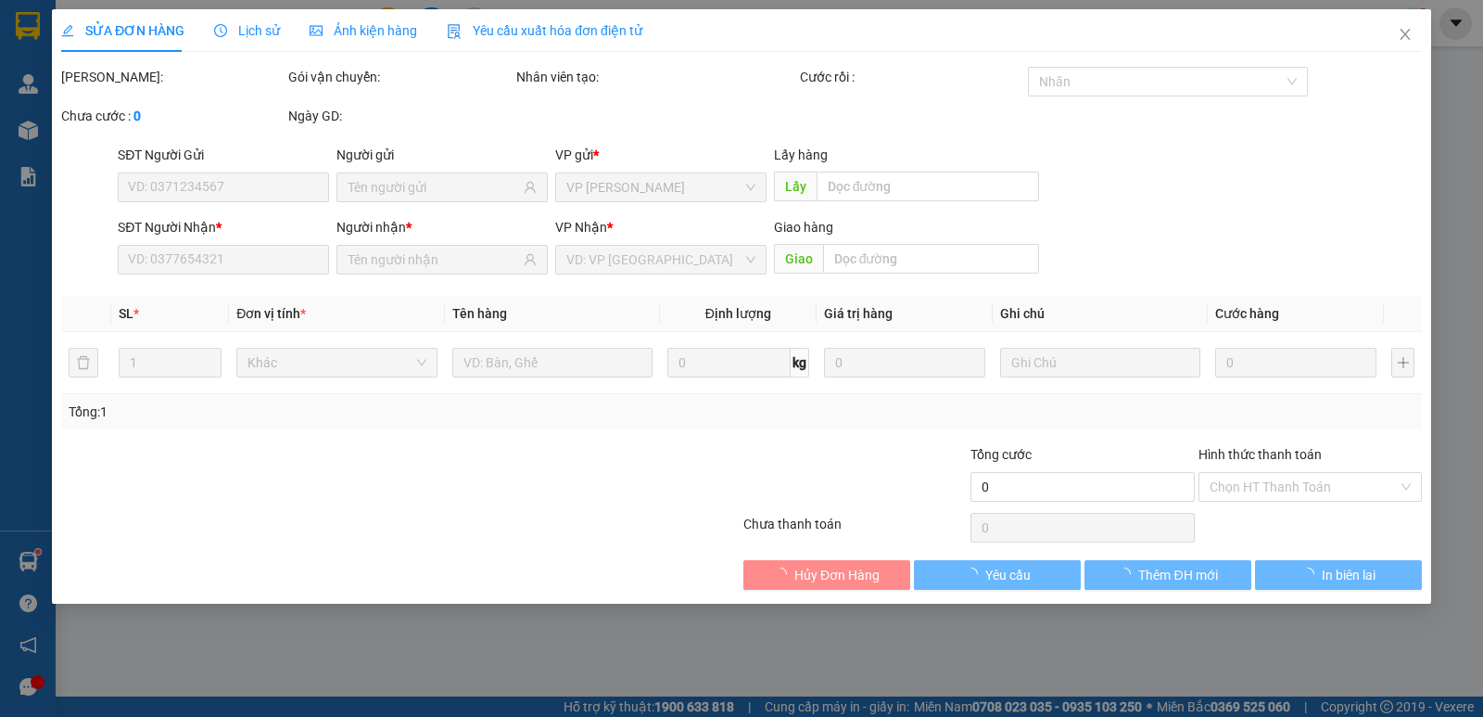
type input "0977722977"
type input "200.000"
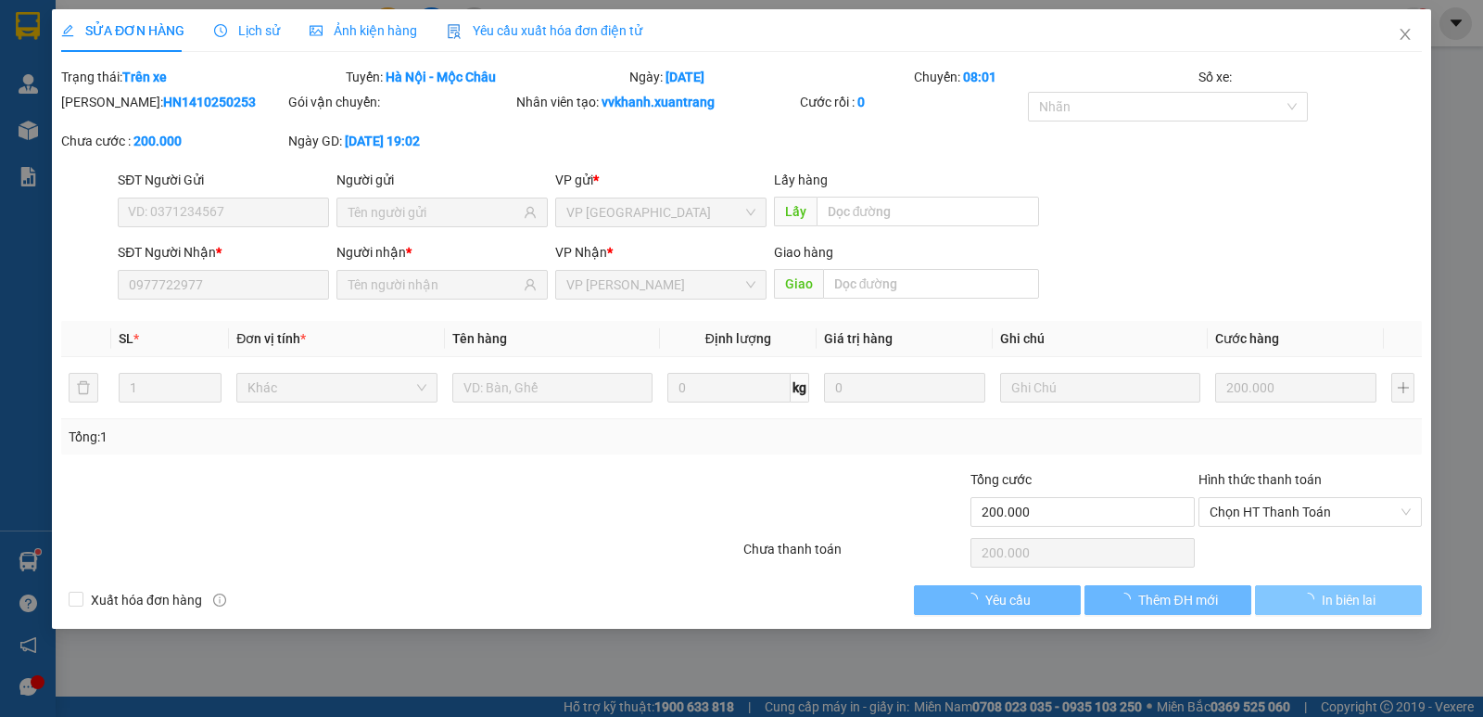
click at [1342, 597] on span "In biên lai" at bounding box center [1349, 600] width 54 height 20
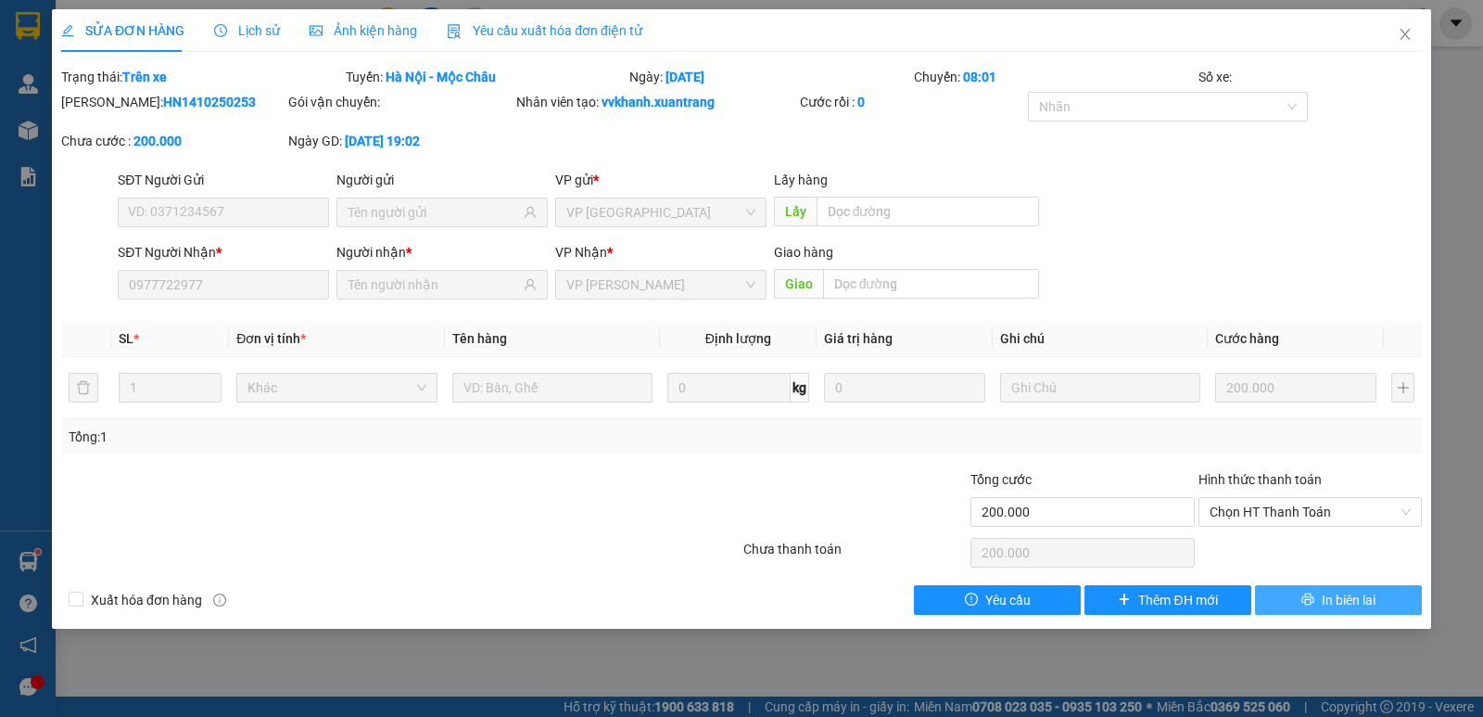
click at [1335, 592] on span "In biên lai" at bounding box center [1349, 600] width 54 height 20
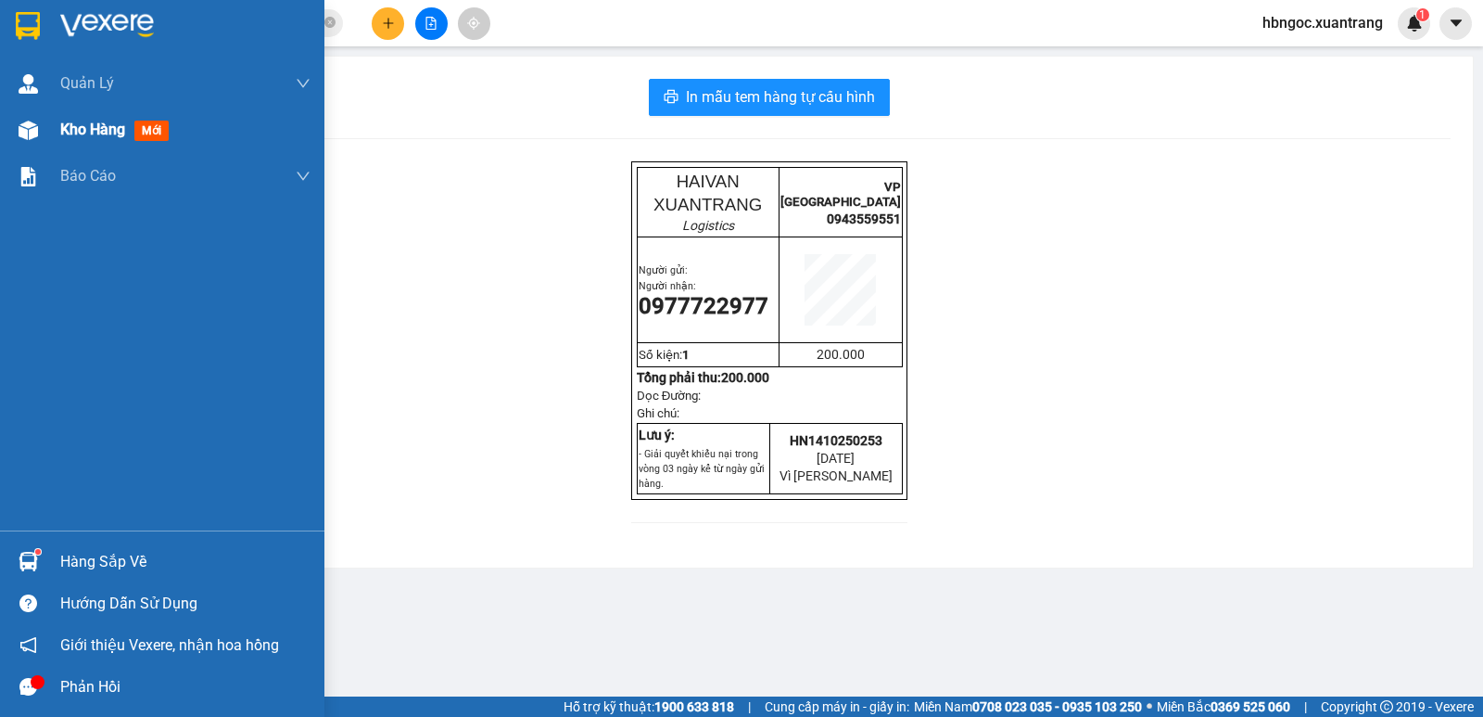
click at [19, 129] on img at bounding box center [28, 130] width 19 height 19
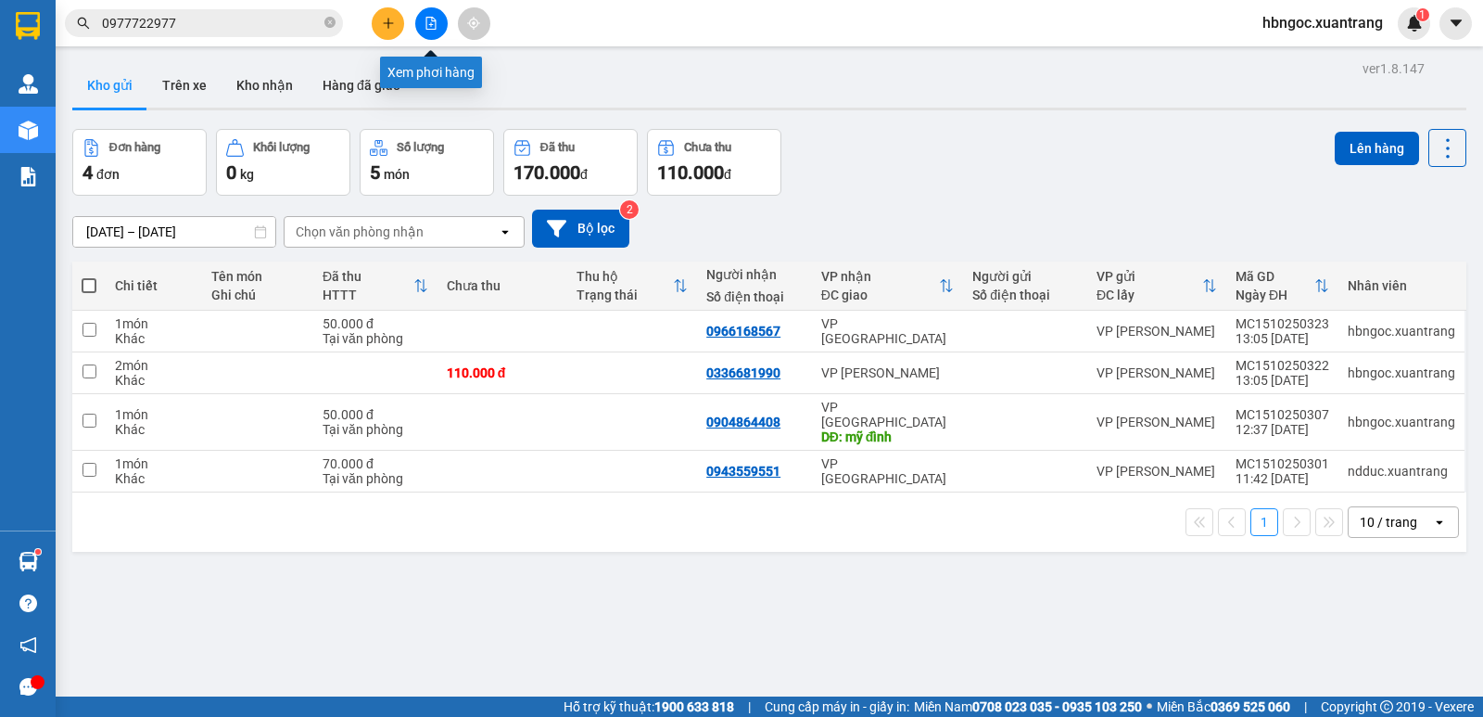
click at [435, 31] on button at bounding box center [431, 23] width 32 height 32
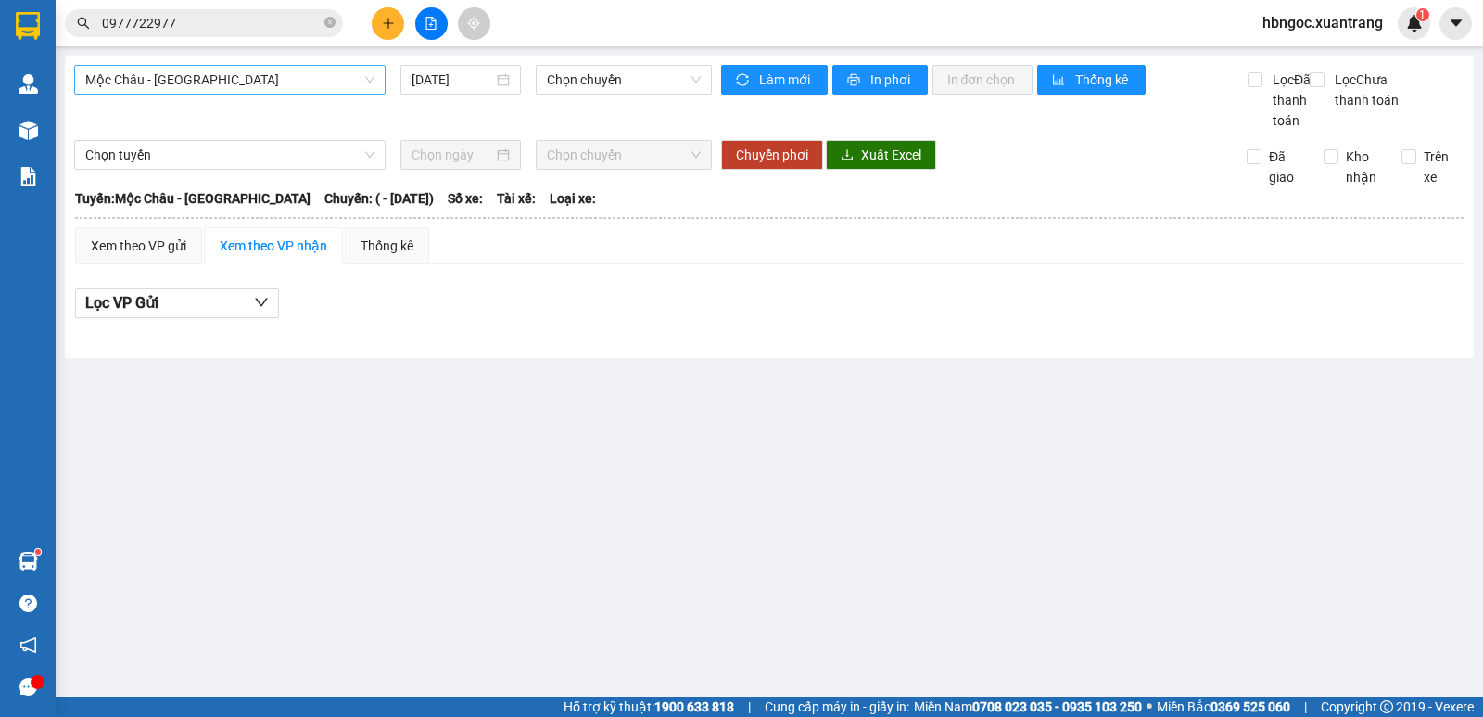
click at [223, 89] on span "Mộc Châu - [GEOGRAPHIC_DATA]" at bounding box center [229, 80] width 289 height 28
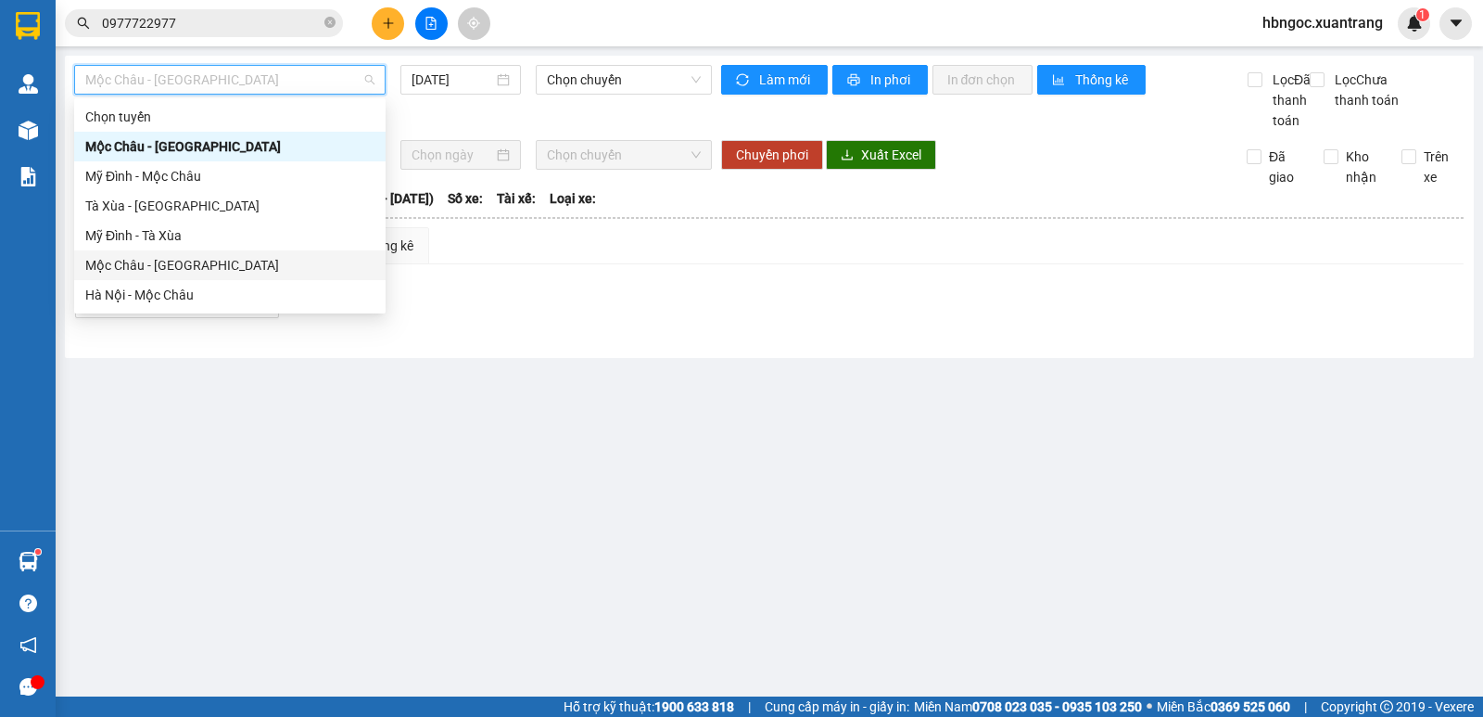
click at [250, 265] on div "Mộc Châu - [GEOGRAPHIC_DATA]" at bounding box center [229, 265] width 289 height 20
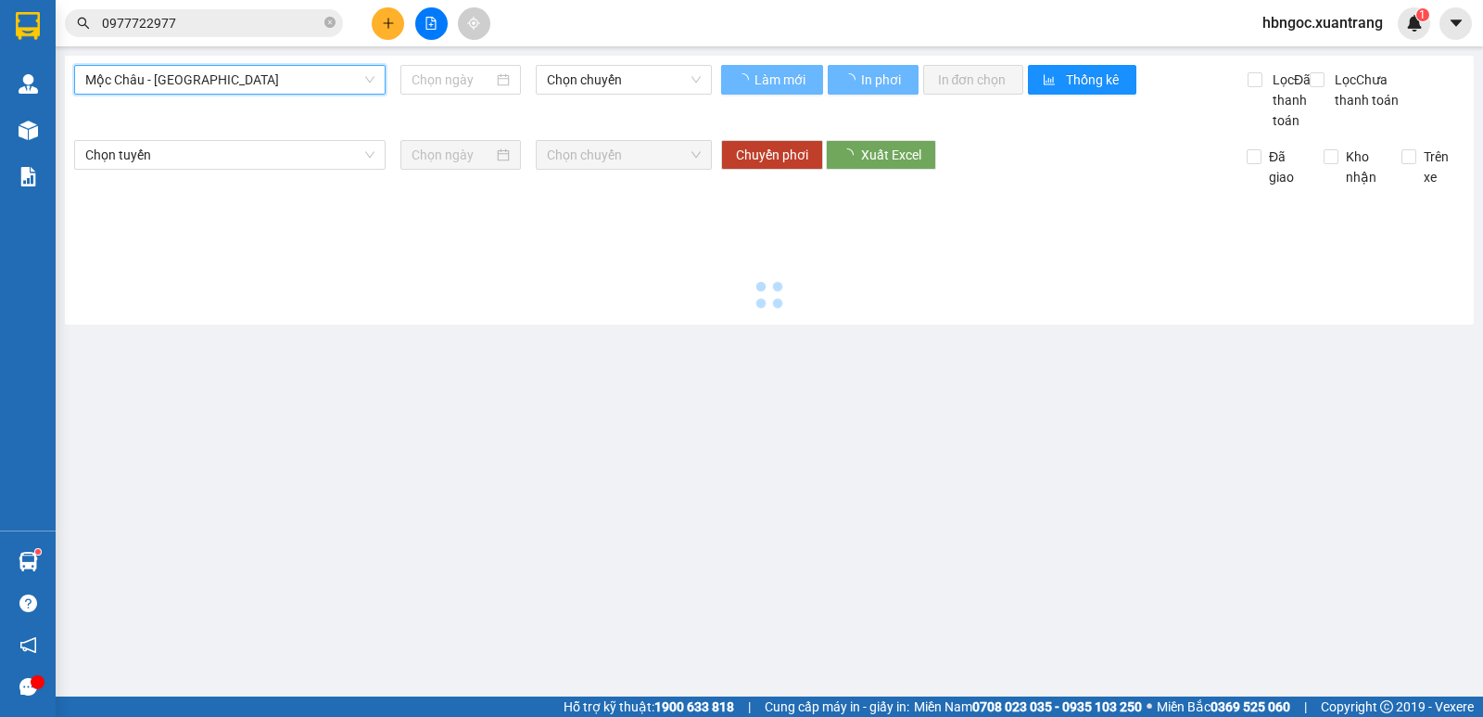
type input "[DATE]"
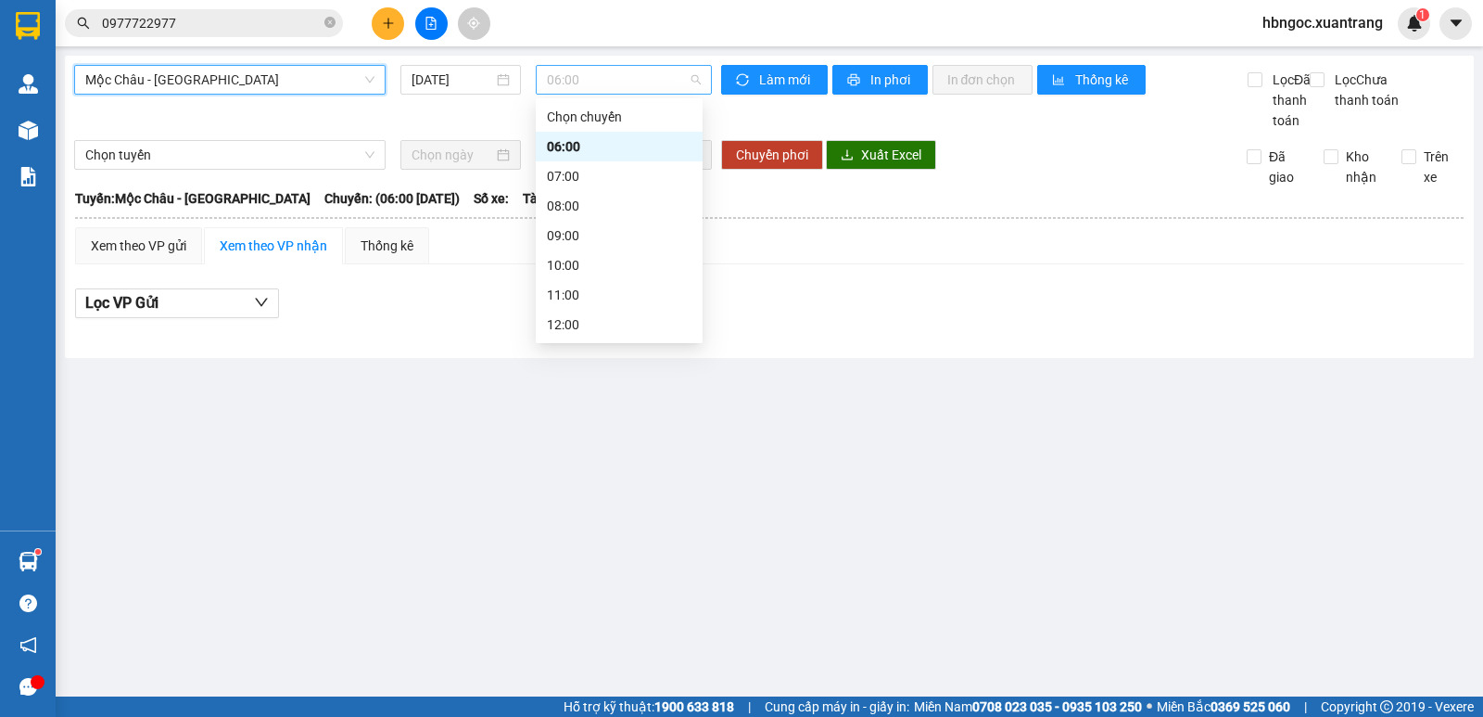
click at [590, 70] on span "06:00" at bounding box center [623, 80] width 153 height 28
click at [581, 324] on div "12:00" at bounding box center [619, 324] width 145 height 20
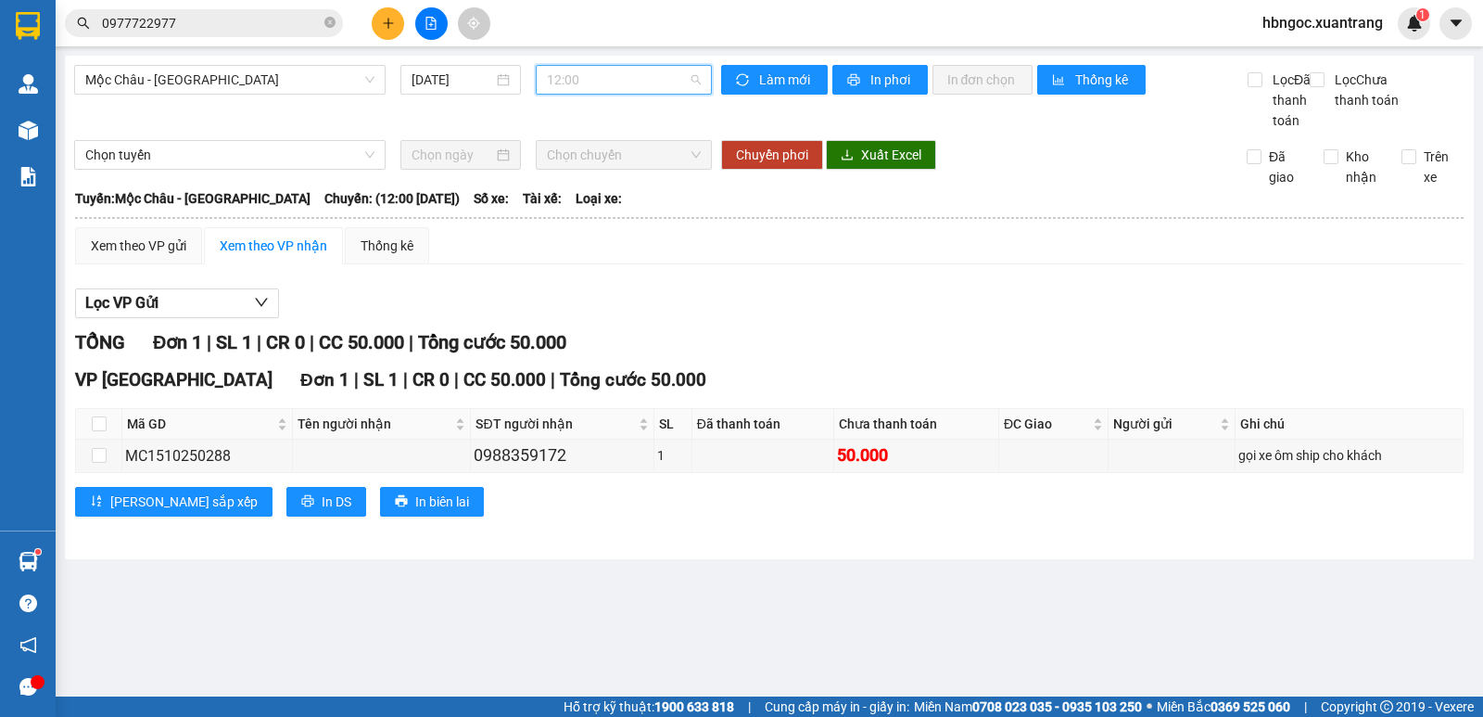
click at [631, 84] on span "12:00" at bounding box center [623, 80] width 153 height 28
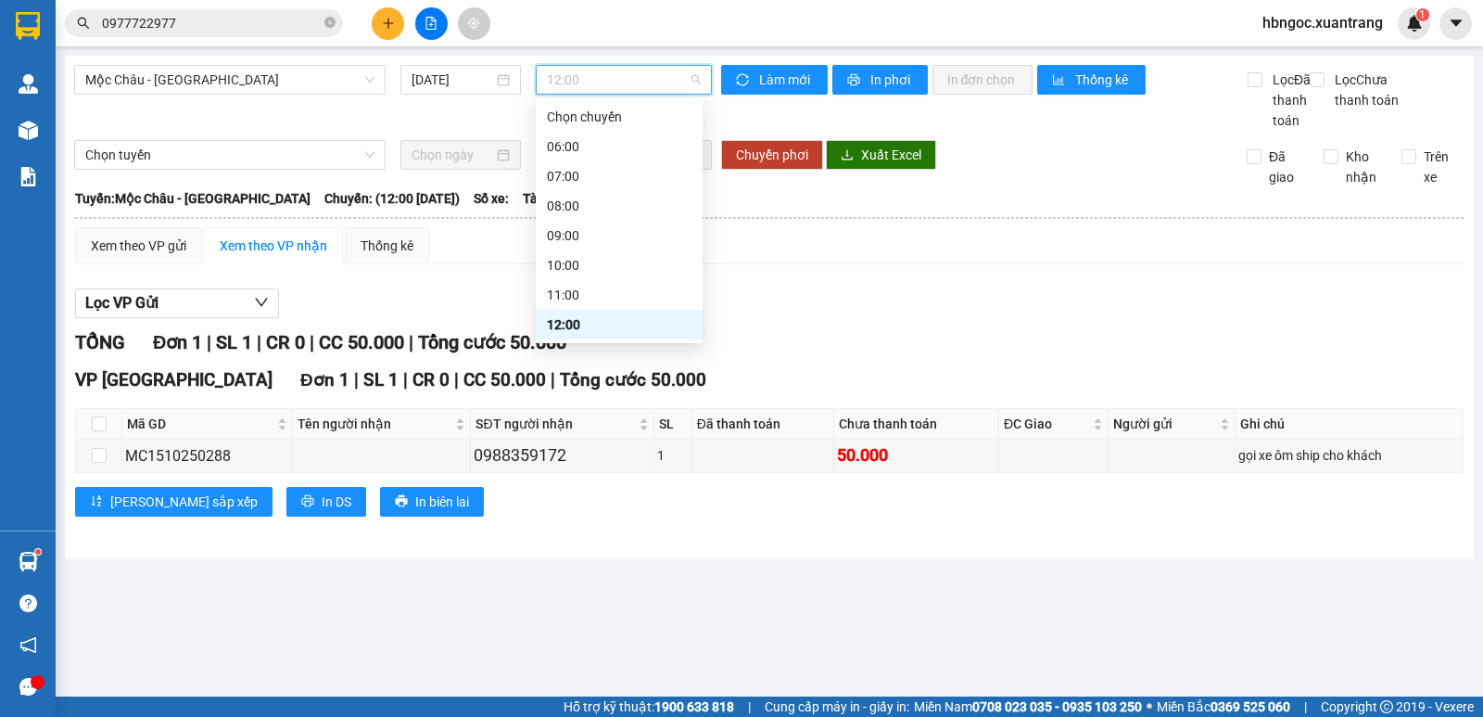
scroll to position [93, 0]
click at [603, 260] on div "13:00" at bounding box center [619, 261] width 145 height 20
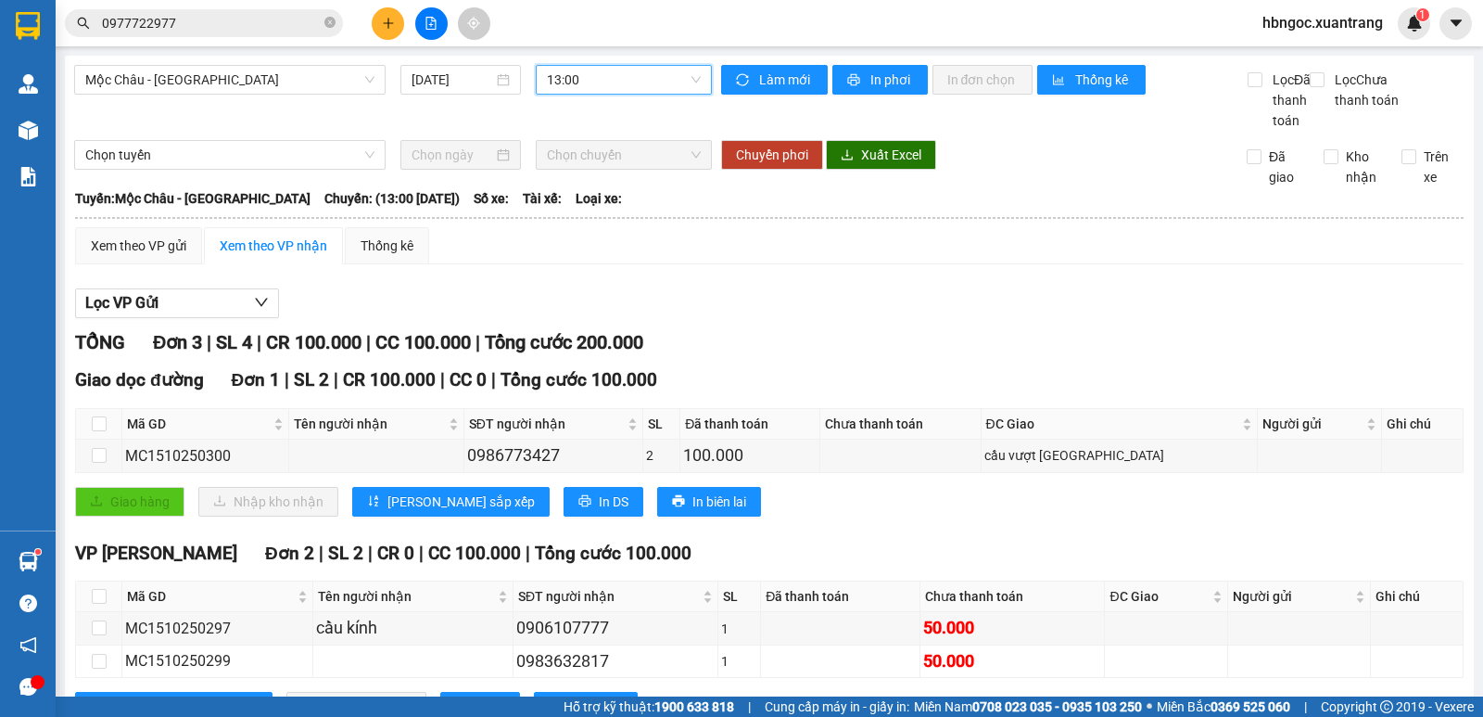
scroll to position [97, 0]
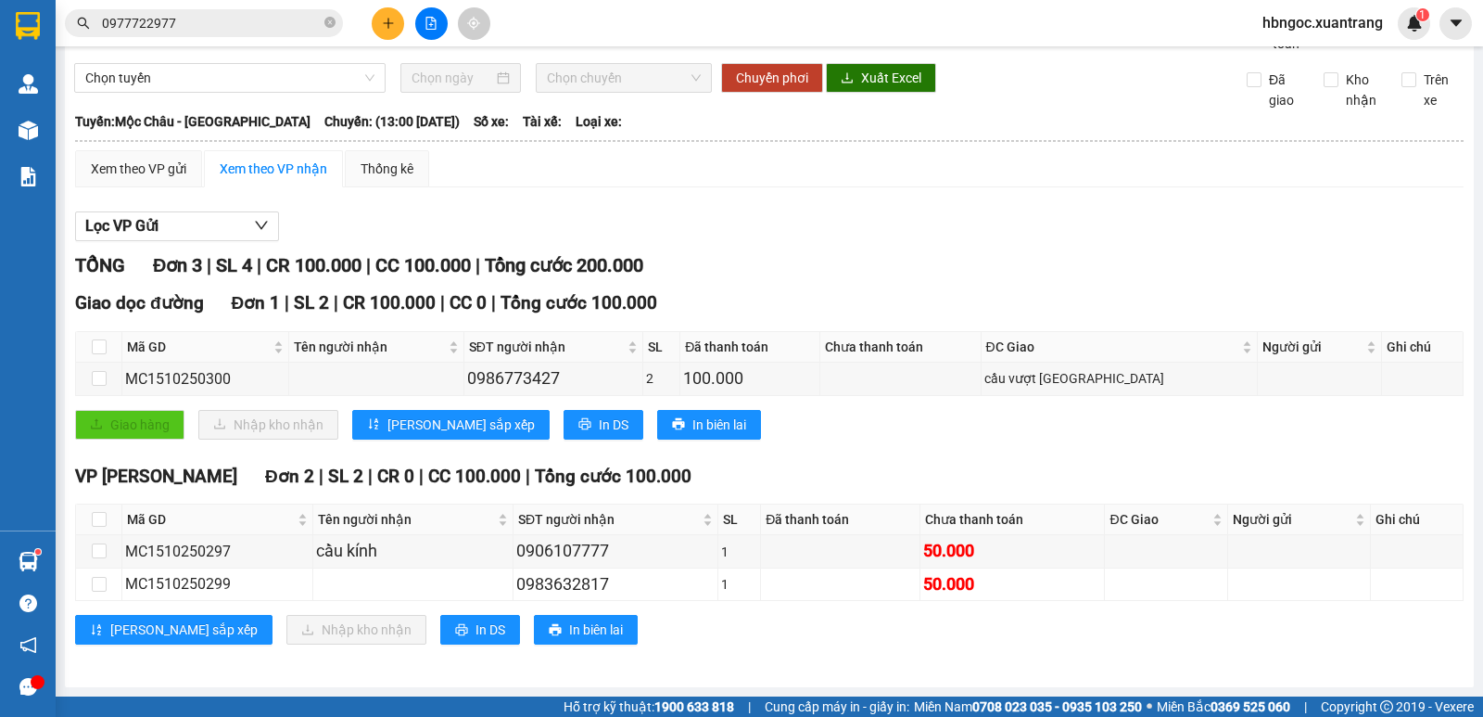
click at [201, 20] on input "0977722977" at bounding box center [211, 23] width 219 height 20
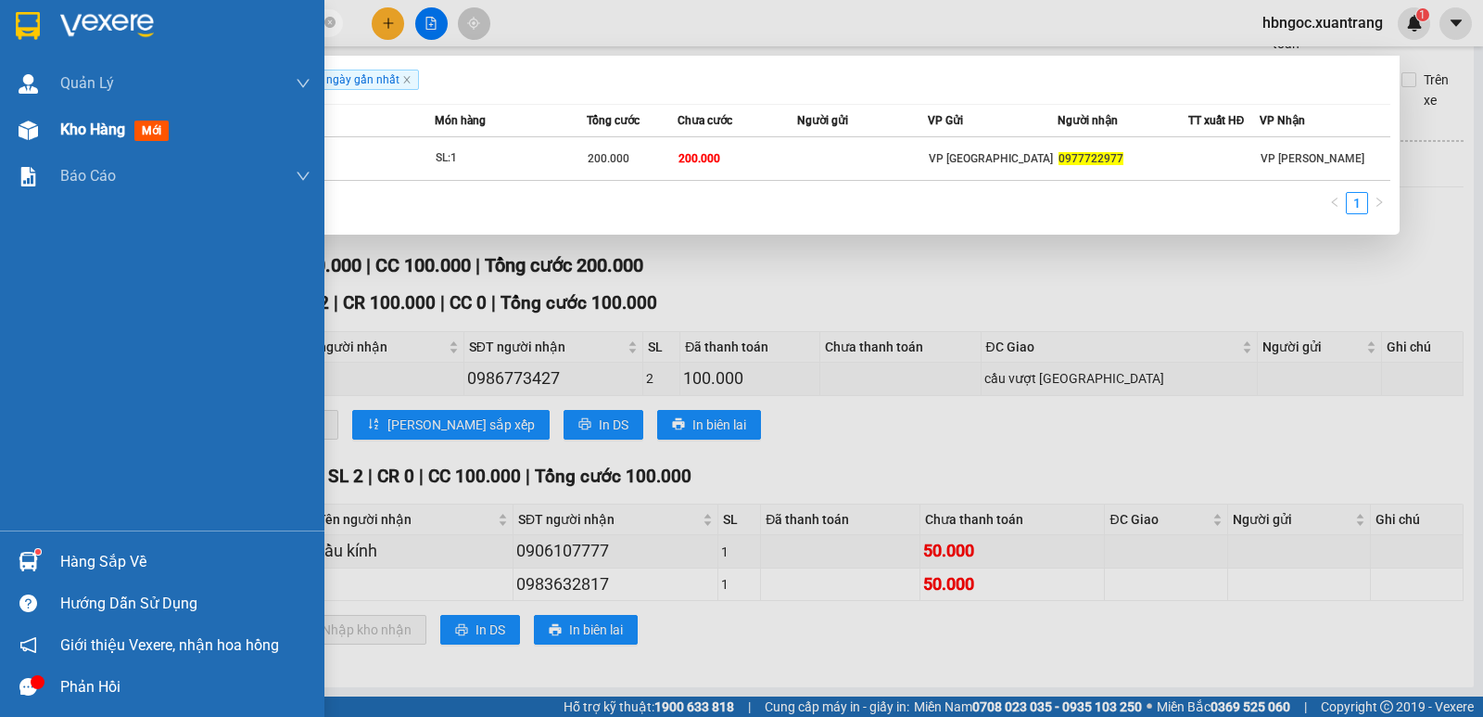
click at [31, 136] on img at bounding box center [28, 130] width 19 height 19
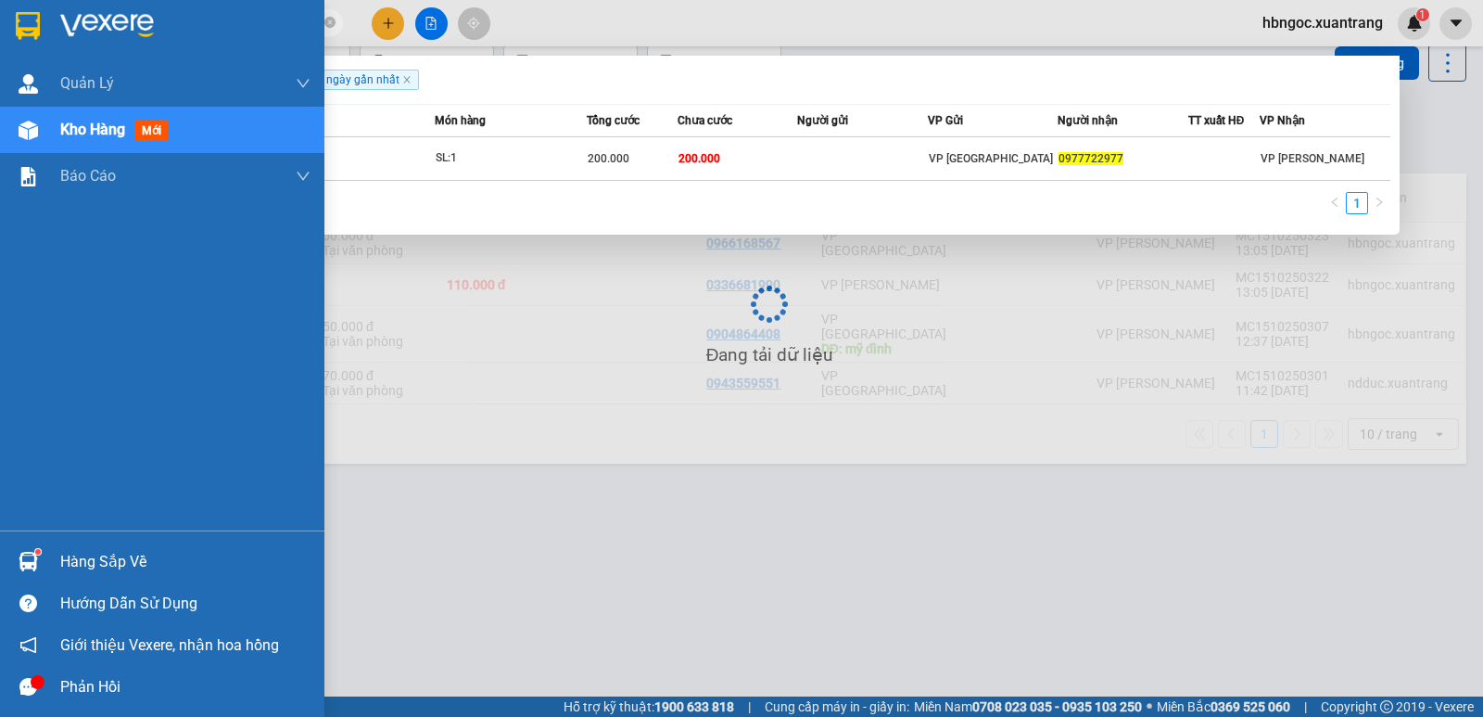
scroll to position [85, 0]
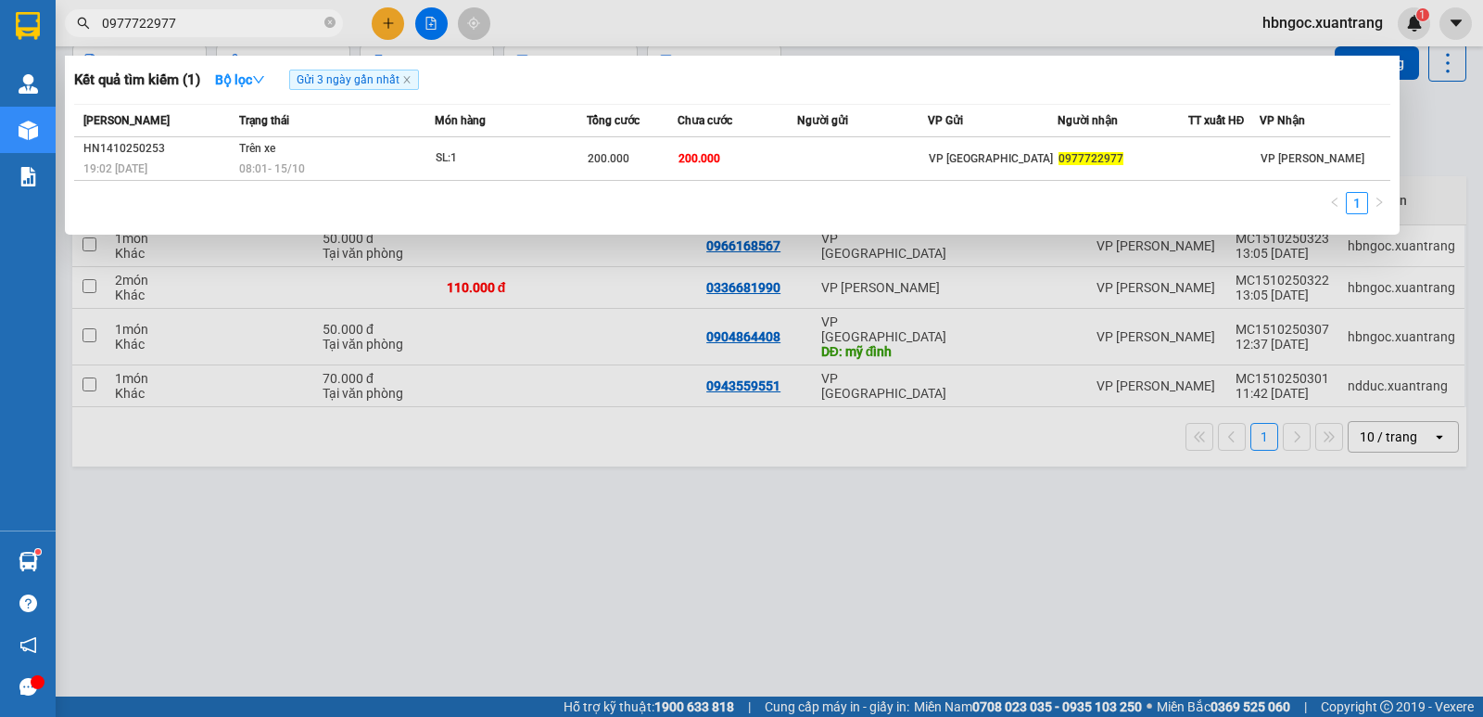
click at [83, 369] on div at bounding box center [741, 358] width 1483 height 717
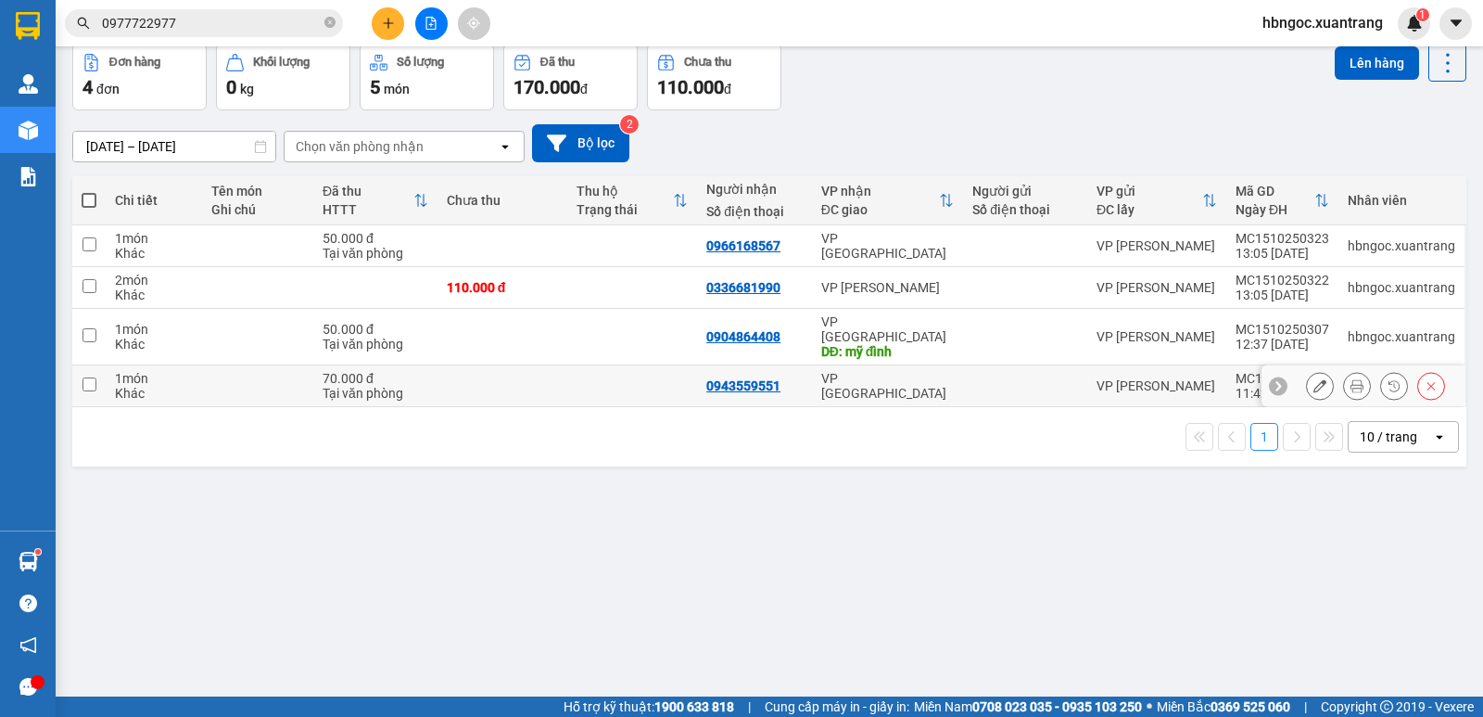
click at [94, 377] on input "checkbox" at bounding box center [90, 384] width 14 height 14
checkbox input "true"
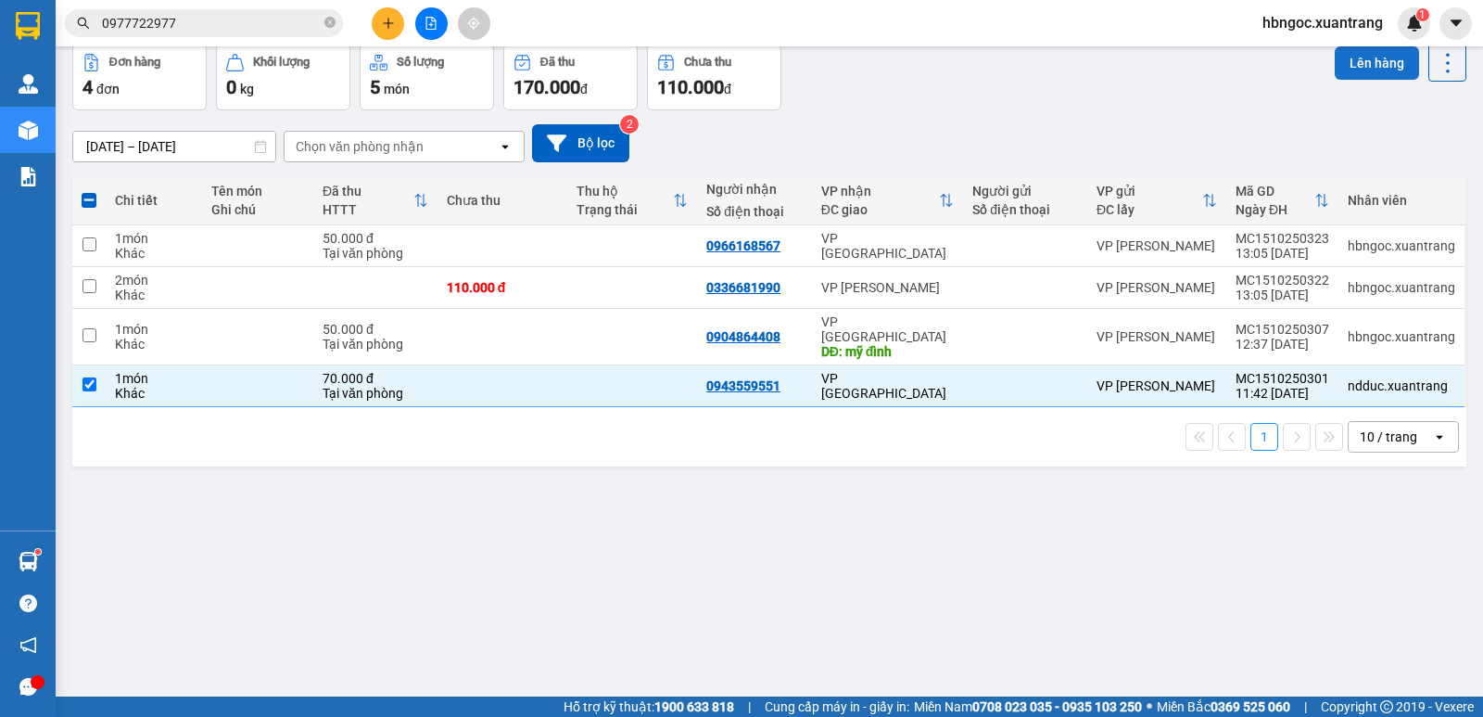
click at [1349, 69] on button "Lên hàng" at bounding box center [1377, 62] width 84 height 33
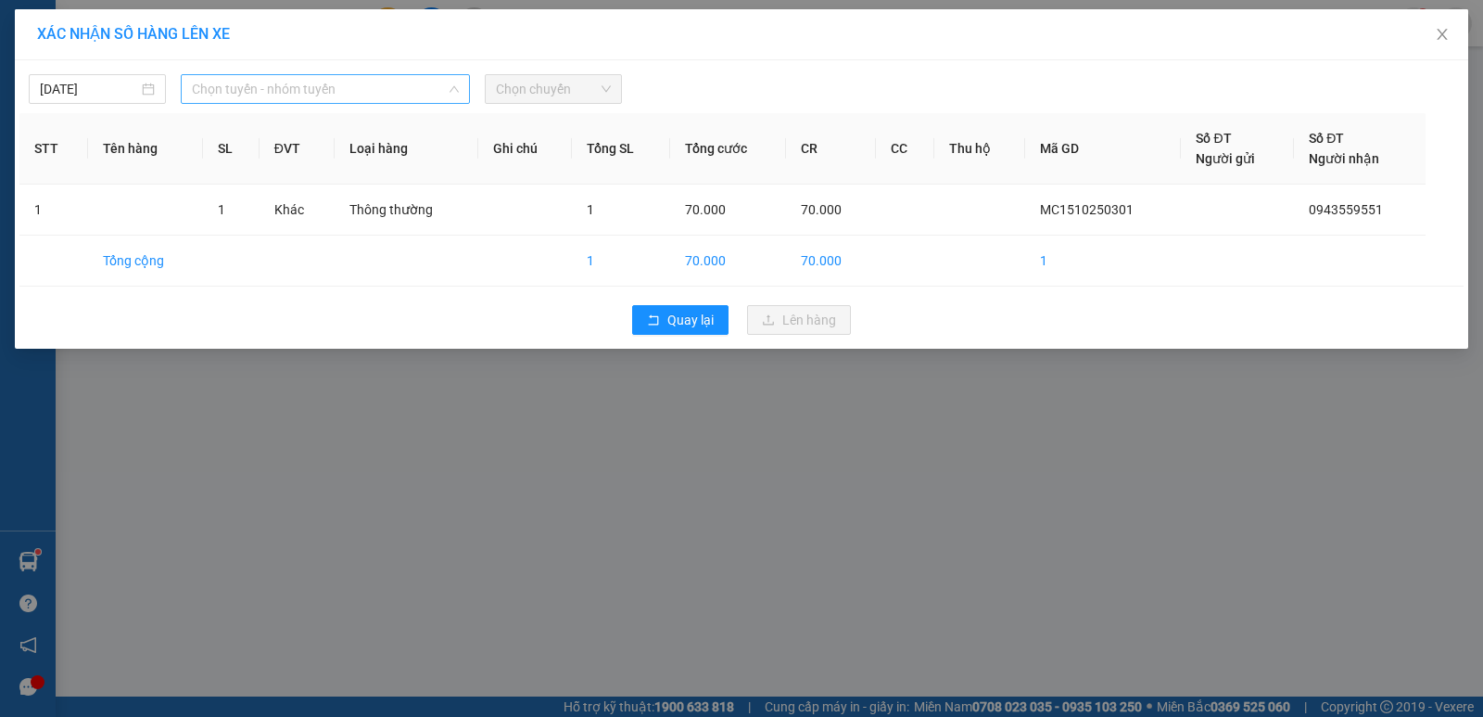
drag, startPoint x: 273, startPoint y: 99, endPoint x: 281, endPoint y: 119, distance: 20.8
click at [276, 101] on span "Chọn tuyến - nhóm tuyến" at bounding box center [325, 89] width 267 height 28
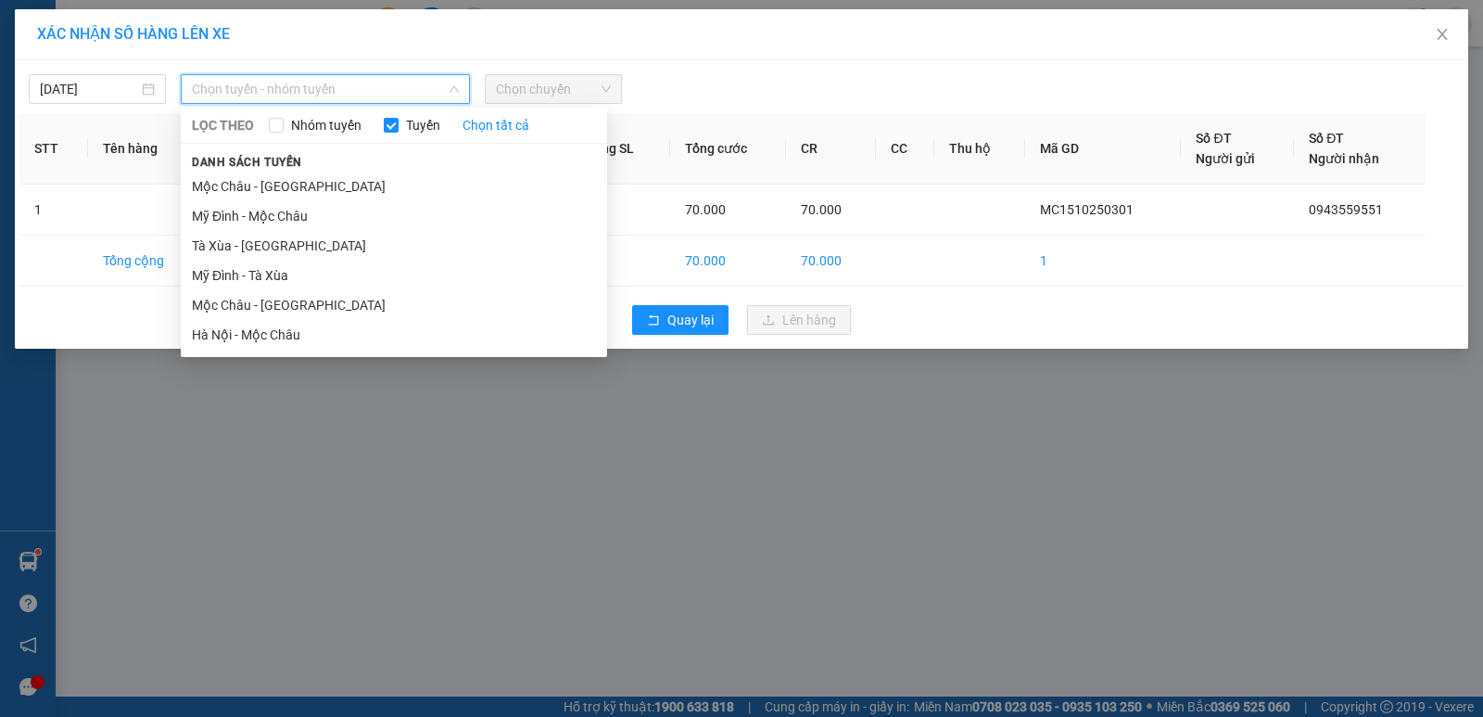
click at [280, 308] on li "Mộc Châu - [GEOGRAPHIC_DATA]" at bounding box center [394, 305] width 426 height 30
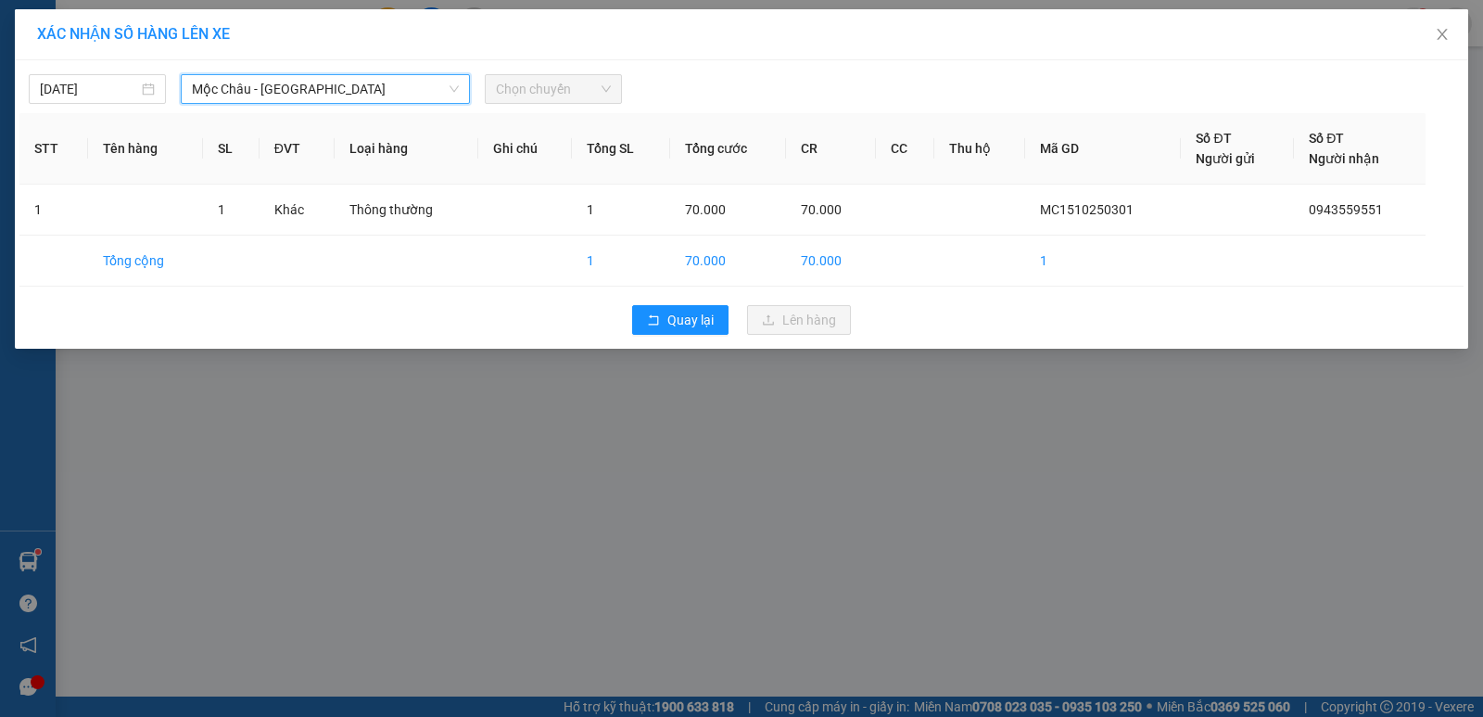
click at [533, 95] on span "Chọn chuyến" at bounding box center [553, 89] width 115 height 28
click at [537, 95] on span "Chọn chuyến" at bounding box center [553, 89] width 115 height 28
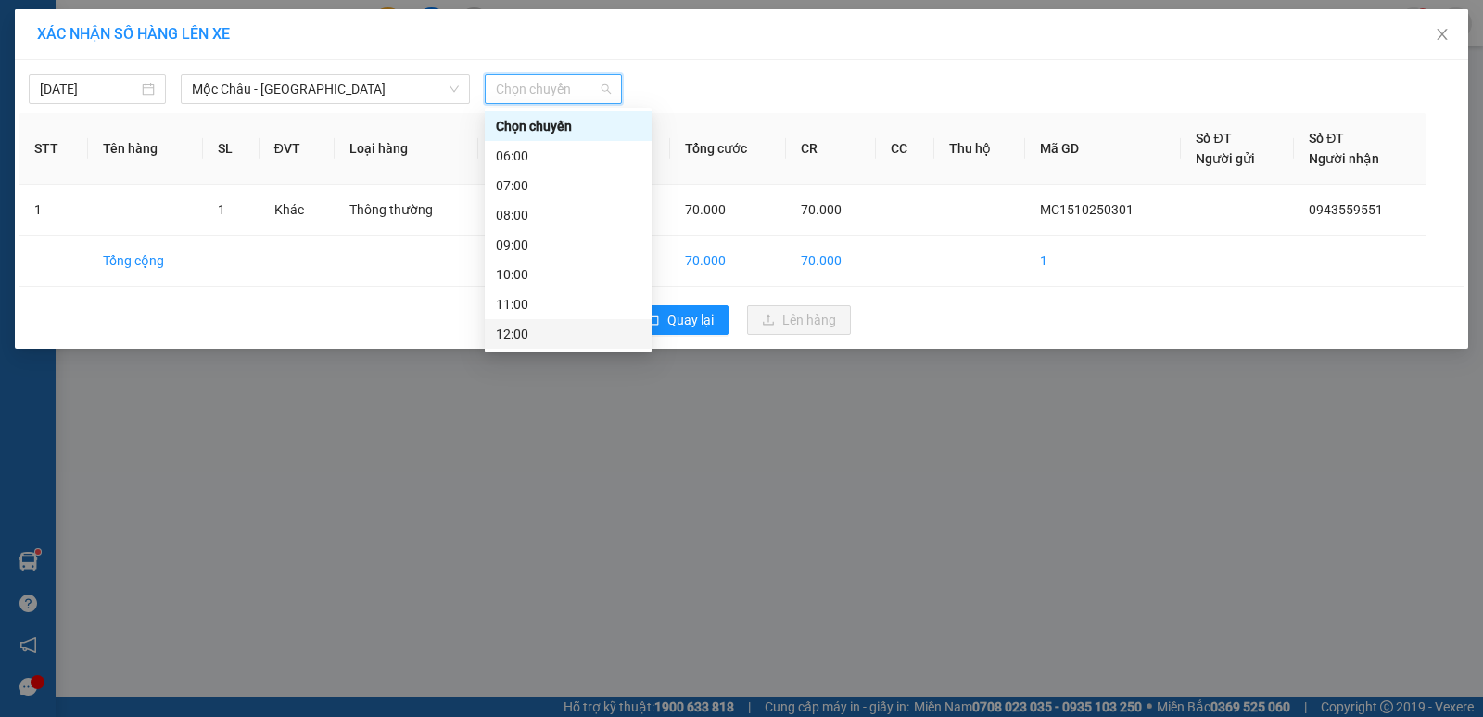
scroll to position [93, 0]
click at [552, 273] on div "13:00" at bounding box center [568, 271] width 145 height 20
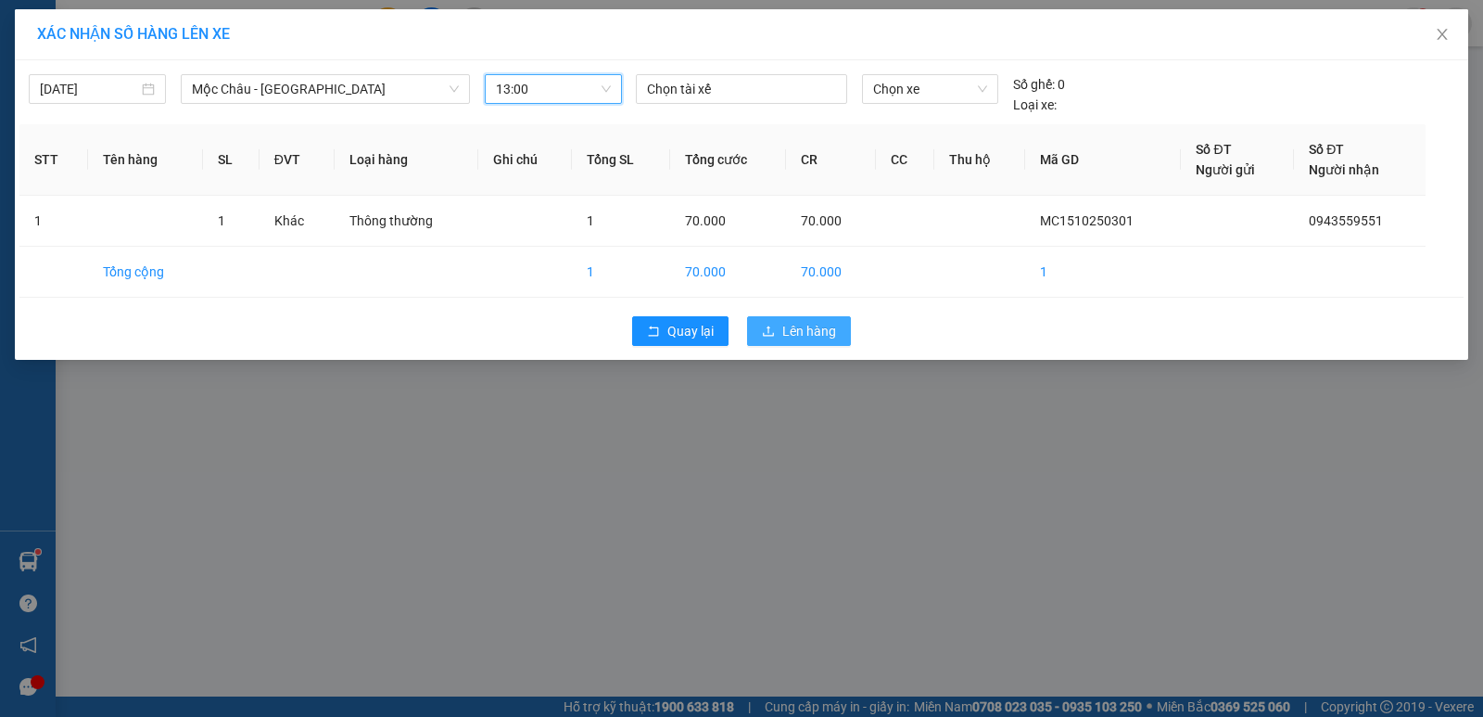
click at [770, 332] on icon "upload" at bounding box center [768, 330] width 13 height 13
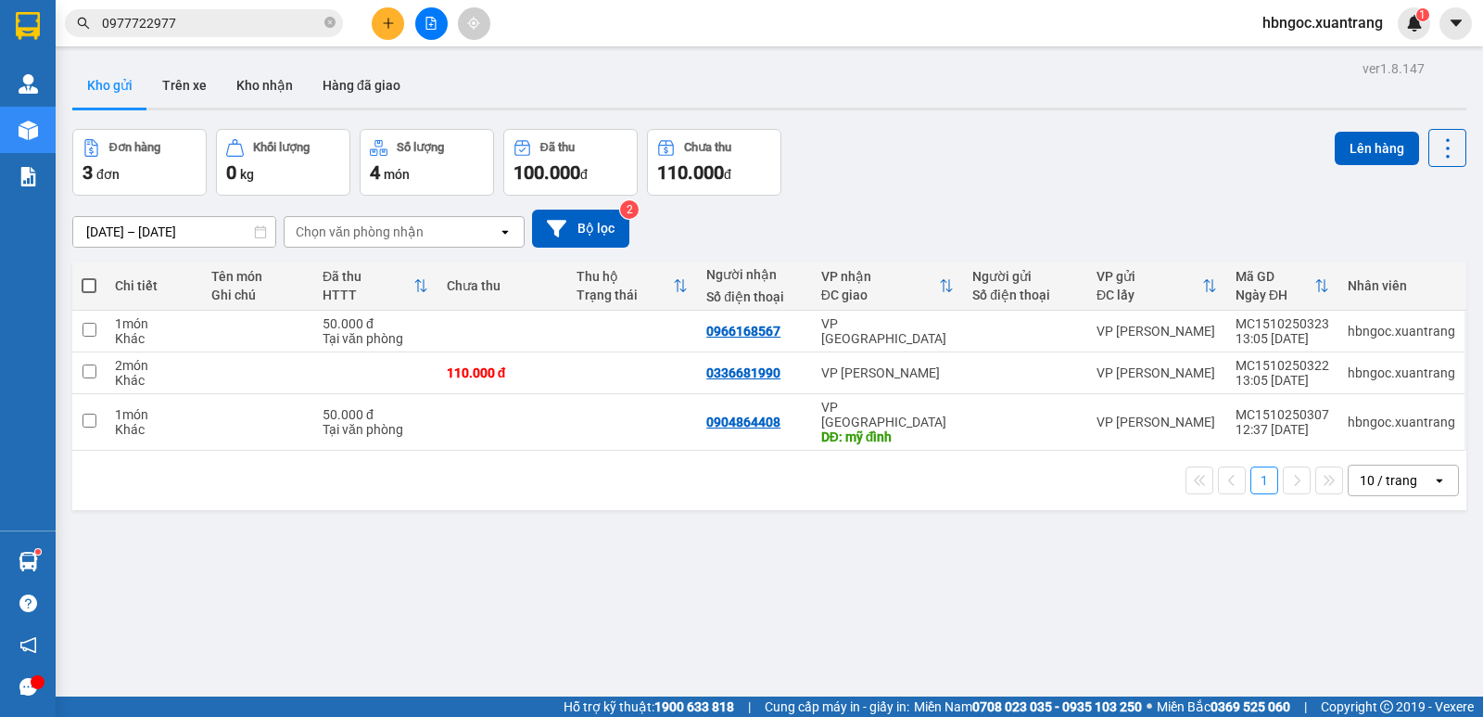
click at [207, 29] on input "0977722977" at bounding box center [211, 23] width 219 height 20
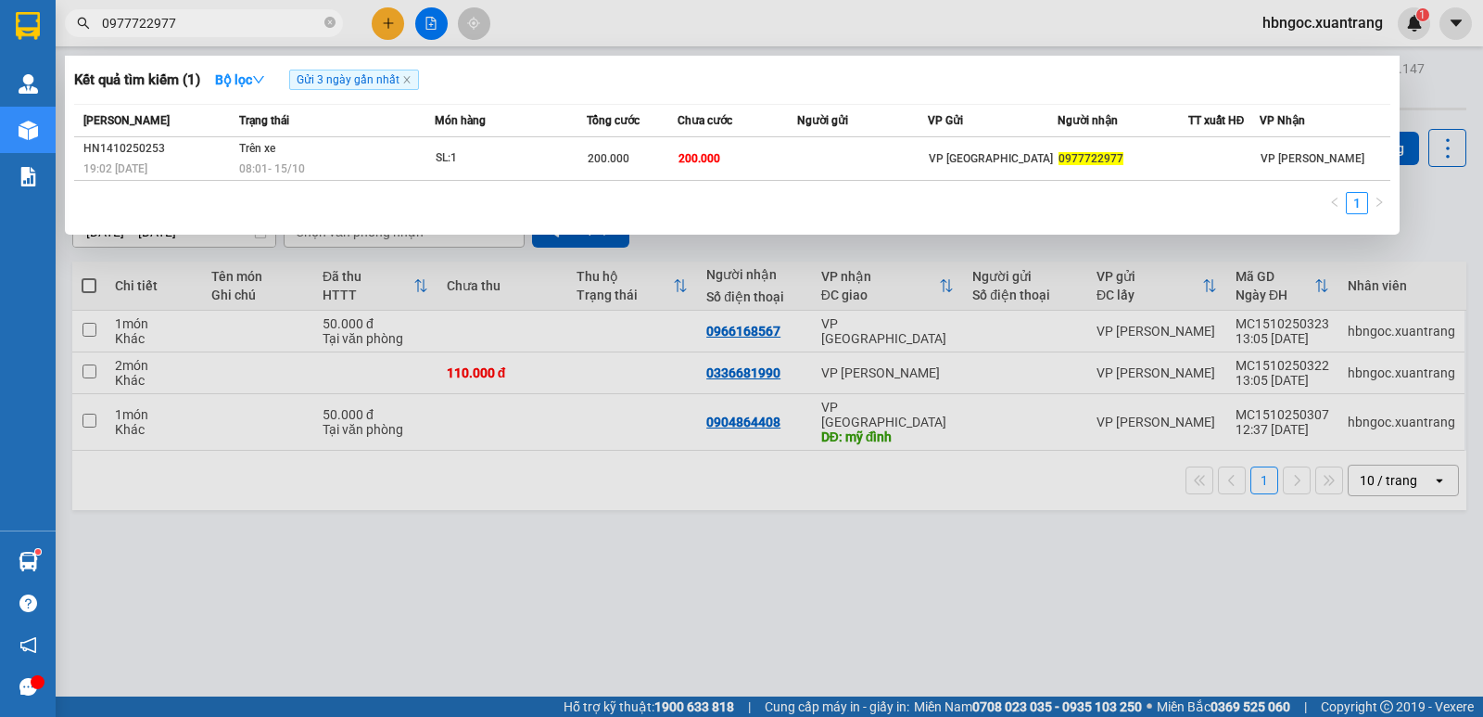
click at [502, 651] on div at bounding box center [741, 358] width 1483 height 717
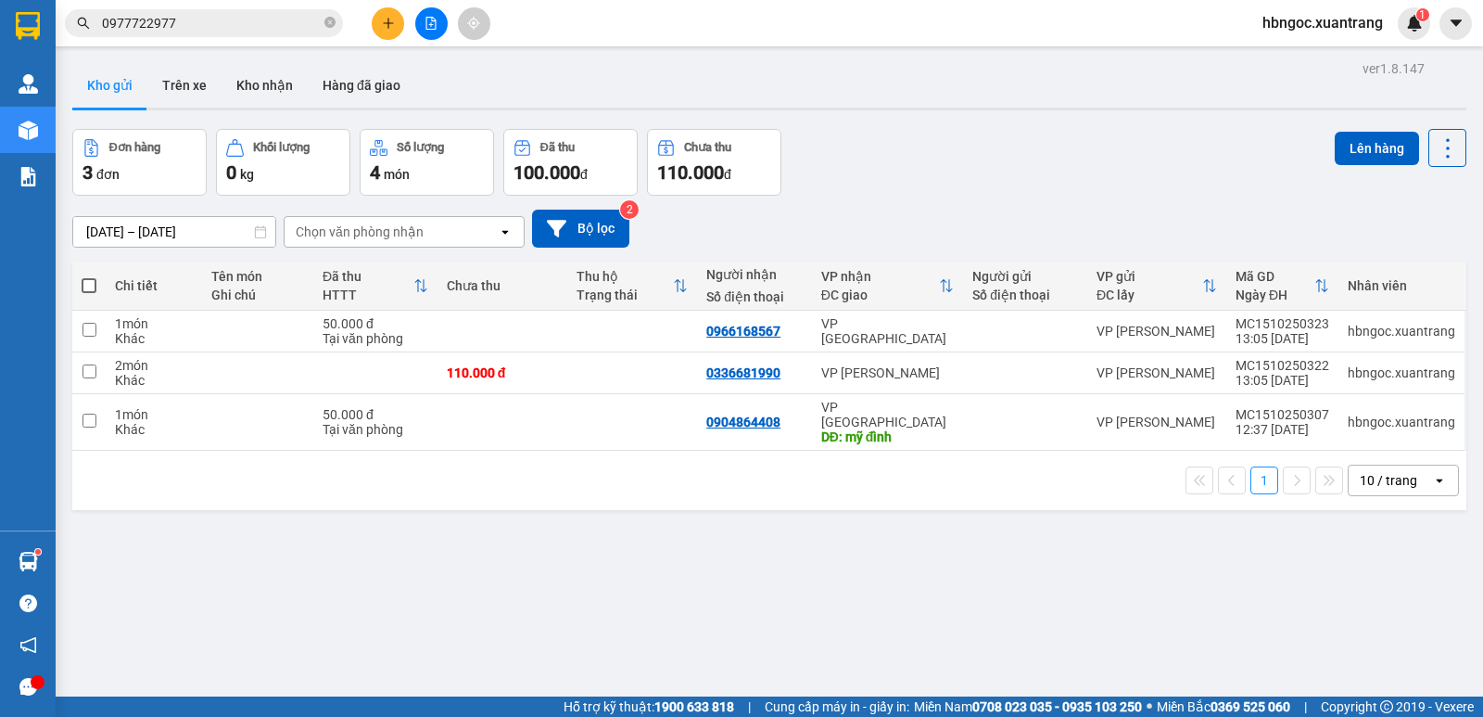
click at [120, 81] on button "Kho gửi" at bounding box center [109, 85] width 75 height 45
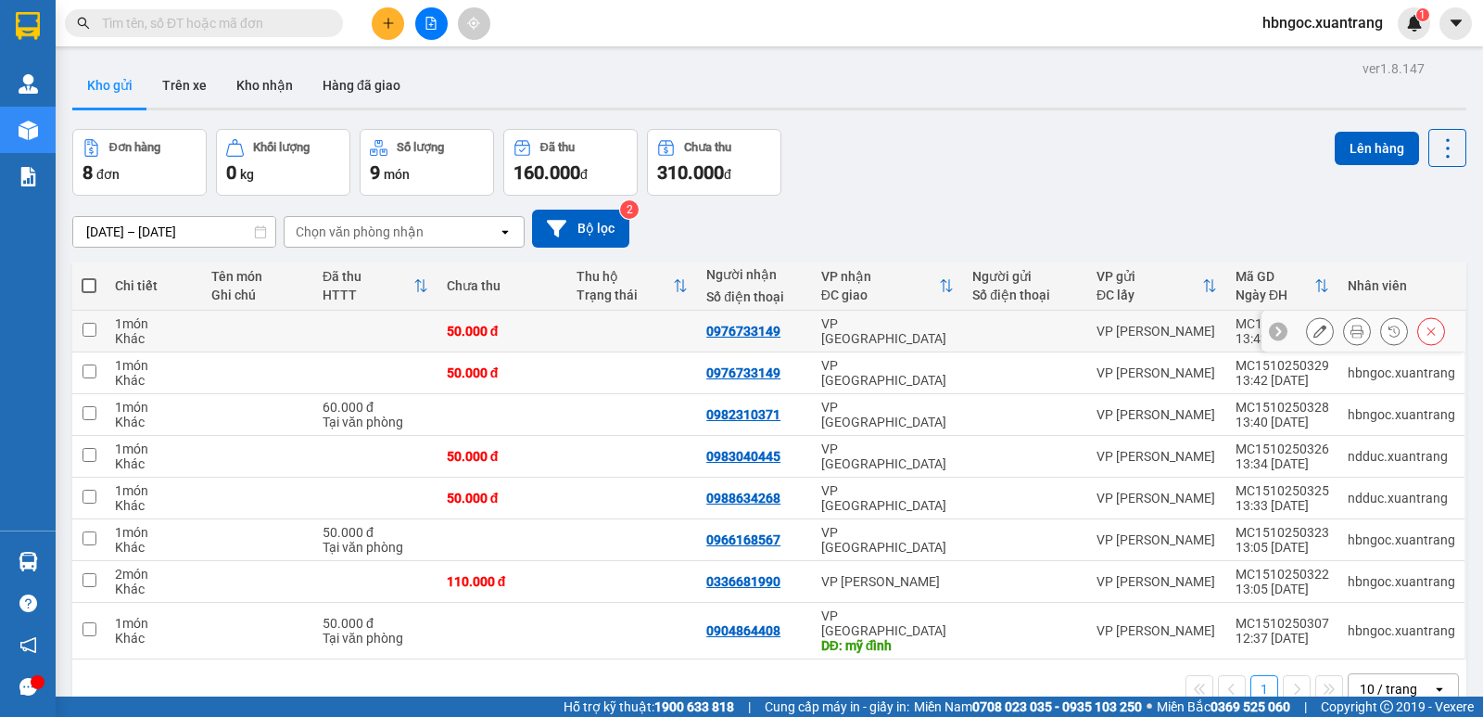
click at [1433, 329] on div at bounding box center [1364, 332] width 204 height 42
click at [1425, 328] on icon at bounding box center [1431, 330] width 13 height 13
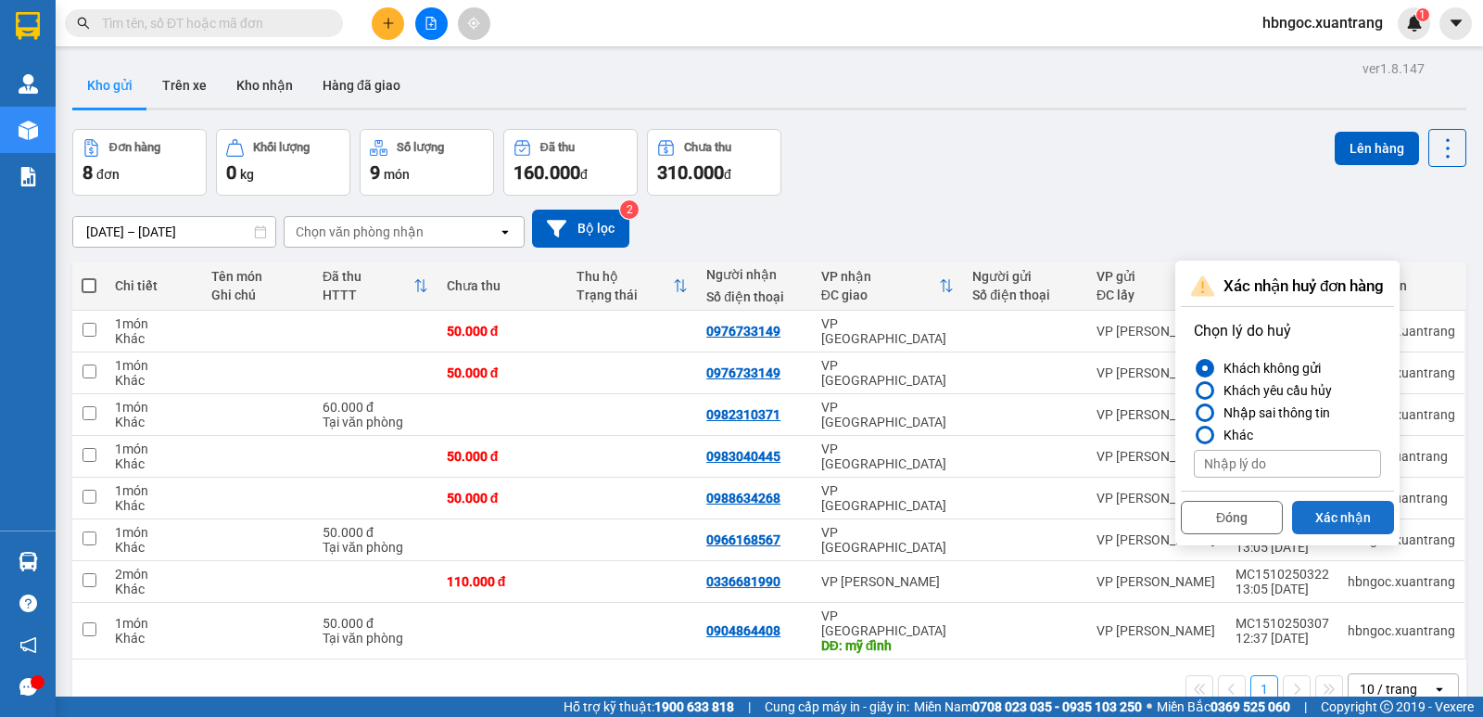
click at [1364, 521] on button "Xác nhận" at bounding box center [1343, 517] width 102 height 33
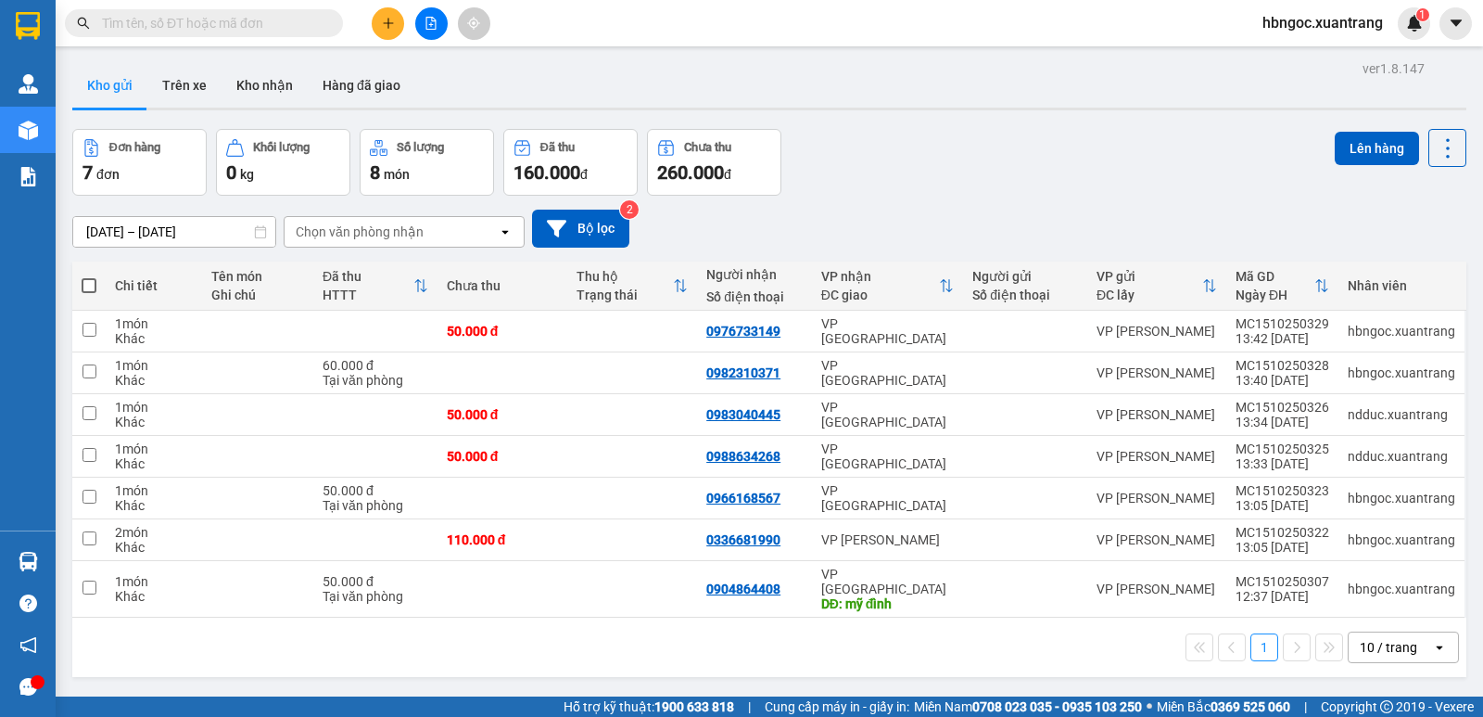
click at [234, 24] on input "text" at bounding box center [211, 23] width 219 height 20
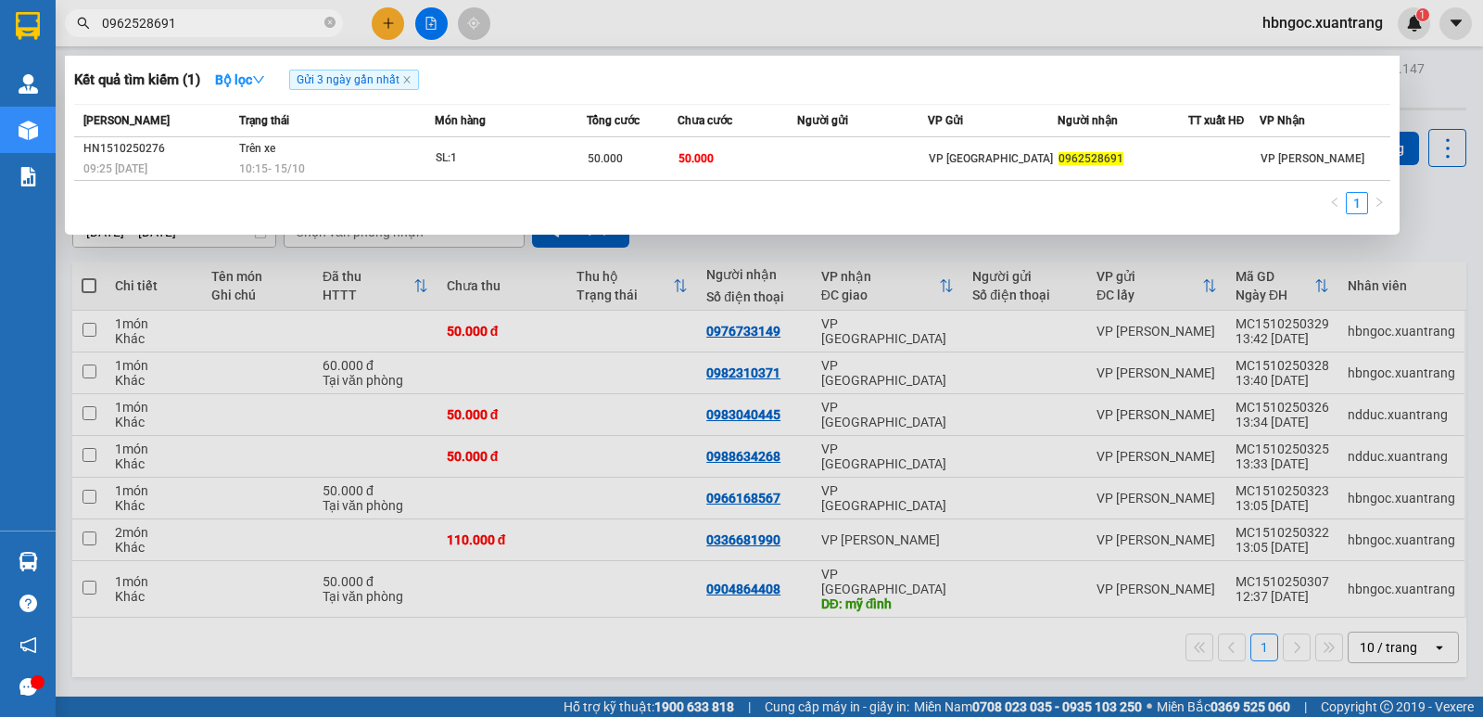
type input "0962528691"
click at [265, 419] on div at bounding box center [741, 358] width 1483 height 717
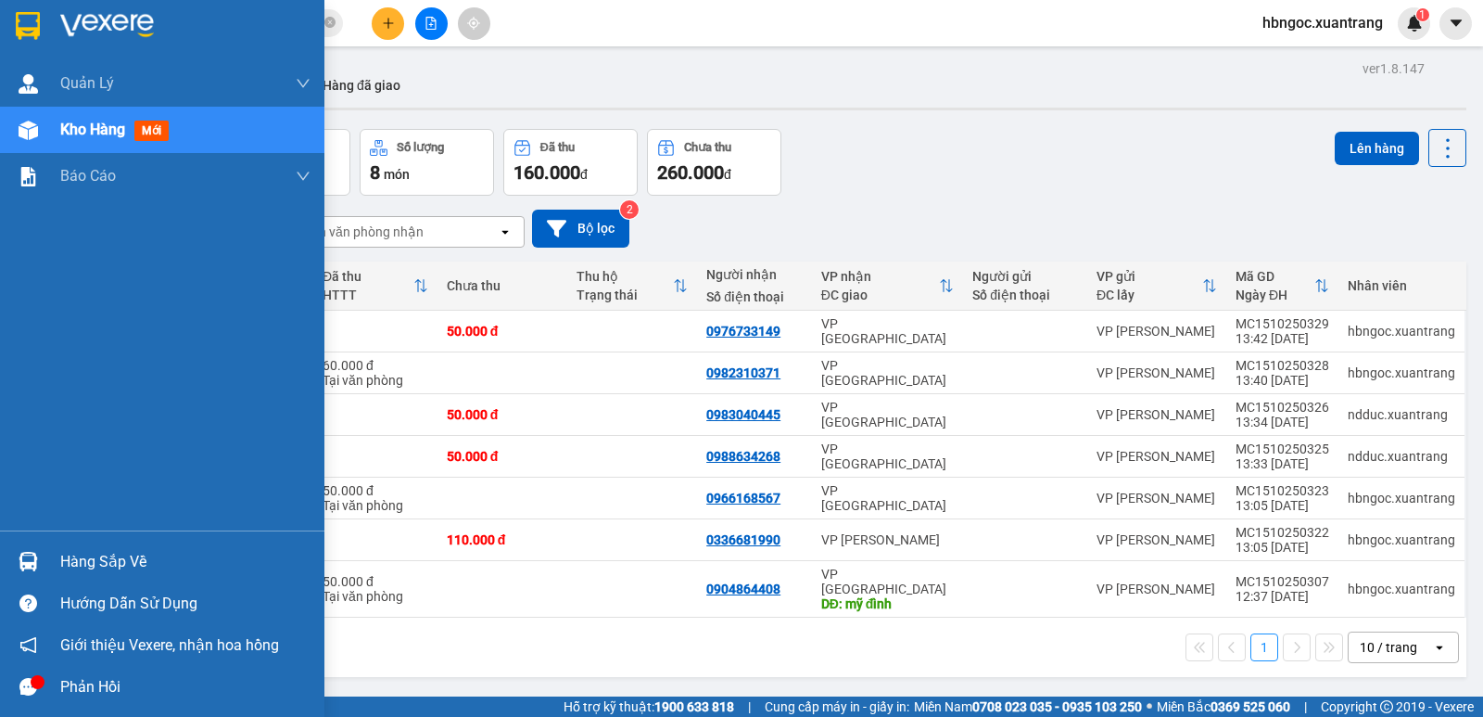
click at [17, 134] on div at bounding box center [28, 130] width 32 height 32
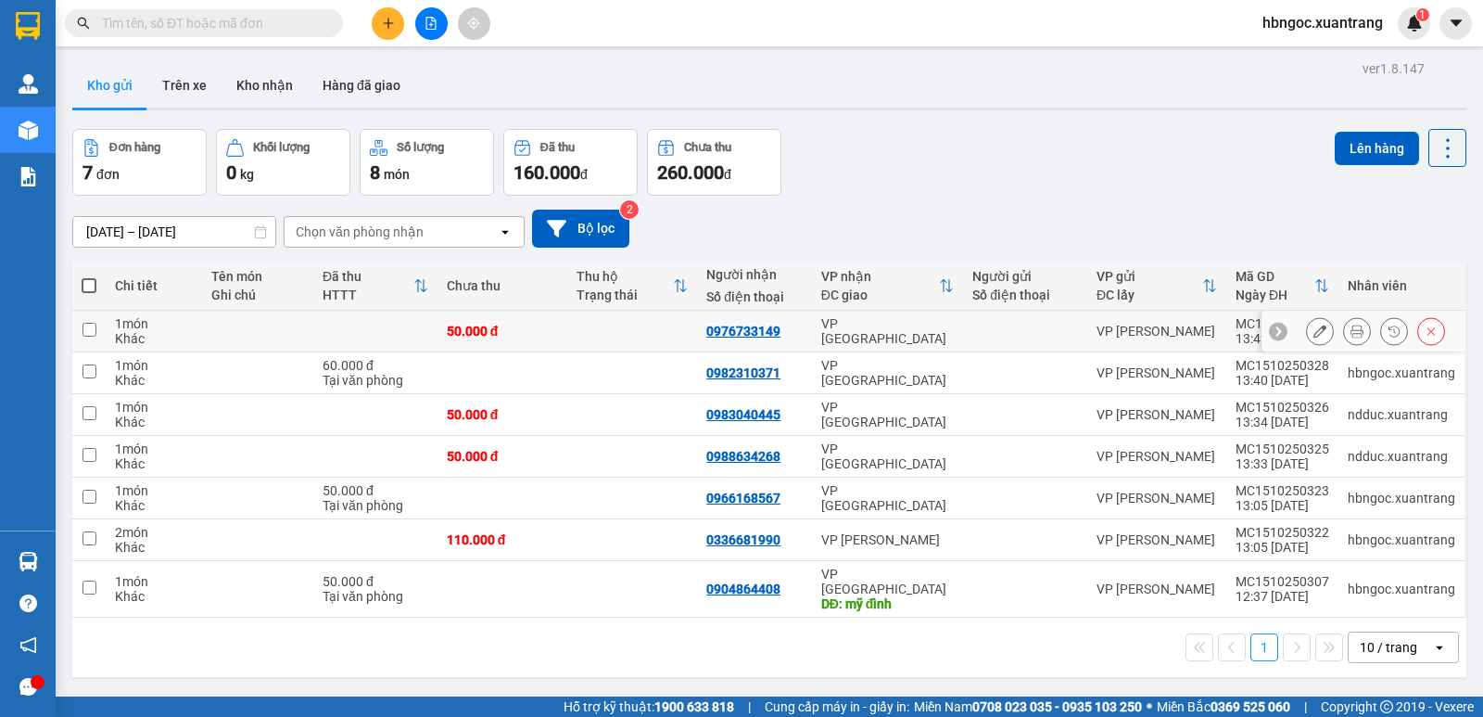
click at [96, 327] on td at bounding box center [88, 332] width 33 height 42
checkbox input "true"
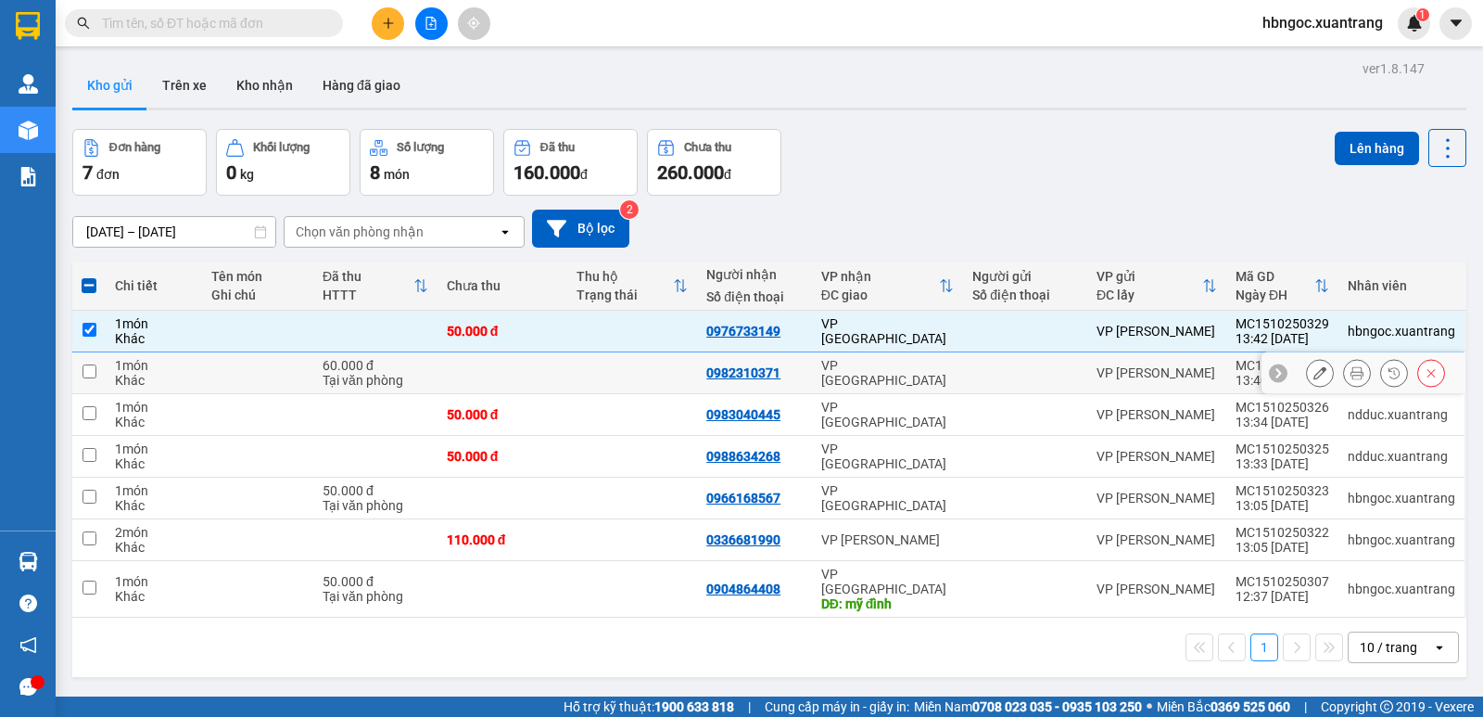
click at [95, 383] on td at bounding box center [88, 373] width 33 height 42
checkbox input "true"
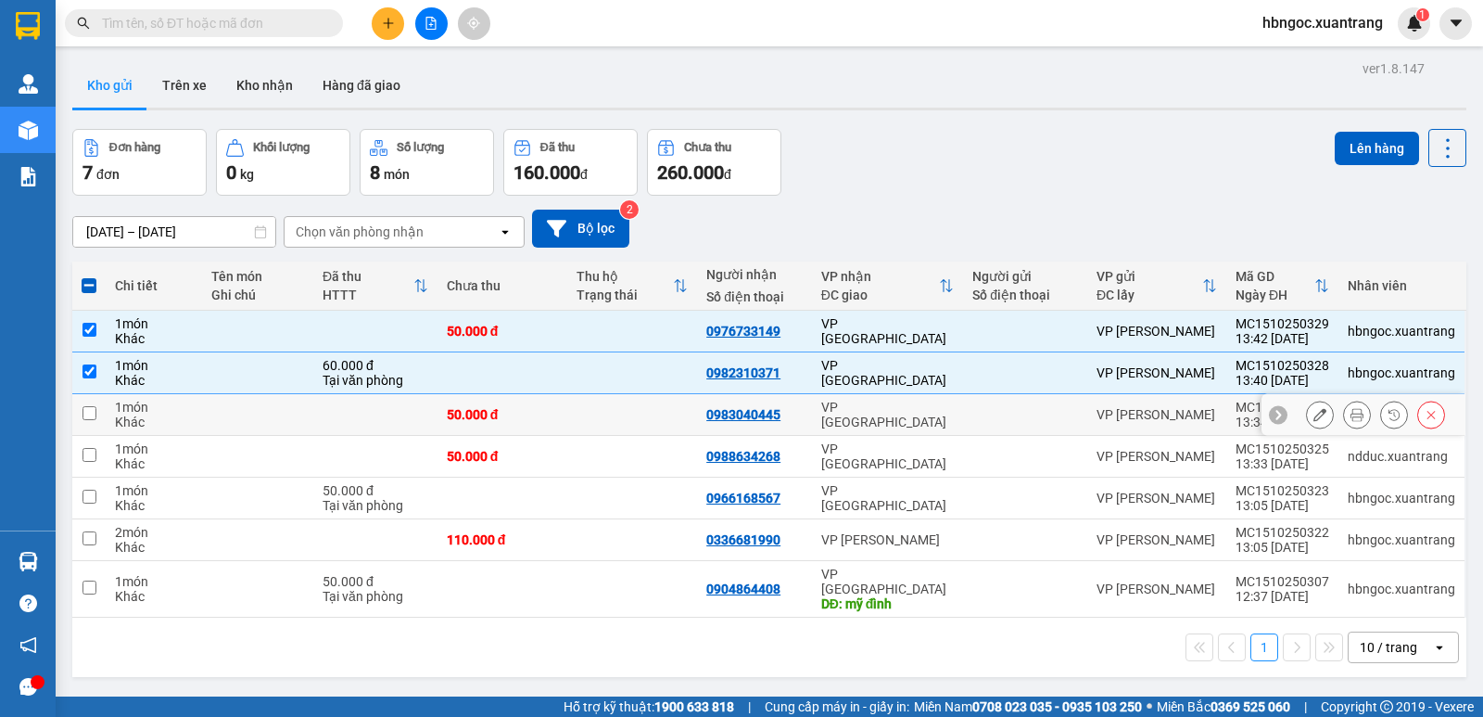
click at [87, 426] on td at bounding box center [88, 415] width 33 height 42
checkbox input "true"
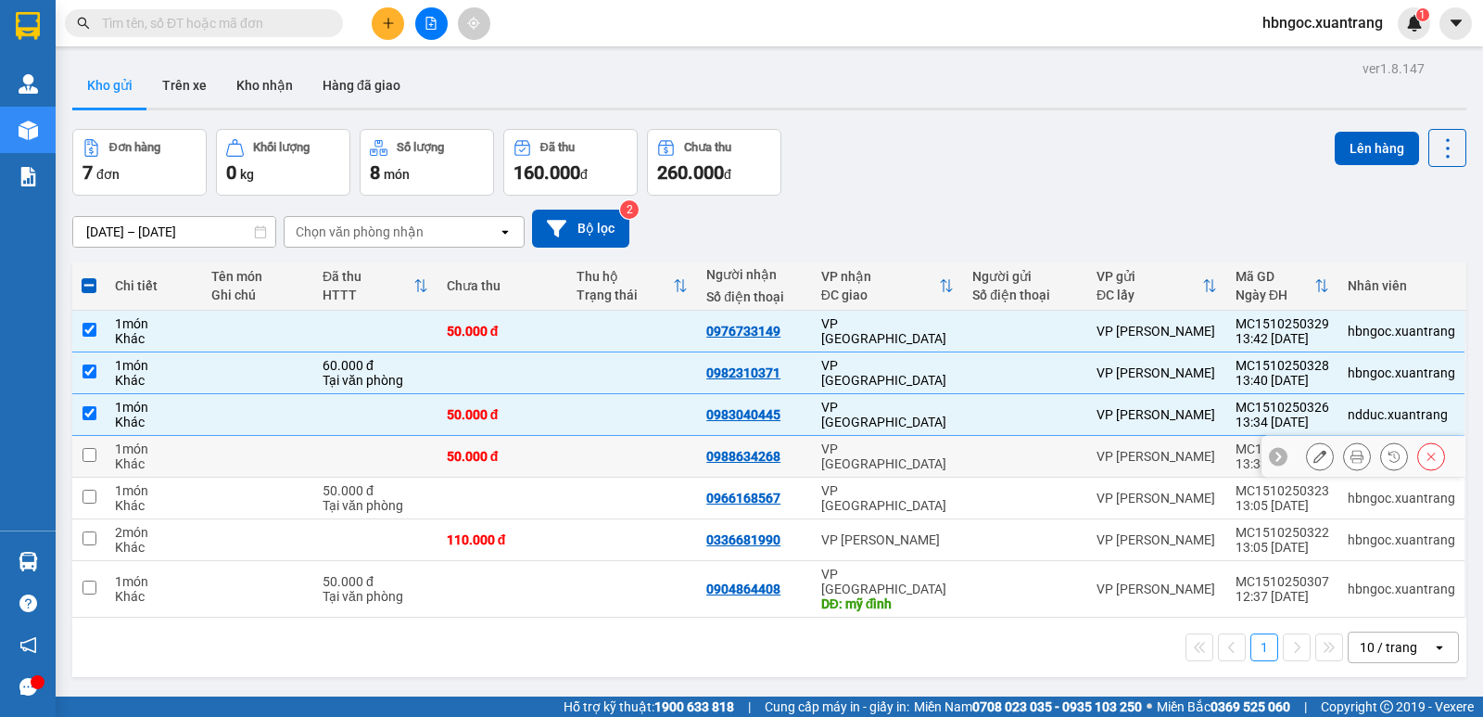
click at [89, 464] on td at bounding box center [88, 457] width 33 height 42
checkbox input "true"
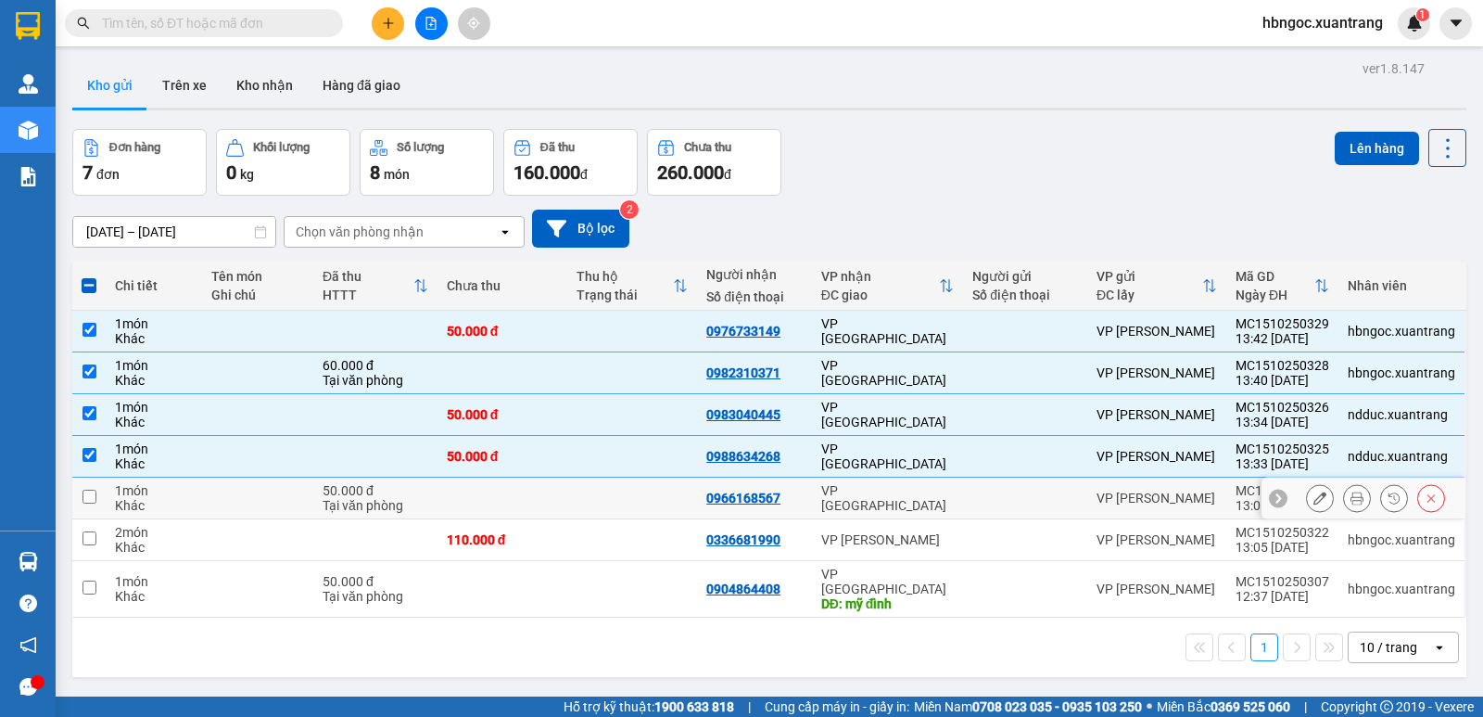
click at [93, 501] on input "checkbox" at bounding box center [90, 497] width 14 height 14
checkbox input "true"
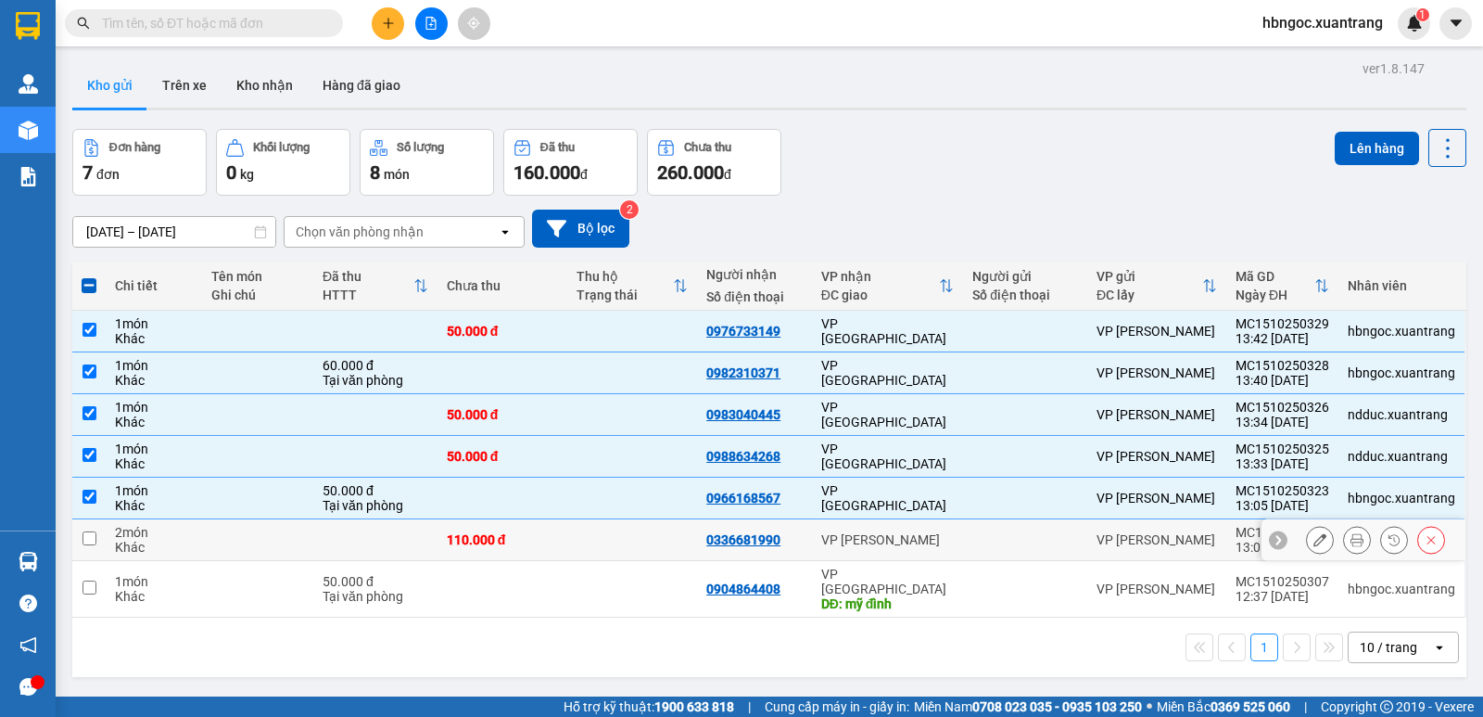
drag, startPoint x: 97, startPoint y: 537, endPoint x: 99, endPoint y: 553, distance: 16.8
click at [97, 540] on td at bounding box center [88, 540] width 33 height 42
checkbox input "true"
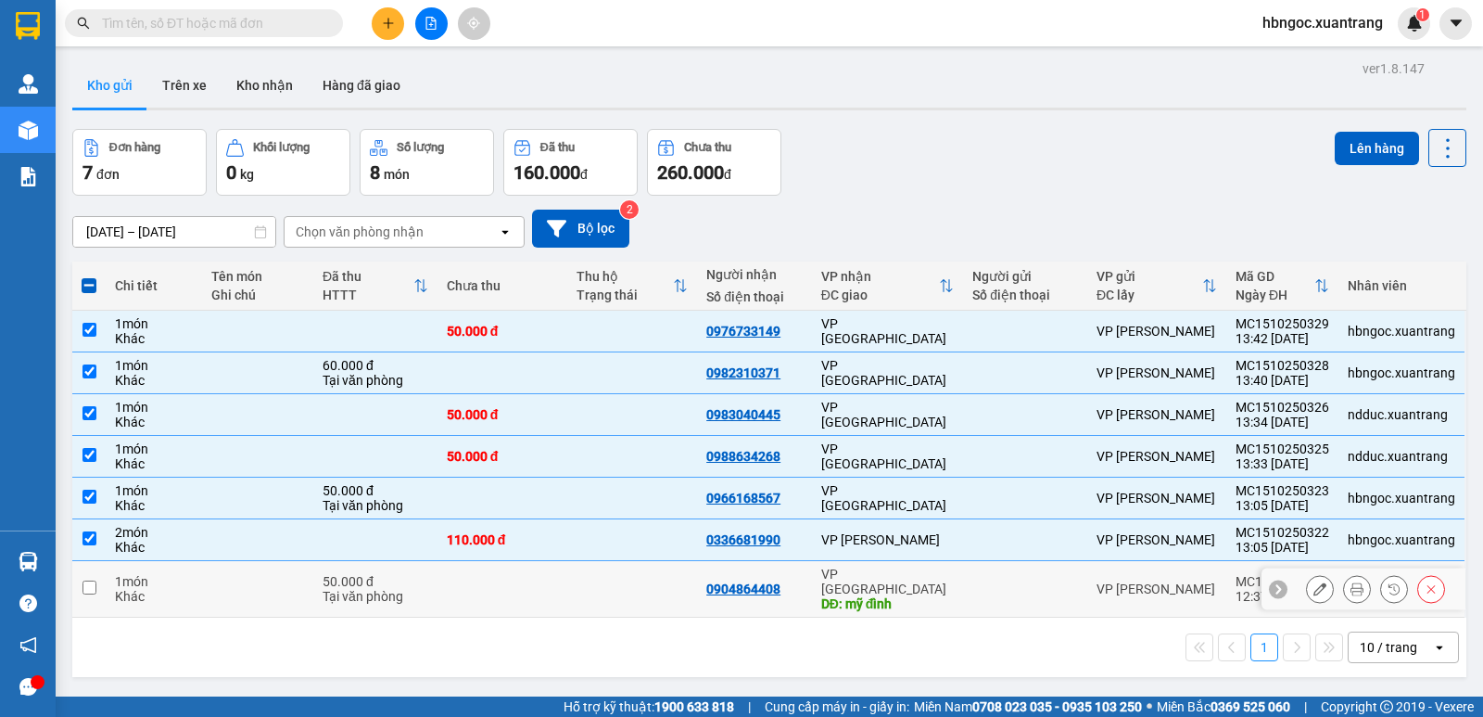
click at [95, 585] on input "checkbox" at bounding box center [90, 587] width 14 height 14
checkbox input "true"
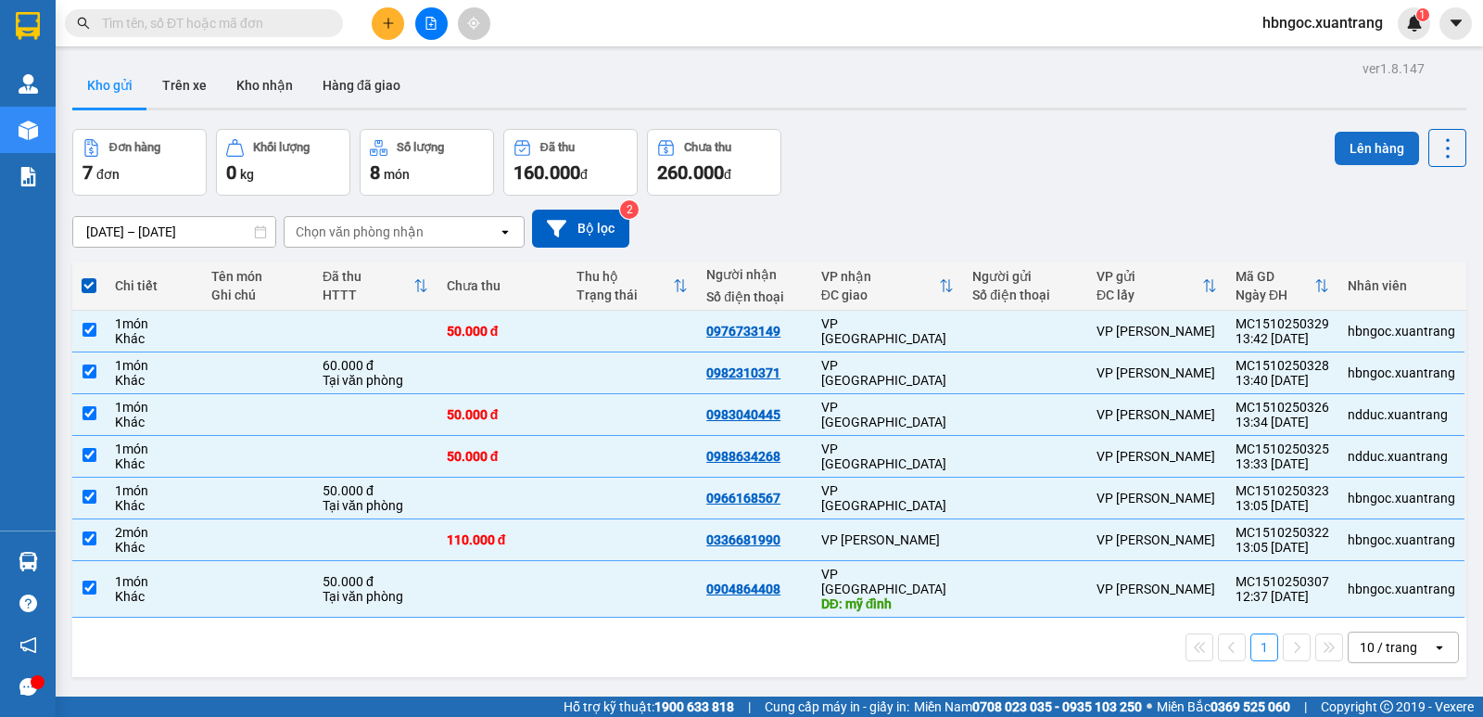
click at [1355, 146] on button "Lên hàng" at bounding box center [1377, 148] width 84 height 33
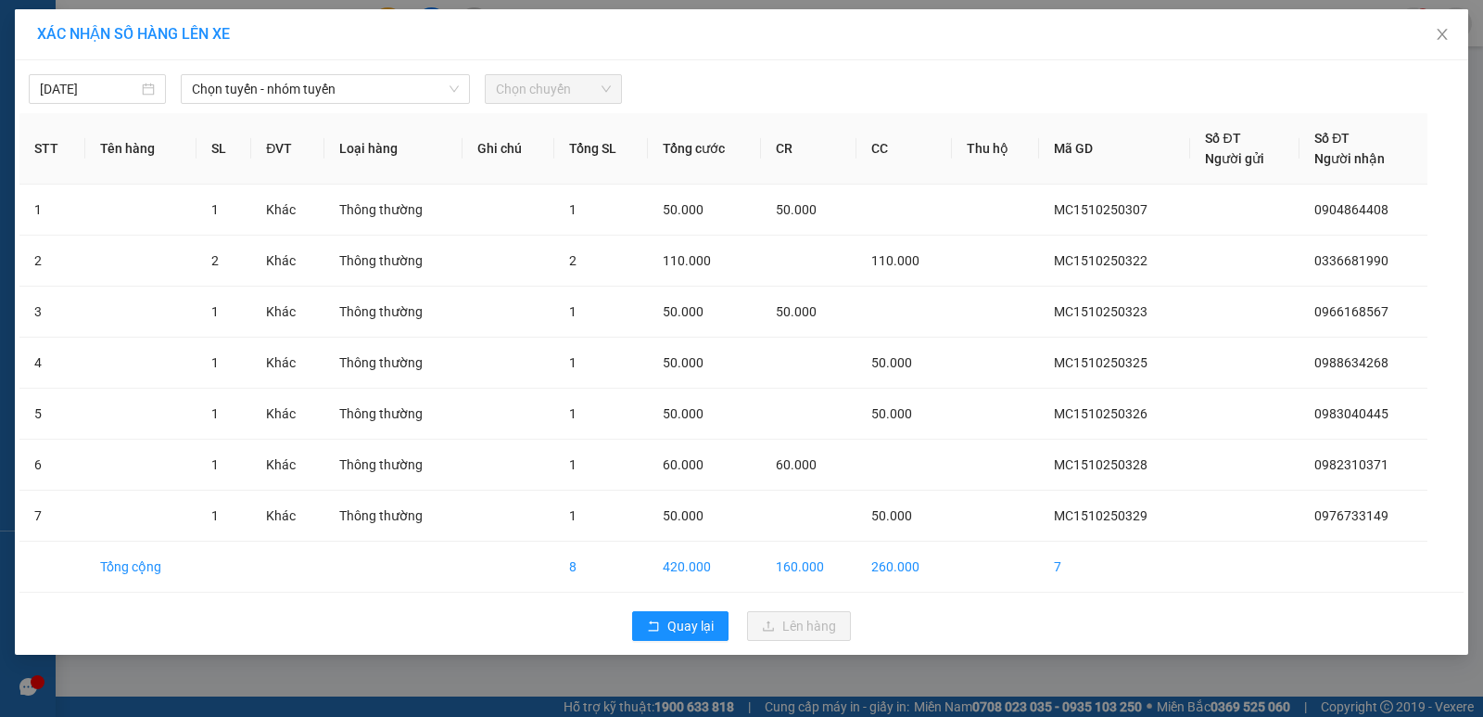
click at [522, 100] on span "Chọn chuyến" at bounding box center [553, 89] width 115 height 28
click at [382, 102] on span "Chọn tuyến - nhóm tuyến" at bounding box center [325, 89] width 267 height 28
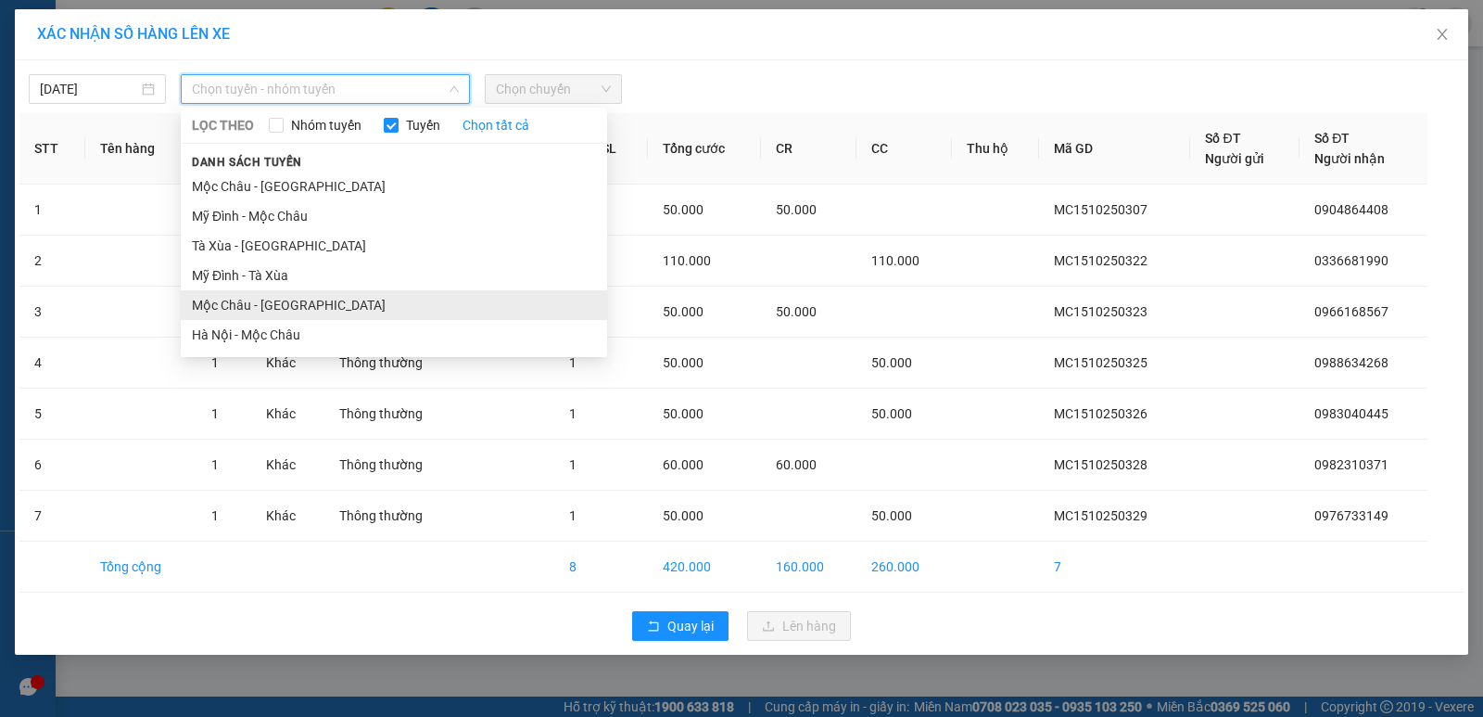
drag, startPoint x: 378, startPoint y: 311, endPoint x: 441, endPoint y: 206, distance: 122.3
click at [379, 312] on li "Mộc Châu - [GEOGRAPHIC_DATA]" at bounding box center [394, 305] width 426 height 30
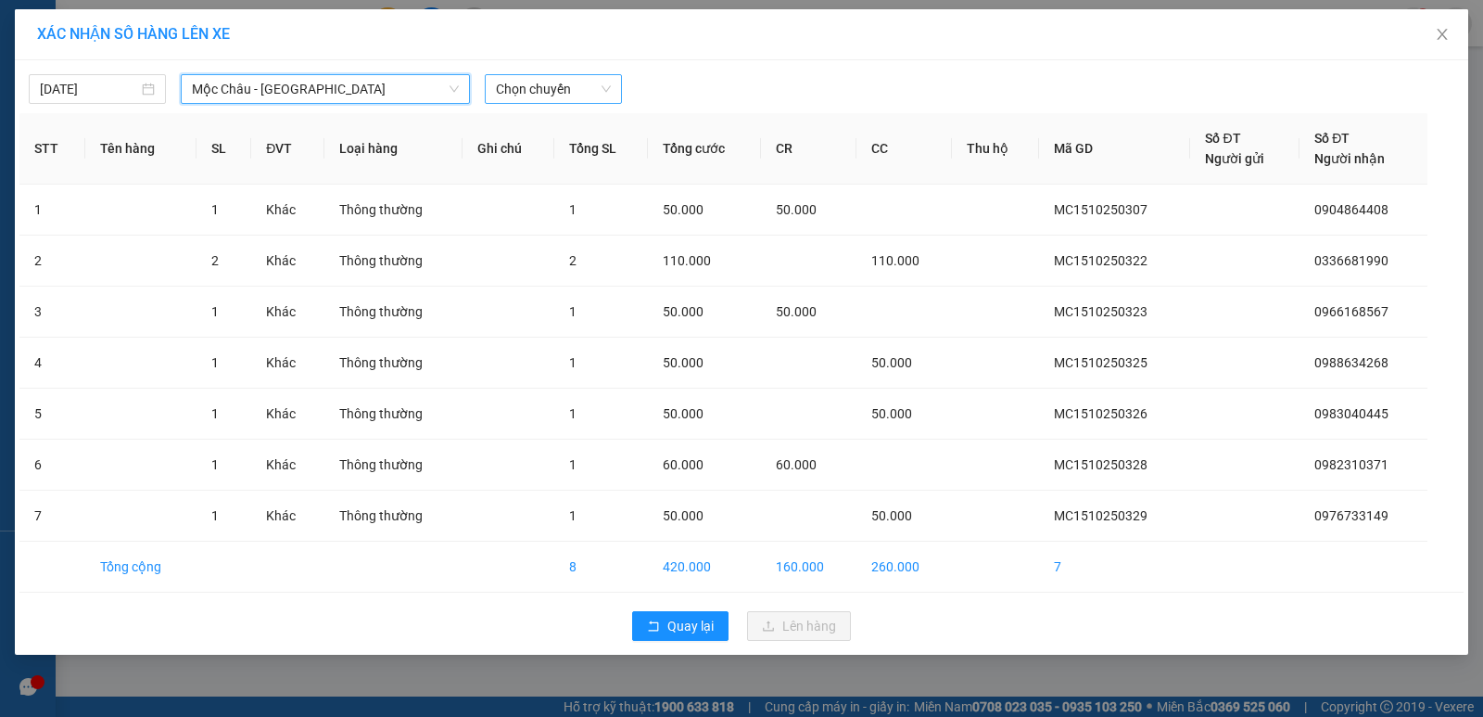
click at [532, 95] on span "Chọn chuyến" at bounding box center [553, 89] width 115 height 28
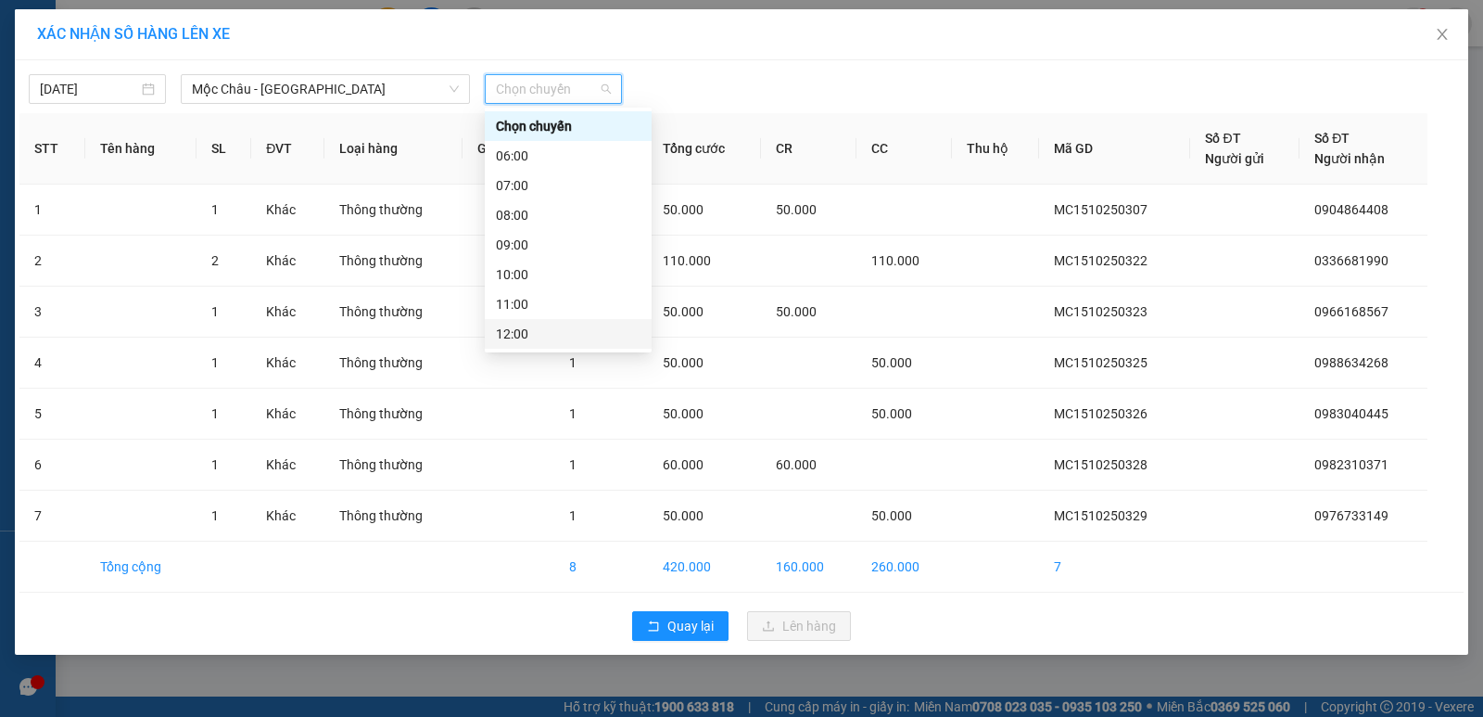
scroll to position [185, 0]
click at [539, 235] on div "14:00" at bounding box center [568, 237] width 145 height 20
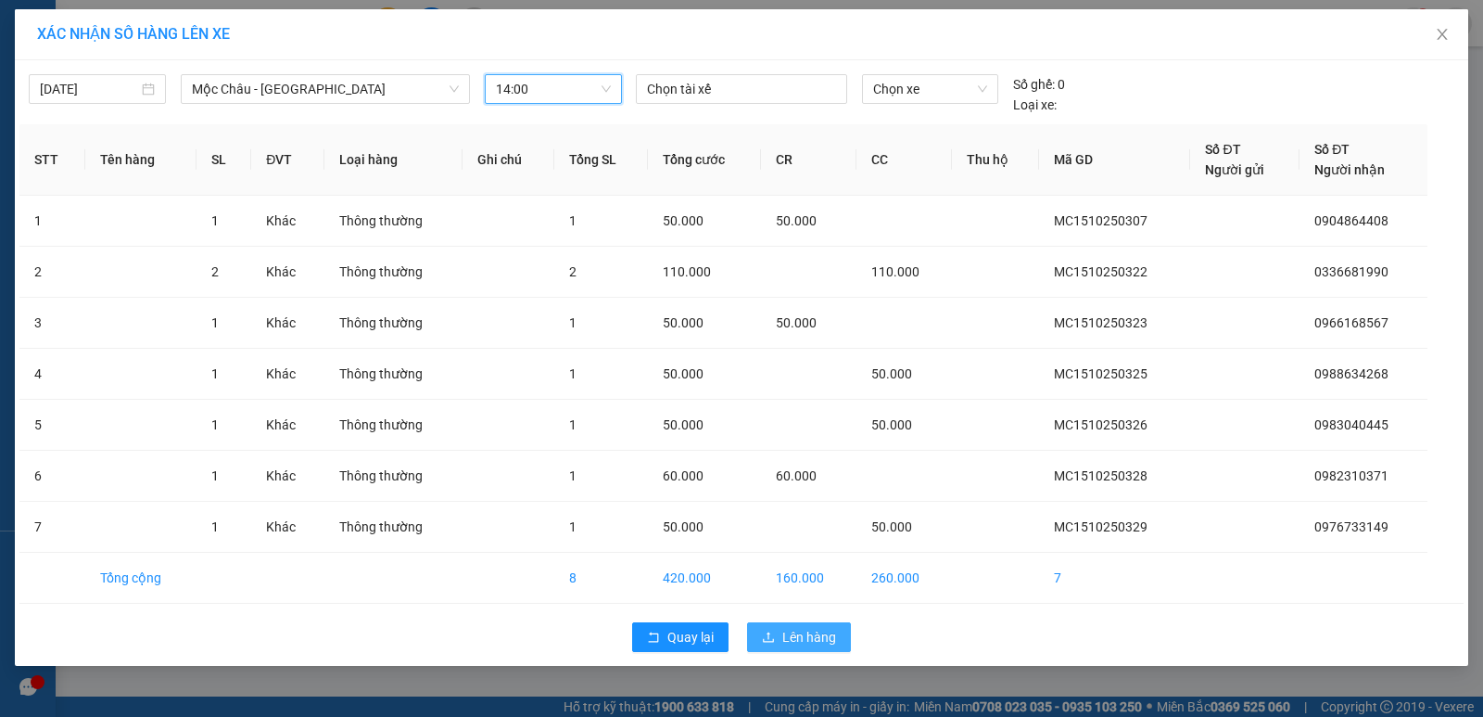
click at [814, 630] on span "Lên hàng" at bounding box center [809, 637] width 54 height 20
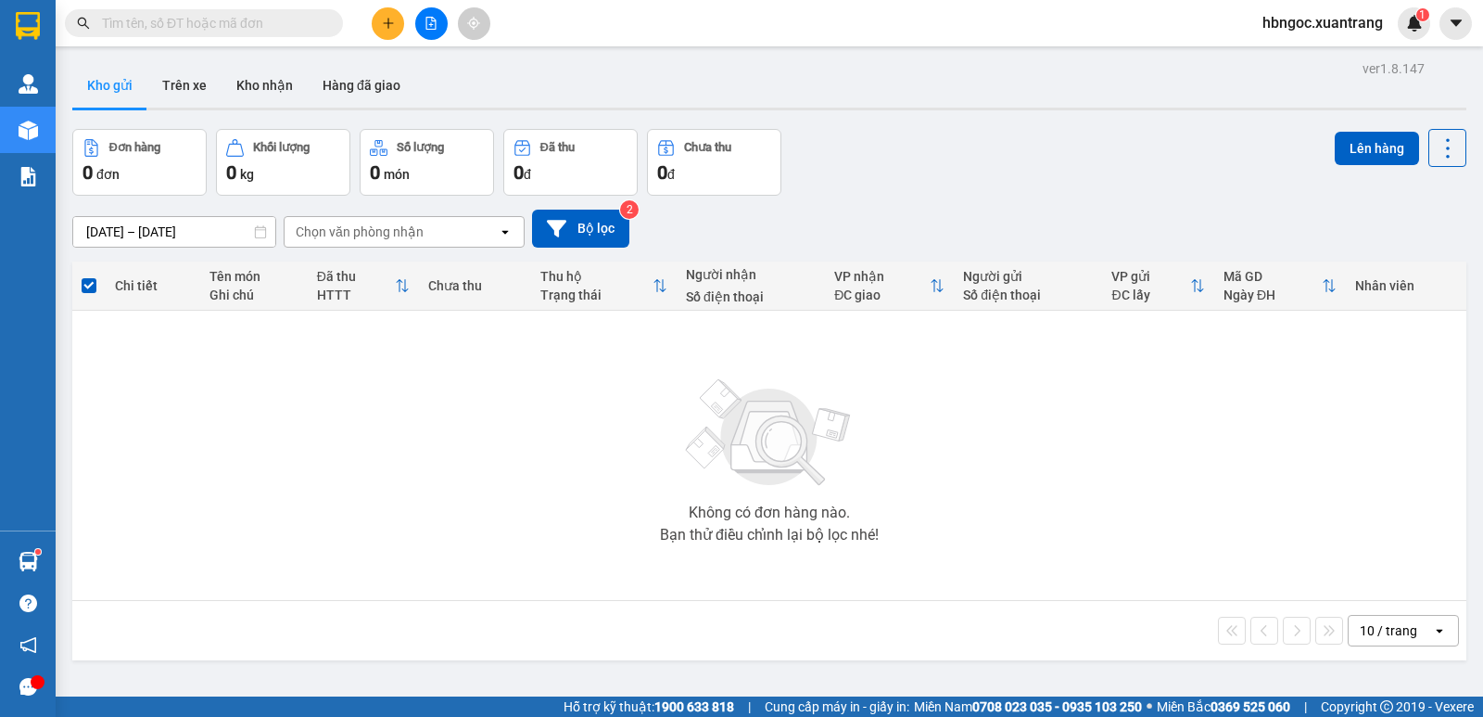
click at [1303, 25] on span "hbngoc.xuantrang" at bounding box center [1323, 22] width 150 height 23
click at [1303, 65] on span "Đăng xuất" at bounding box center [1331, 57] width 112 height 20
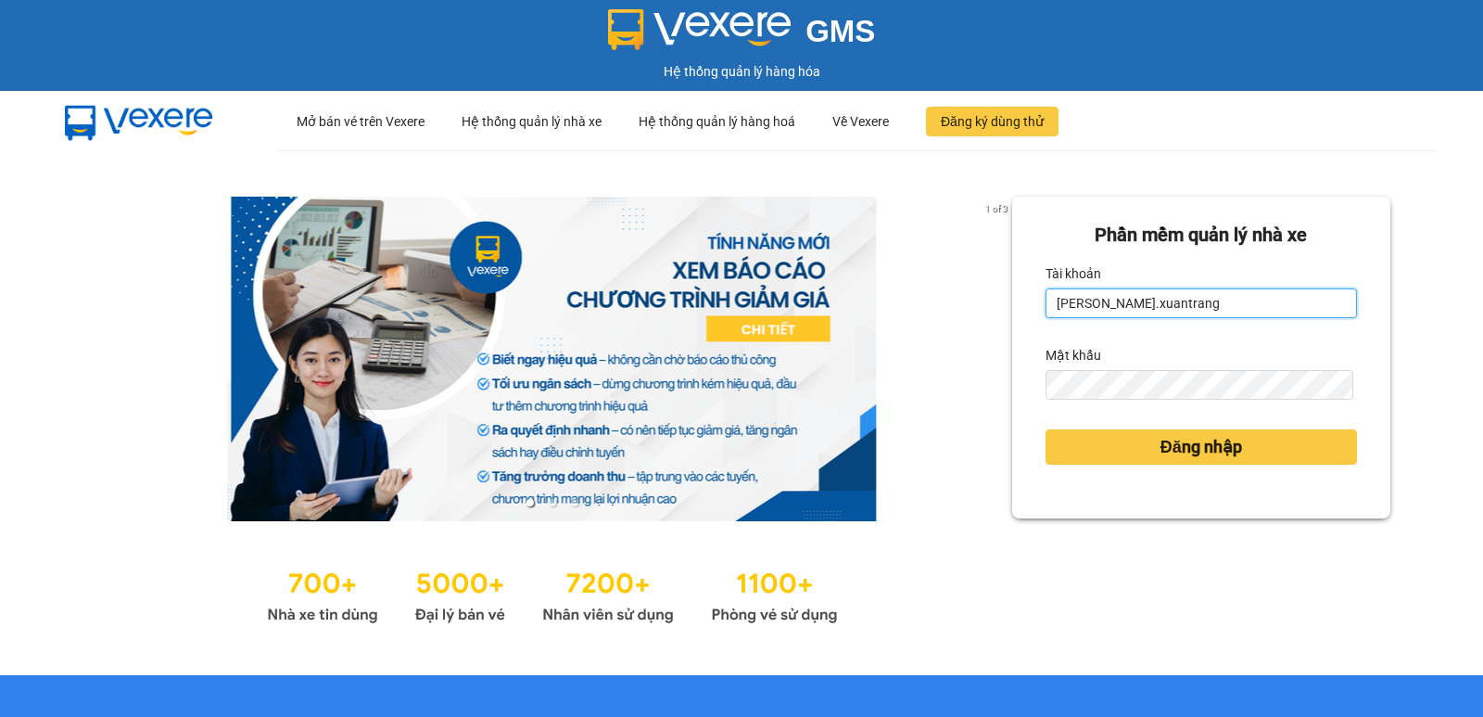
click at [1178, 294] on input "nguyenhong.xuantrang" at bounding box center [1202, 303] width 312 height 30
type input "ntnhuyen.xuantrang"
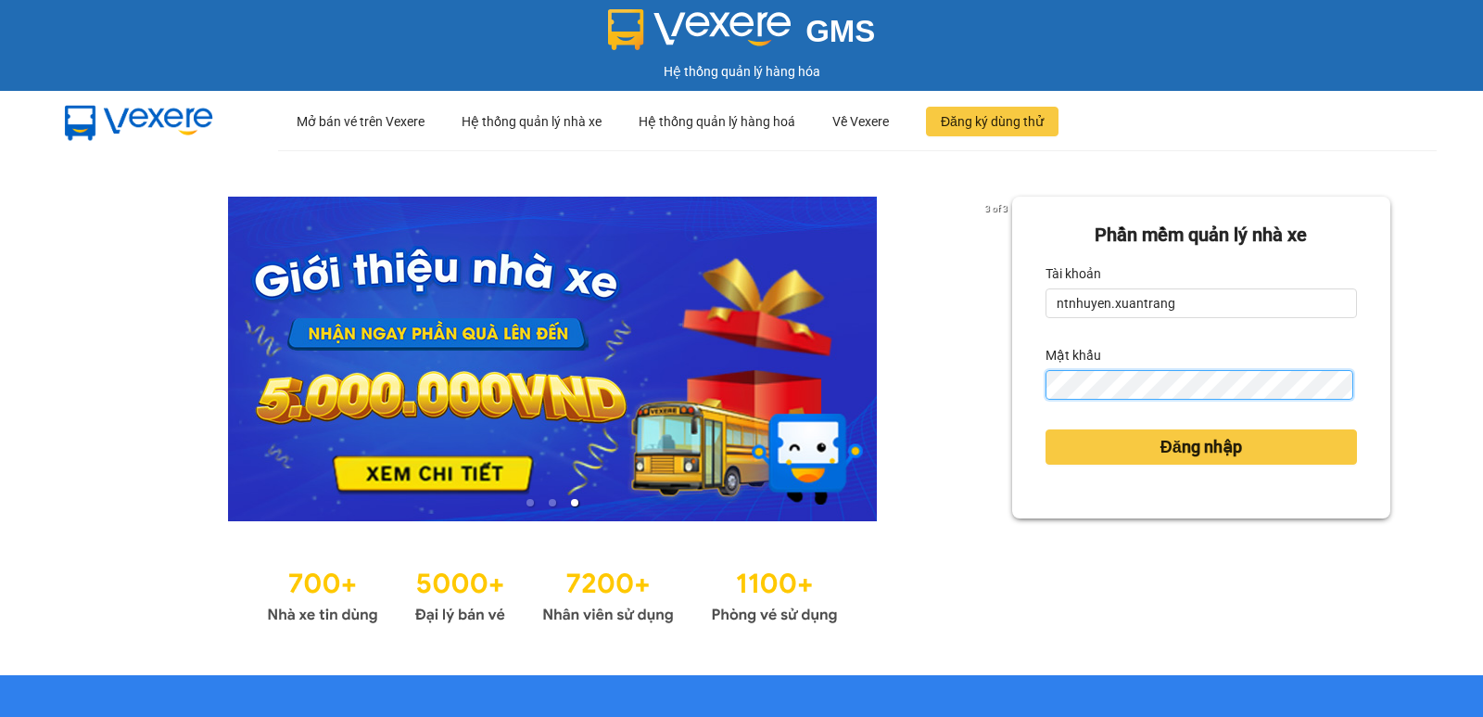
click at [1046, 429] on button "Đăng nhập" at bounding box center [1202, 446] width 312 height 35
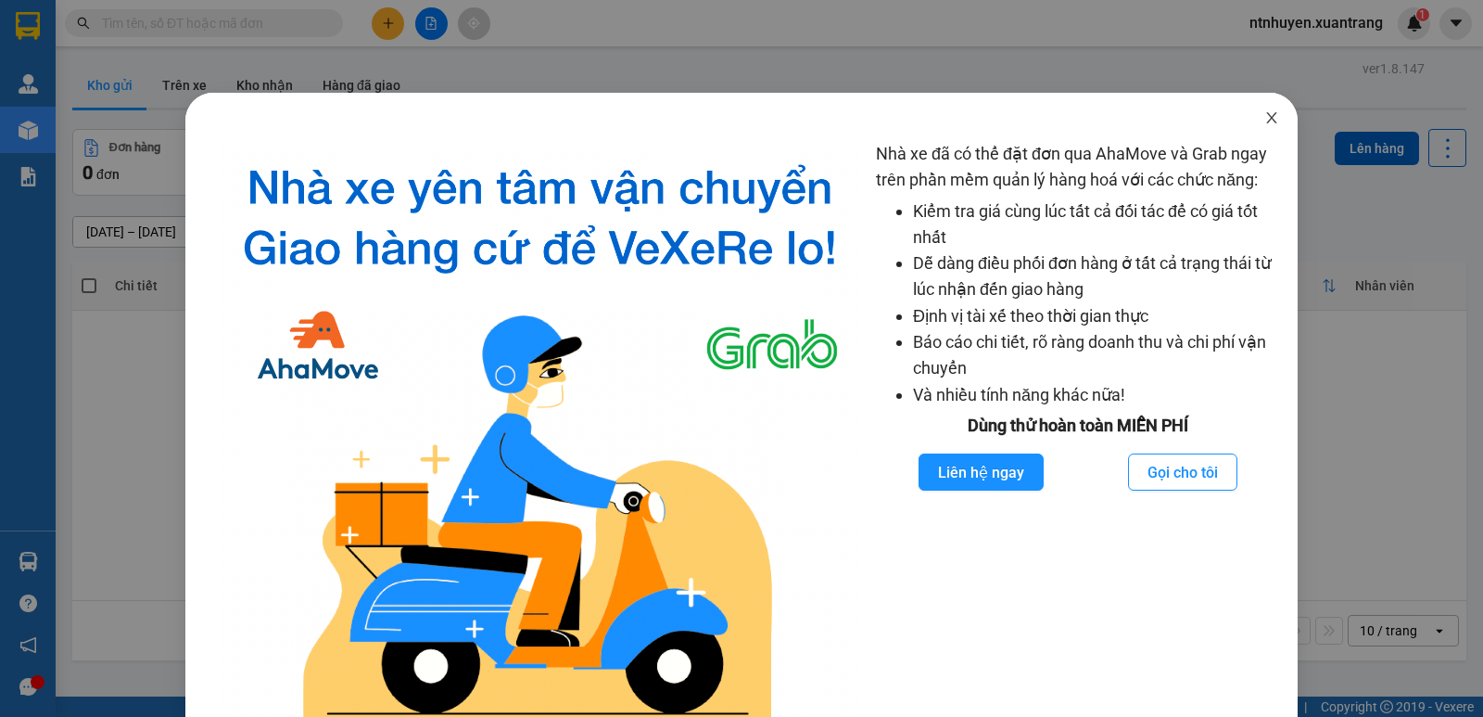
click at [1265, 116] on icon "close" at bounding box center [1272, 117] width 15 height 15
